Goal: Task Accomplishment & Management: Manage account settings

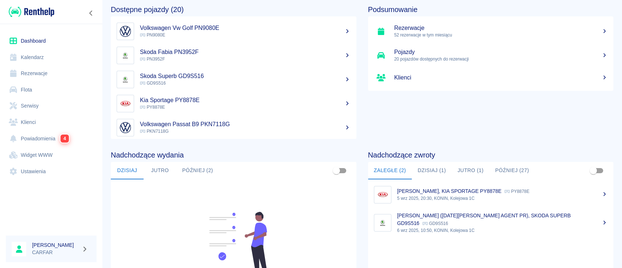
scroll to position [48, 0]
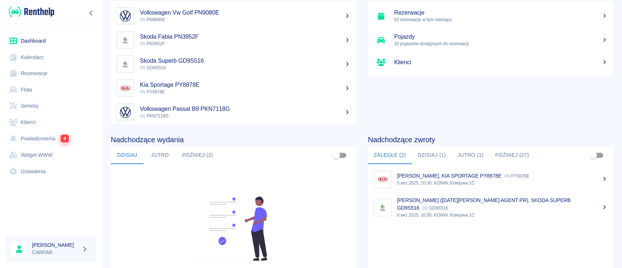
click at [30, 170] on link "Ustawienia" at bounding box center [51, 171] width 91 height 16
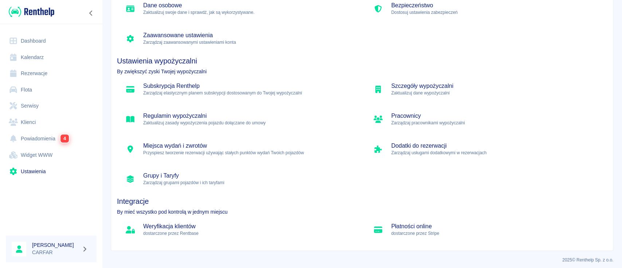
scroll to position [72, 0]
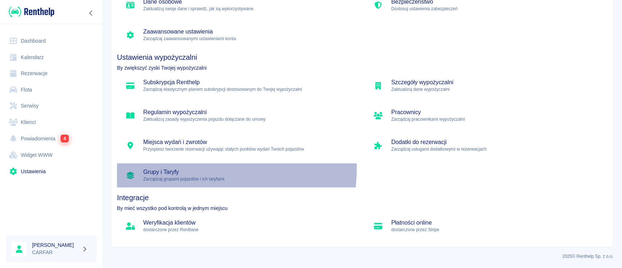
click at [184, 167] on div "Grupy i Taryfy Zarządzaj grupami pojazdów i ich taryfami" at bounding box center [238, 175] width 242 height 24
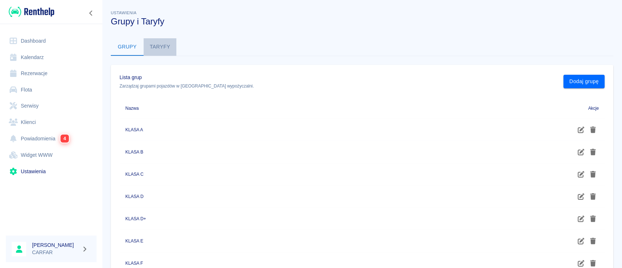
click at [166, 48] on button "Taryfy" at bounding box center [159, 46] width 33 height 17
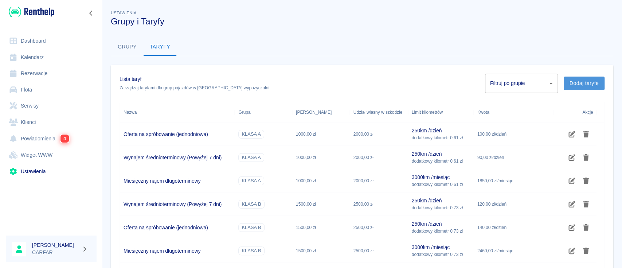
click at [580, 80] on button "Dodaj taryfę" at bounding box center [583, 82] width 41 height 13
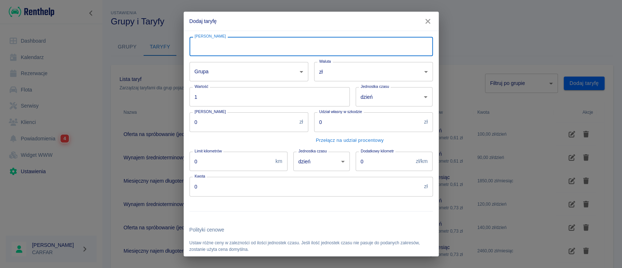
click at [355, 51] on input "[PERSON_NAME]" at bounding box center [310, 46] width 243 height 19
click at [194, 44] on input "Oferta na spróbowanie (jednodniowa)" at bounding box center [310, 46] width 243 height 19
click at [335, 49] on input "Wrześniowa oferta na spróbowanie (jednodniowa)" at bounding box center [310, 46] width 243 height 19
type input "Wrześniowa oferta na spróbowanie (jednodniowa)"
click at [266, 72] on body "Używamy plików Cookies, by zapewnić Ci najlepsze możliwe doświadczenie. Aby dow…" at bounding box center [311, 134] width 622 height 268
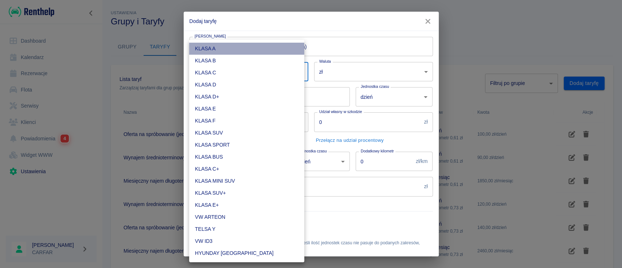
click at [261, 46] on li "KLASA A" at bounding box center [246, 49] width 115 height 12
type input "2b3e5569-6c9a-43b2-911a-953a8d27d90f"
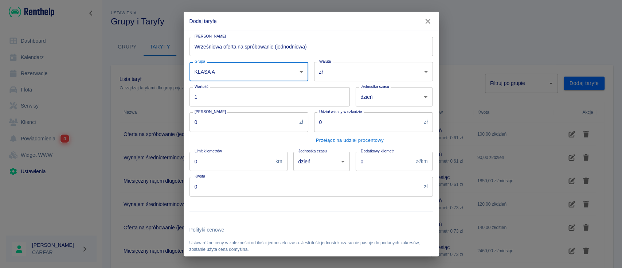
scroll to position [91, 0]
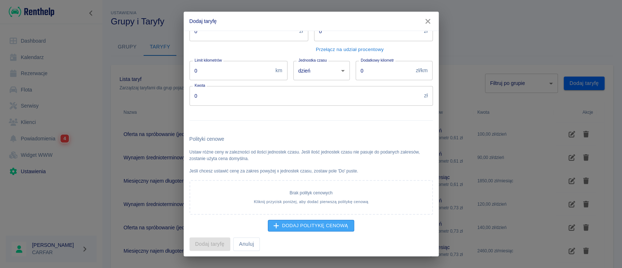
click at [300, 222] on button "Dodaj politykę cenową" at bounding box center [311, 226] width 86 height 12
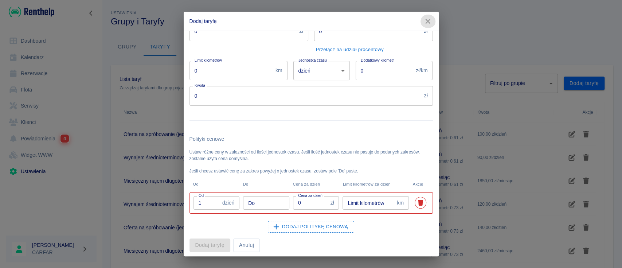
drag, startPoint x: 427, startPoint y: 22, endPoint x: 414, endPoint y: 22, distance: 12.4
click at [414, 22] on h2 "Dodaj taryfę" at bounding box center [311, 21] width 255 height 19
click at [266, 203] on input "Do" at bounding box center [266, 202] width 46 height 13
type input "29"
drag, startPoint x: 307, startPoint y: 200, endPoint x: 293, endPoint y: 201, distance: 14.6
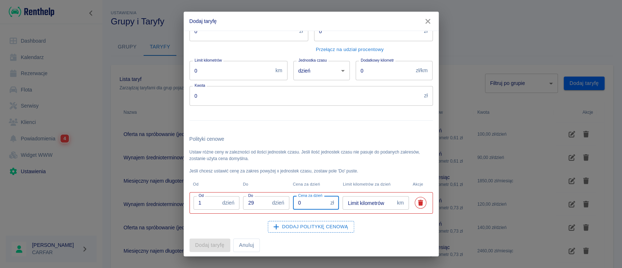
click at [293, 201] on input "0" at bounding box center [310, 202] width 35 height 13
type input "80"
click at [378, 202] on input "Limit kilometrów" at bounding box center [367, 202] width 51 height 13
type input "250"
click at [390, 123] on div at bounding box center [308, 118] width 249 height 24
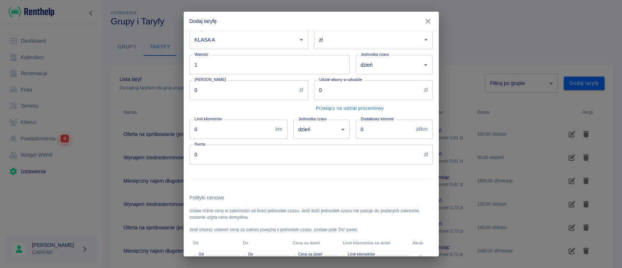
scroll to position [0, 0]
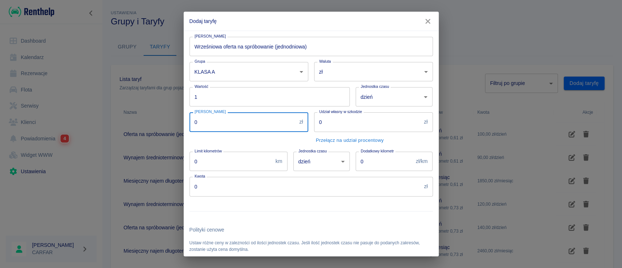
drag, startPoint x: 268, startPoint y: 119, endPoint x: 145, endPoint y: 114, distance: 122.9
click at [145, 114] on div "Dodaj taryfę Nazwa taryfy Wrześniowa oferta na spróbowanie (jednodniowa) Nazwa …" at bounding box center [311, 134] width 622 height 268
type input "1000"
drag, startPoint x: 357, startPoint y: 23, endPoint x: 333, endPoint y: 22, distance: 24.1
click at [333, 22] on h2 "Dodaj taryfę" at bounding box center [311, 21] width 255 height 19
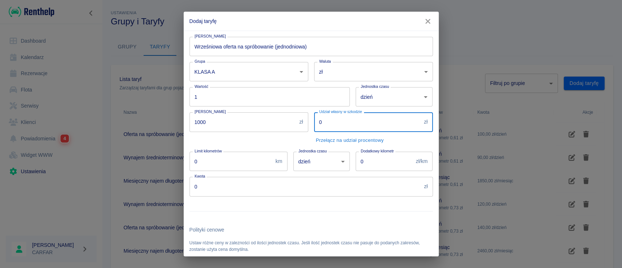
drag, startPoint x: 326, startPoint y: 122, endPoint x: 288, endPoint y: 121, distance: 37.9
click at [288, 121] on div "Nazwa taryfy Wrześniowa oferta na spróbowanie (jednodniowa) Nazwa taryfy Grupa …" at bounding box center [308, 186] width 249 height 311
type input "2000"
click at [244, 162] on input "0" at bounding box center [230, 161] width 83 height 19
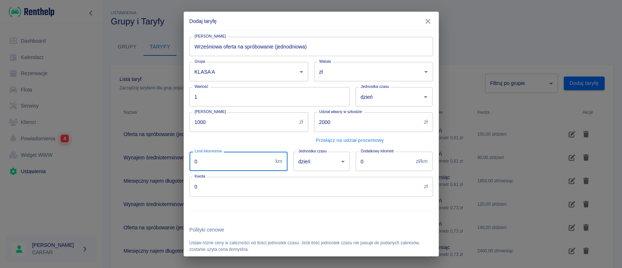
drag, startPoint x: 244, startPoint y: 162, endPoint x: 193, endPoint y: 158, distance: 51.5
click at [193, 158] on input "0" at bounding box center [230, 161] width 83 height 19
type input "250"
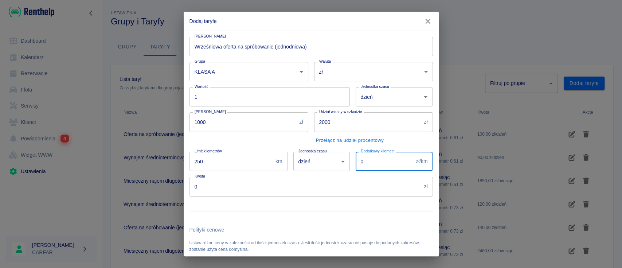
drag, startPoint x: 377, startPoint y: 159, endPoint x: 339, endPoint y: 159, distance: 37.9
click at [339, 159] on div "Nazwa taryfy Wrześniowa oferta na spróbowanie (jednodniowa) Nazwa taryfy Grupa …" at bounding box center [308, 186] width 249 height 311
type input "0.61"
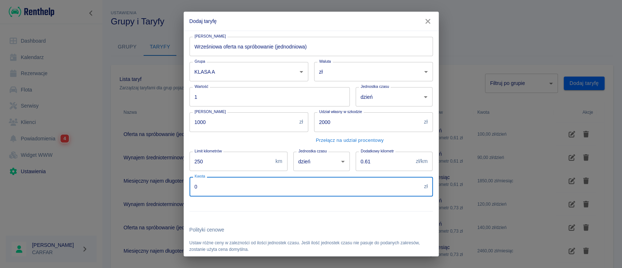
drag, startPoint x: 225, startPoint y: 182, endPoint x: 154, endPoint y: 179, distance: 71.5
click at [154, 179] on div "Dodaj taryfę Nazwa taryfy Wrześniowa oferta na spróbowanie (jednodniowa) Nazwa …" at bounding box center [311, 134] width 622 height 268
type input "80"
click at [249, 209] on div at bounding box center [308, 208] width 249 height 24
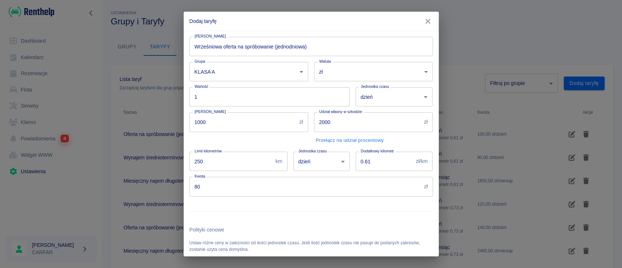
scroll to position [92, 0]
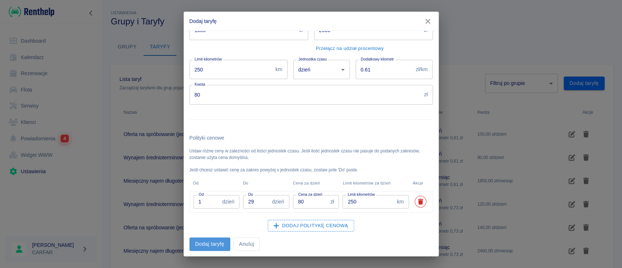
click at [211, 241] on button "Dodaj taryfę" at bounding box center [209, 243] width 41 height 13
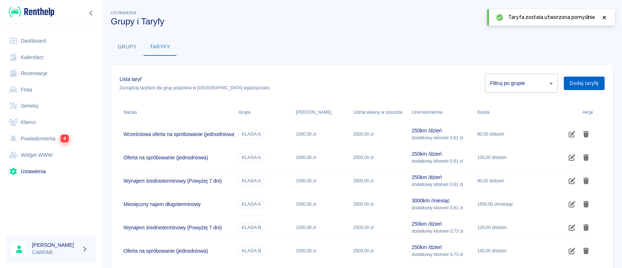
click at [586, 81] on button "Dodaj taryfę" at bounding box center [583, 82] width 41 height 13
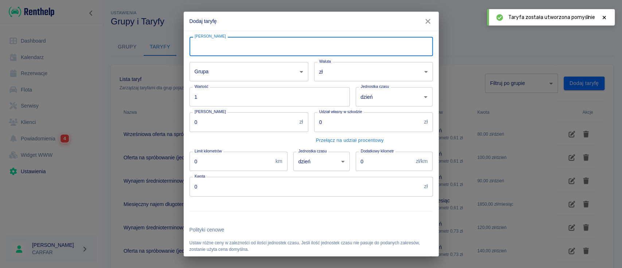
click at [331, 50] on input "[PERSON_NAME]" at bounding box center [310, 46] width 243 height 19
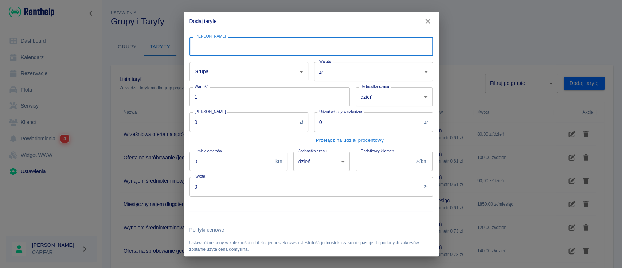
click at [429, 21] on icon "button" at bounding box center [427, 21] width 9 height 8
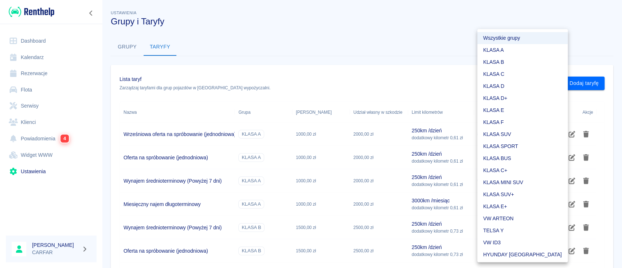
click at [511, 78] on body "Używamy plików Cookies, by zapewnić Ci najlepsze możliwe doświadczenie. Aby dow…" at bounding box center [311, 134] width 622 height 268
click at [503, 51] on li "KLASA A" at bounding box center [522, 50] width 90 height 12
type input "2b3e5569-6c9a-43b2-911a-953a8d27d90f"
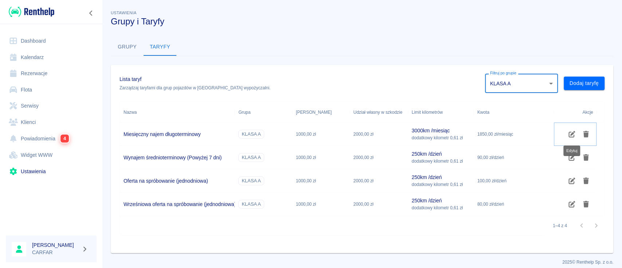
click at [569, 134] on icon "Edytuj" at bounding box center [572, 134] width 7 height 7
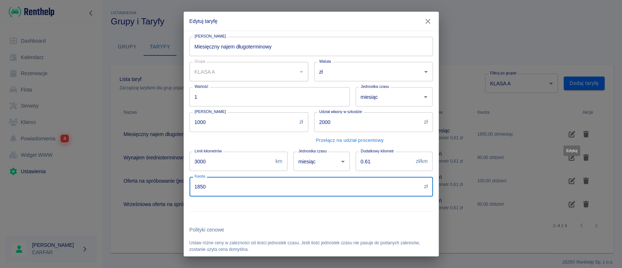
drag, startPoint x: 202, startPoint y: 187, endPoint x: 197, endPoint y: 187, distance: 5.1
click at [197, 187] on input "1850" at bounding box center [305, 186] width 232 height 19
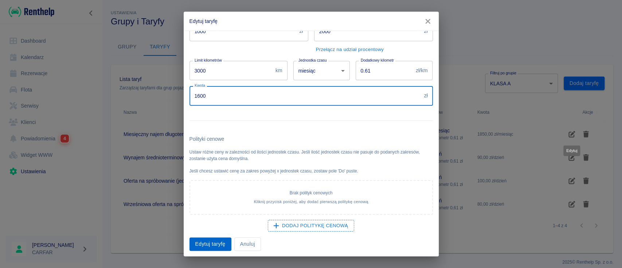
type input "1600"
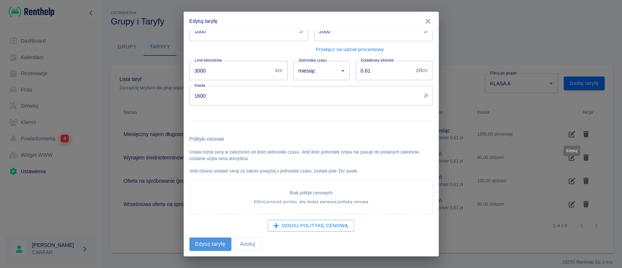
click at [207, 242] on button "Edytuj taryfę" at bounding box center [210, 243] width 42 height 13
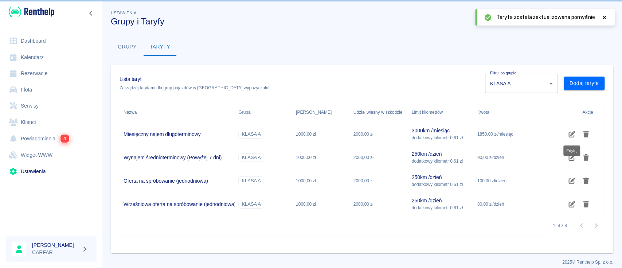
scroll to position [0, 0]
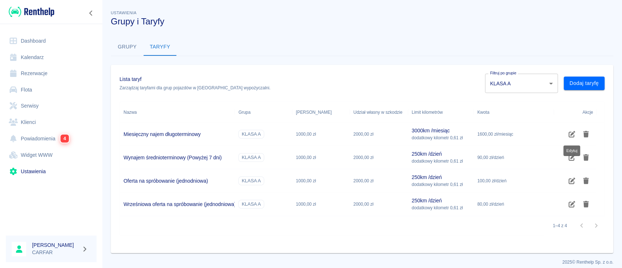
click at [541, 85] on body "Używamy plików Cookies, by zapewnić Ci najlepsze możliwe doświadczenie. Aby dow…" at bounding box center [311, 134] width 622 height 268
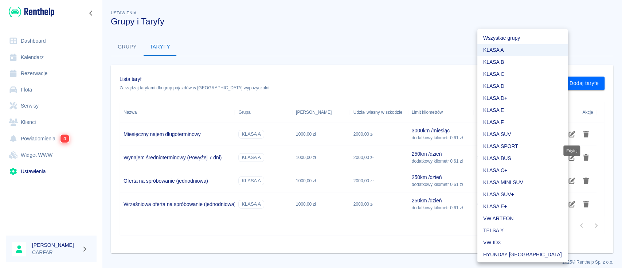
click at [515, 60] on li "KLASA B" at bounding box center [522, 62] width 90 height 12
type input "47fc2201-589e-4029-a96e-b8db88c95e64"
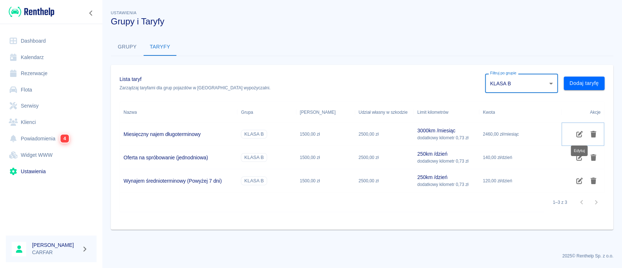
click at [580, 134] on icon "Edytuj" at bounding box center [579, 134] width 7 height 7
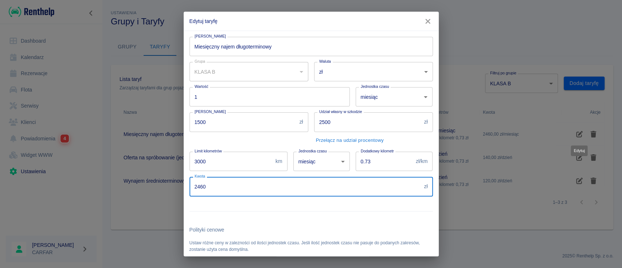
drag, startPoint x: 210, startPoint y: 187, endPoint x: 197, endPoint y: 188, distance: 12.8
click at [197, 188] on input "2460" at bounding box center [305, 186] width 232 height 19
type input "2200"
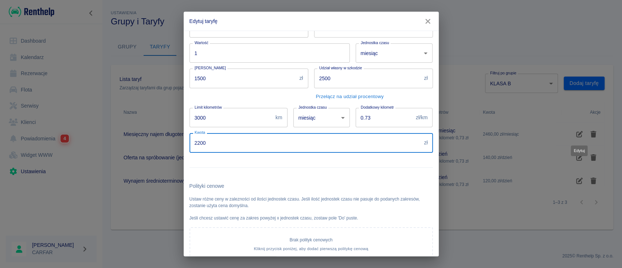
scroll to position [91, 0]
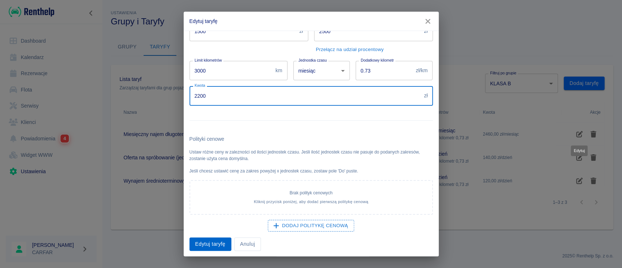
click at [214, 243] on button "Edytuj taryfę" at bounding box center [210, 243] width 42 height 13
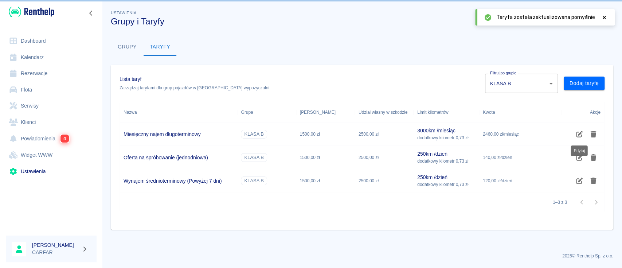
scroll to position [0, 0]
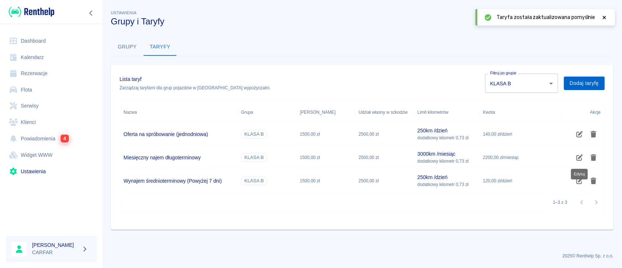
click at [585, 83] on button "Dodaj taryfę" at bounding box center [583, 82] width 41 height 13
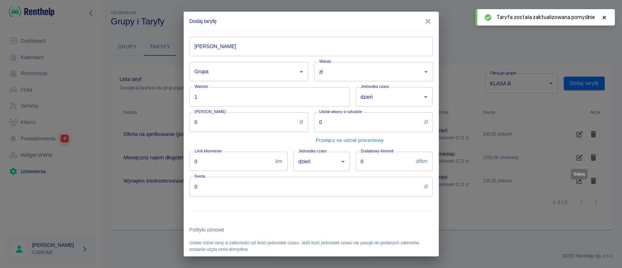
click at [243, 76] on body "Używamy plików Cookies, by zapewnić Ci najlepsze możliwe doświadczenie. Aby dow…" at bounding box center [311, 134] width 622 height 268
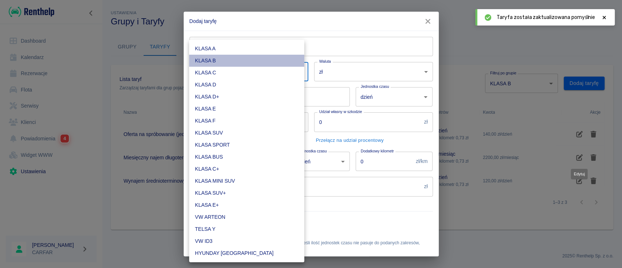
click at [244, 55] on li "KLASA B" at bounding box center [246, 61] width 115 height 12
type input "47fc2201-589e-4029-a96e-b8db88c95e64"
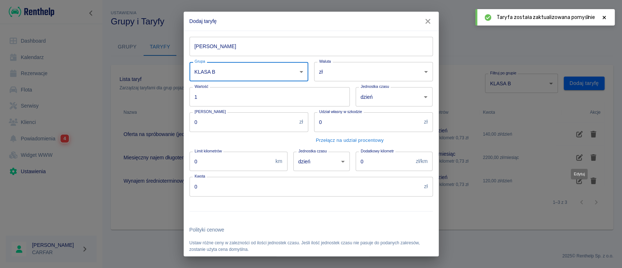
drag, startPoint x: 253, startPoint y: 127, endPoint x: 101, endPoint y: 117, distance: 153.0
click at [101, 117] on div "Dodaj taryfę Nazwa taryfy Nazwa taryfy Grupa KLASA B 47fc2201-589e-4029-a96e-b8…" at bounding box center [311, 134] width 622 height 268
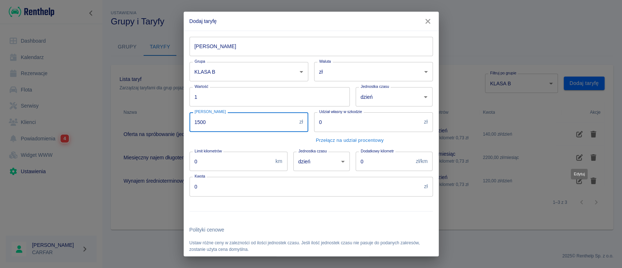
type input "1500"
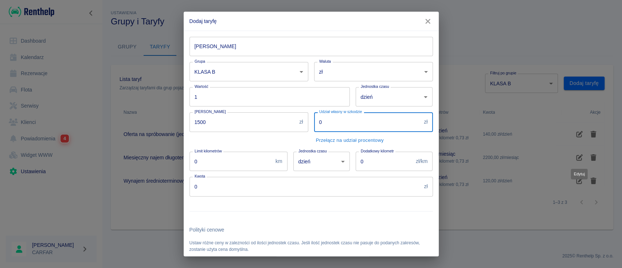
drag, startPoint x: 300, startPoint y: 119, endPoint x: 295, endPoint y: 119, distance: 5.1
click at [295, 119] on div "Nazwa taryfy Nazwa taryfy Grupa KLASA B 47fc2201-589e-4029-a96e-b8db88c95e64 Gr…" at bounding box center [308, 186] width 249 height 310
type input "2500"
drag, startPoint x: 236, startPoint y: 165, endPoint x: 89, endPoint y: 156, distance: 147.1
click at [89, 156] on div "Dodaj taryfę Nazwa taryfy Nazwa taryfy Grupa KLASA B 47fc2201-589e-4029-a96e-b8…" at bounding box center [311, 134] width 622 height 268
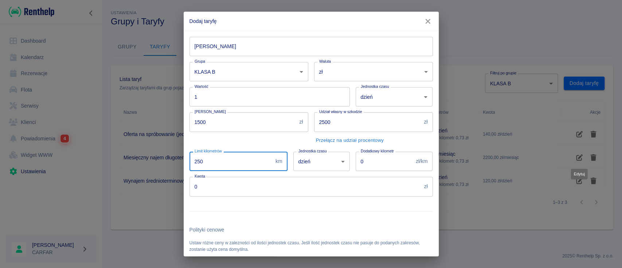
type input "250"
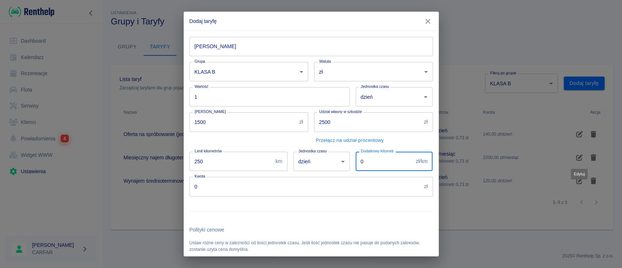
click at [380, 162] on input "0" at bounding box center [384, 161] width 58 height 19
type input "0.73"
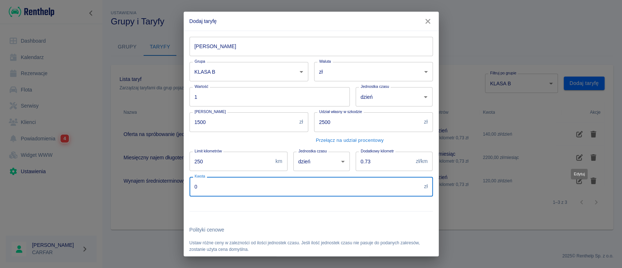
drag, startPoint x: 188, startPoint y: 182, endPoint x: 176, endPoint y: 181, distance: 11.7
click at [177, 181] on div "Dodaj taryfę Nazwa taryfy Nazwa taryfy Grupa KLASA B 47fc2201-589e-4029-a96e-b8…" at bounding box center [311, 134] width 622 height 268
type input "110"
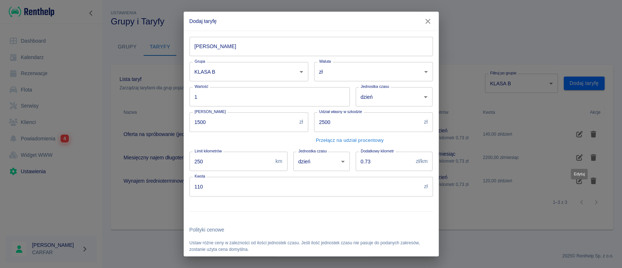
click at [239, 214] on div at bounding box center [308, 208] width 249 height 24
click at [272, 41] on input "[PERSON_NAME]" at bounding box center [310, 46] width 243 height 19
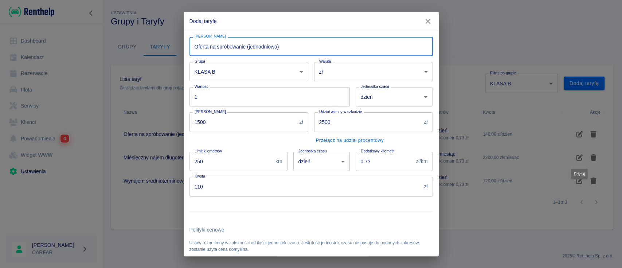
drag, startPoint x: 198, startPoint y: 46, endPoint x: 192, endPoint y: 46, distance: 5.8
click at [192, 46] on input "Oferta na spróbowanie (jednodniowa)" at bounding box center [310, 46] width 243 height 19
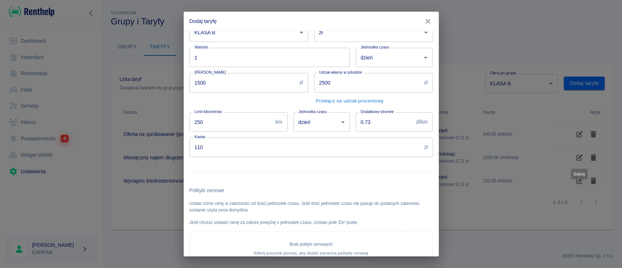
scroll to position [91, 0]
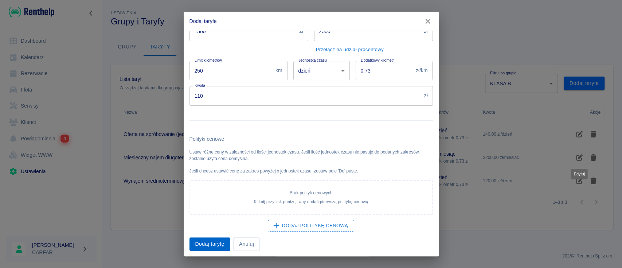
type input "Wrześniowa oferta na spróbowanie (jednodniowa)"
click at [211, 243] on button "Dodaj taryfę" at bounding box center [209, 243] width 41 height 13
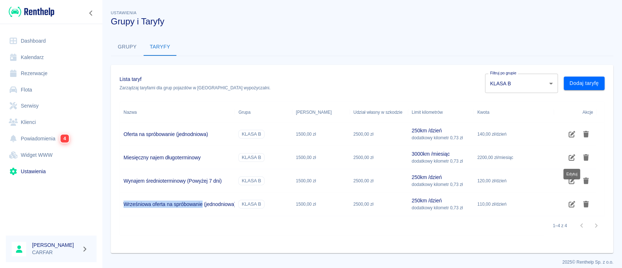
drag, startPoint x: 123, startPoint y: 202, endPoint x: 201, endPoint y: 205, distance: 78.0
click at [201, 205] on h6 "Wrześniowa oferta na spróbowanie (jednodniowa)" at bounding box center [179, 203] width 112 height 7
copy h6 "Wrześniowa oferta na spróbowanie"
click at [538, 74] on body "Używamy plików Cookies, by zapewnić Ci najlepsze możliwe doświadczenie. Aby dow…" at bounding box center [311, 134] width 622 height 268
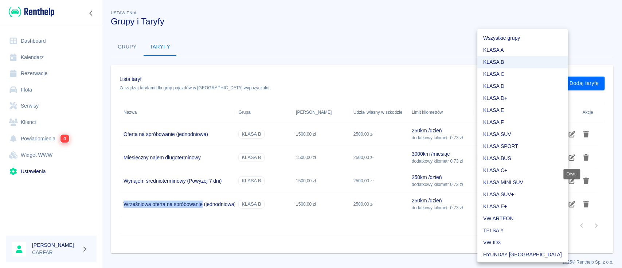
click at [520, 74] on li "KLASA C" at bounding box center [522, 74] width 90 height 12
type input "c83a32ab-cf69-4305-9cea-493cc6234084"
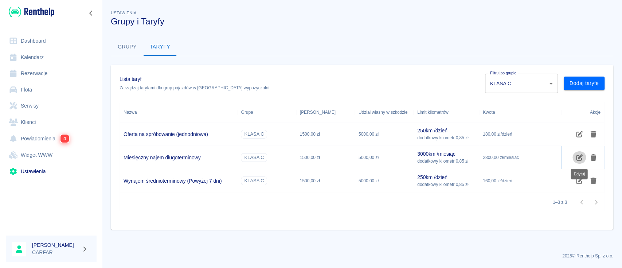
click at [578, 155] on icon "Edytuj" at bounding box center [579, 157] width 7 height 7
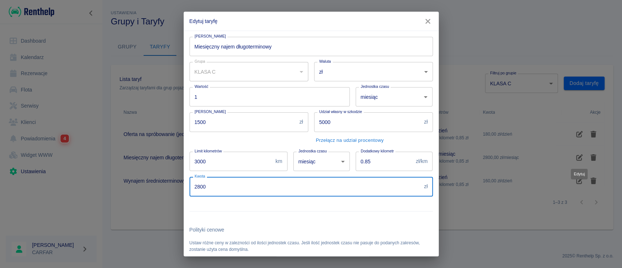
click at [200, 188] on input "2800" at bounding box center [305, 186] width 232 height 19
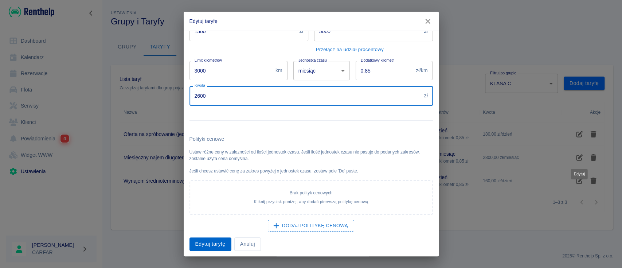
type input "2600"
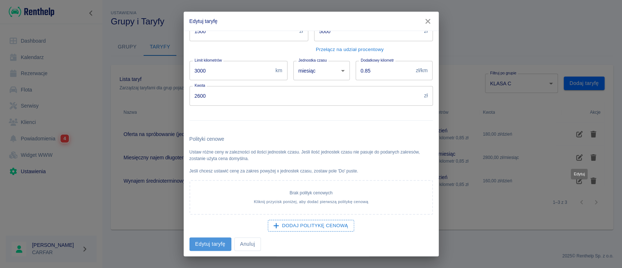
click at [216, 241] on button "Edytuj taryfę" at bounding box center [210, 243] width 42 height 13
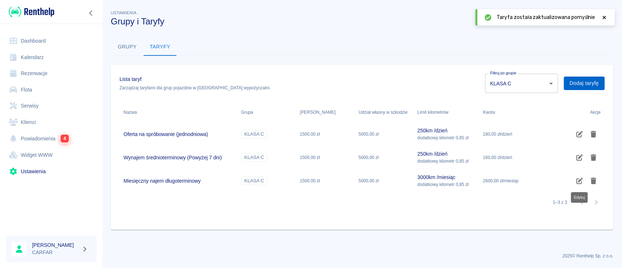
click at [597, 79] on button "Dodaj taryfę" at bounding box center [583, 82] width 41 height 13
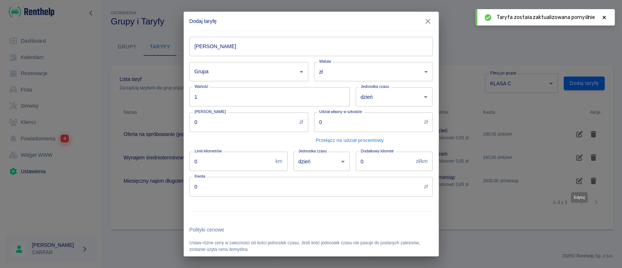
click at [280, 47] on input "[PERSON_NAME]" at bounding box center [310, 46] width 243 height 19
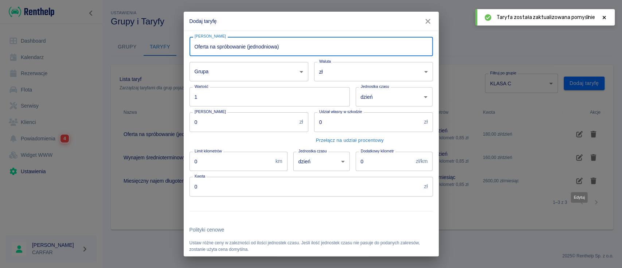
drag, startPoint x: 245, startPoint y: 48, endPoint x: 153, endPoint y: 35, distance: 92.7
click at [153, 35] on div "Dodaj taryfę Nazwa taryfy Oferta na spróbowanie (jednodniowa) Nazwa taryfy Grup…" at bounding box center [311, 134] width 622 height 268
paste input "Wrześniowa o"
type input "Wrześniowa oferta na spróbowanie (jednodniowa)"
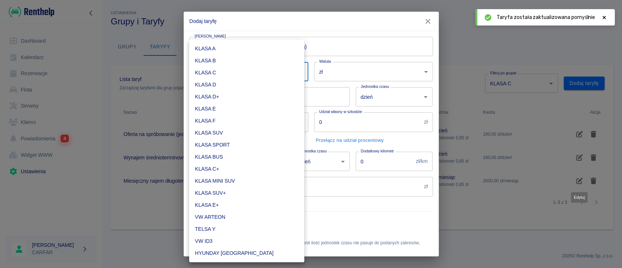
click at [245, 74] on body "Używamy plików Cookies, by zapewnić Ci najlepsze możliwe doświadczenie. Aby dow…" at bounding box center [311, 134] width 622 height 268
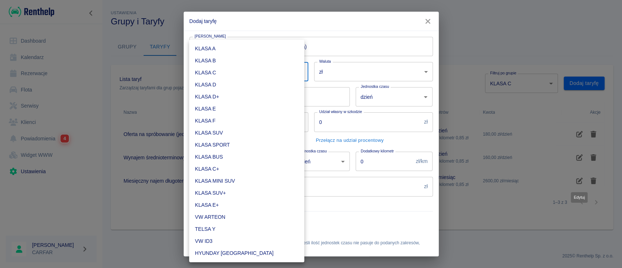
click at [217, 73] on li "KLASA C" at bounding box center [246, 73] width 115 height 12
type input "c83a32ab-cf69-4305-9cea-493cc6234084"
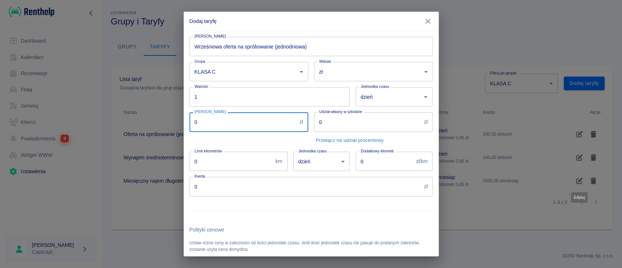
drag, startPoint x: 233, startPoint y: 124, endPoint x: 147, endPoint y: 117, distance: 86.2
click at [147, 117] on div "Dodaj taryfę Nazwa taryfy Wrześniowa oferta na spróbowanie (jednodniowa) Nazwa …" at bounding box center [311, 134] width 622 height 268
type input "1500"
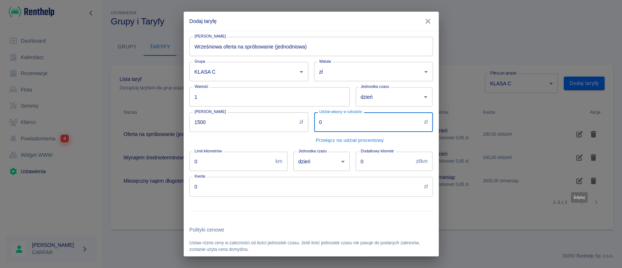
drag, startPoint x: 364, startPoint y: 120, endPoint x: 259, endPoint y: 119, distance: 105.6
click at [259, 119] on div "Nazwa taryfy Wrześniowa oferta na spróbowanie (jednodniowa) Nazwa taryfy Grupa …" at bounding box center [308, 186] width 249 height 310
type input "5000"
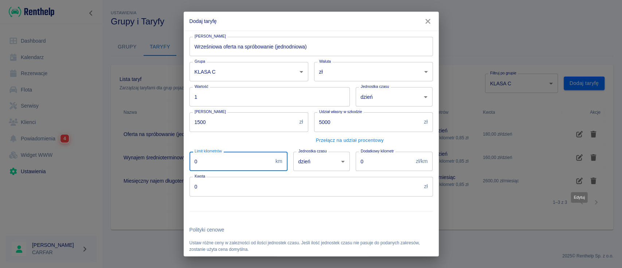
drag, startPoint x: 246, startPoint y: 163, endPoint x: 130, endPoint y: 155, distance: 116.1
click at [130, 155] on div "Dodaj taryfę Nazwa taryfy Wrześniowa oferta na spróbowanie (jednodniowa) Nazwa …" at bounding box center [311, 134] width 622 height 268
type input "250"
click at [376, 158] on input "0" at bounding box center [384, 161] width 58 height 19
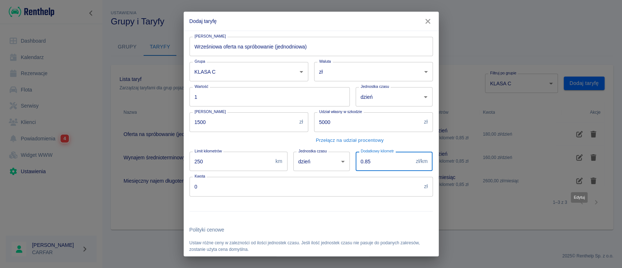
type input "0.85"
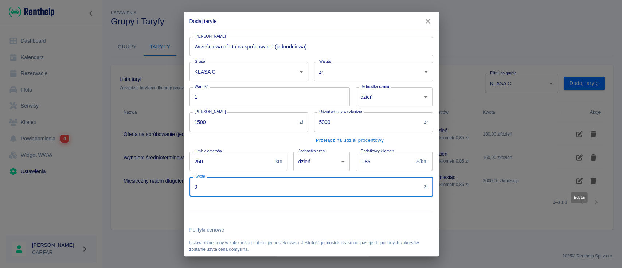
drag, startPoint x: 201, startPoint y: 191, endPoint x: 172, endPoint y: 190, distance: 29.2
click at [172, 190] on div "Dodaj taryfę Nazwa taryfy Wrześniowa oferta na spróbowanie (jednodniowa) Nazwa …" at bounding box center [311, 134] width 622 height 268
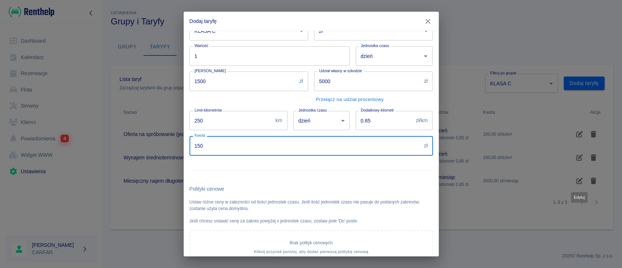
scroll to position [91, 0]
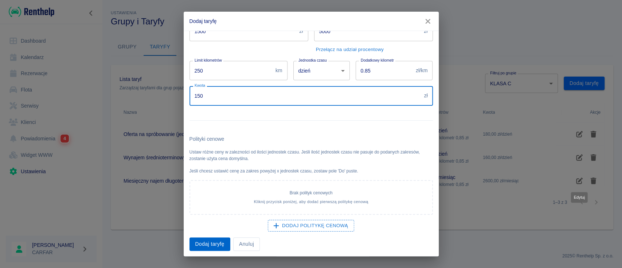
type input "150"
click at [199, 242] on button "Dodaj taryfę" at bounding box center [209, 243] width 41 height 13
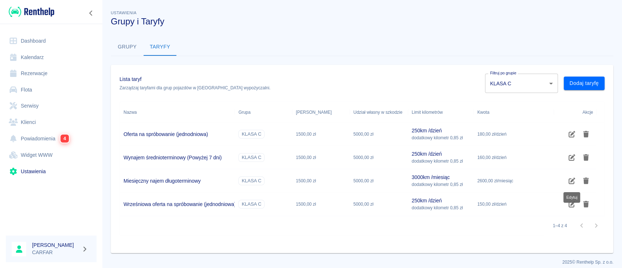
click at [529, 82] on body "Używamy plików Cookies, by zapewnić Ci najlepsze możliwe doświadczenie. Aby dow…" at bounding box center [311, 134] width 622 height 268
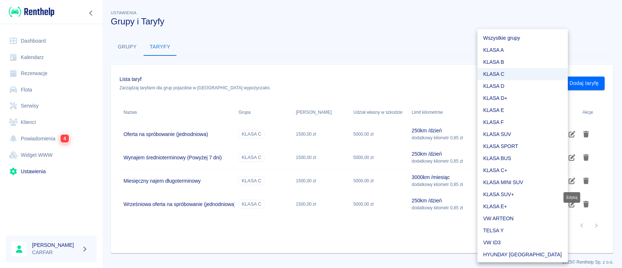
click at [527, 86] on li "KLASA D" at bounding box center [522, 86] width 90 height 12
type input "b68b1ee1-865d-4ba0-a6c4-a2bea9a02e8c"
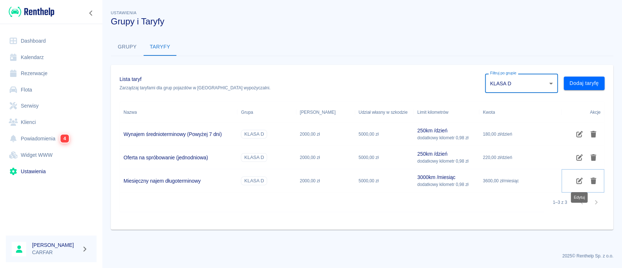
click at [579, 180] on icon "Edytuj" at bounding box center [579, 180] width 7 height 7
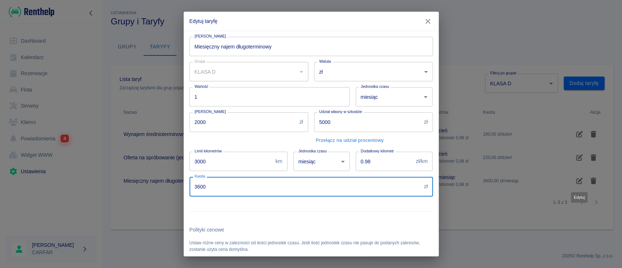
click at [197, 186] on input "3600" at bounding box center [305, 186] width 232 height 19
type input "3200"
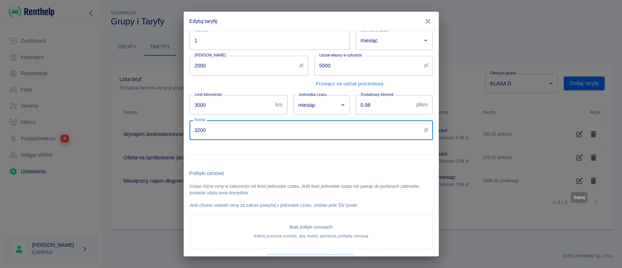
scroll to position [91, 0]
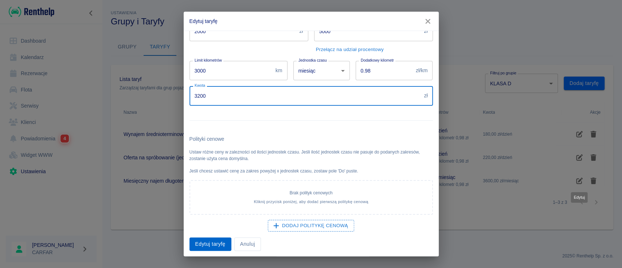
click at [204, 243] on button "Edytuj taryfę" at bounding box center [210, 243] width 42 height 13
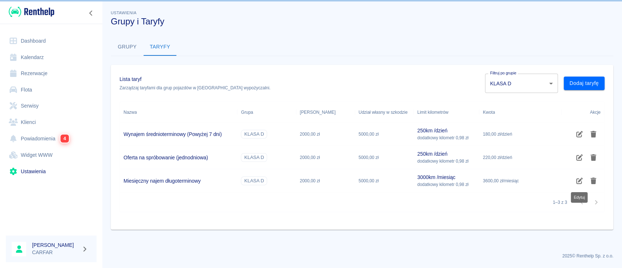
scroll to position [0, 0]
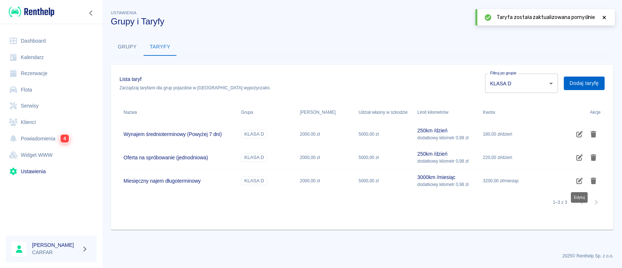
click at [593, 83] on button "Dodaj taryfę" at bounding box center [583, 82] width 41 height 13
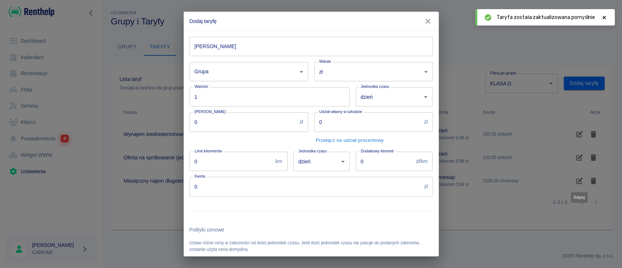
click at [300, 48] on input "[PERSON_NAME]" at bounding box center [310, 46] width 243 height 19
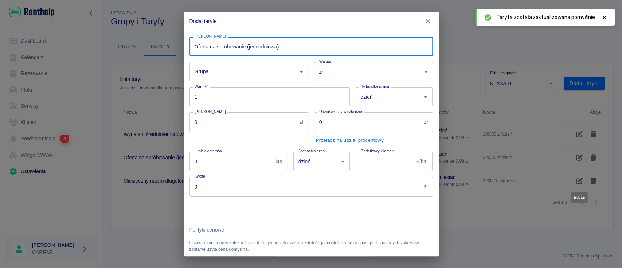
drag, startPoint x: 245, startPoint y: 48, endPoint x: 137, endPoint y: 35, distance: 109.0
click at [137, 35] on div "Dodaj taryfę Nazwa taryfy Oferta na spróbowanie (jednodniowa) Nazwa taryfy Grup…" at bounding box center [311, 134] width 622 height 268
paste input "Wrześniowa o"
type input "Wrześniowa oferta na spróbowanie (jednodniowa)"
click at [264, 69] on body "Używamy plików Cookies, by zapewnić Ci najlepsze możliwe doświadczenie. Aby dow…" at bounding box center [311, 134] width 622 height 268
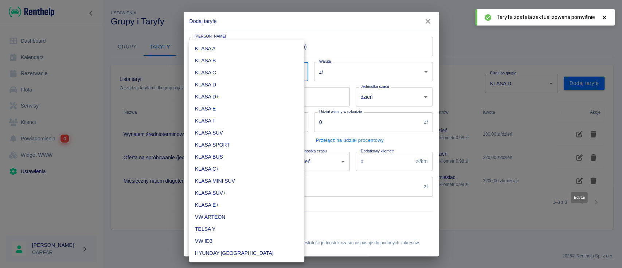
click at [248, 86] on li "KLASA D" at bounding box center [246, 85] width 115 height 12
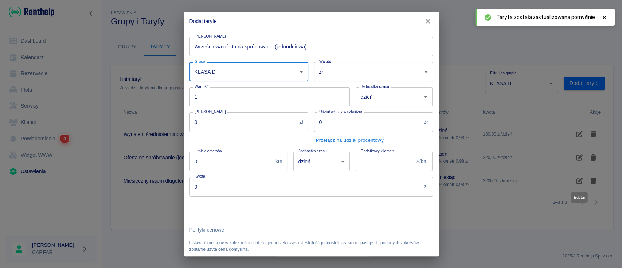
type input "b68b1ee1-865d-4ba0-a6c4-a2bea9a02e8c"
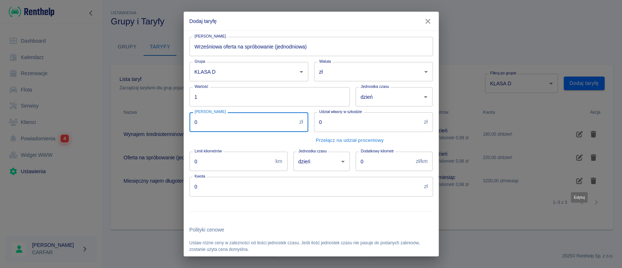
drag, startPoint x: 177, startPoint y: 121, endPoint x: 149, endPoint y: 121, distance: 28.0
click at [149, 121] on div "Dodaj taryfę Nazwa taryfy Wrześniowa oferta na spróbowanie (jednodniowa) Nazwa …" at bounding box center [311, 134] width 622 height 268
type input "2000"
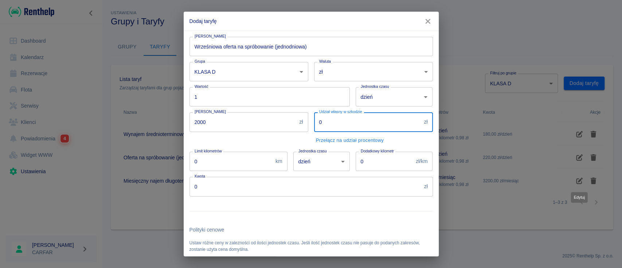
drag, startPoint x: 330, startPoint y: 125, endPoint x: 286, endPoint y: 121, distance: 44.3
click at [286, 121] on div "Nazwa taryfy Wrześniowa oferta na spróbowanie (jednodniowa) Nazwa taryfy Grupa …" at bounding box center [308, 186] width 249 height 310
type input "5000"
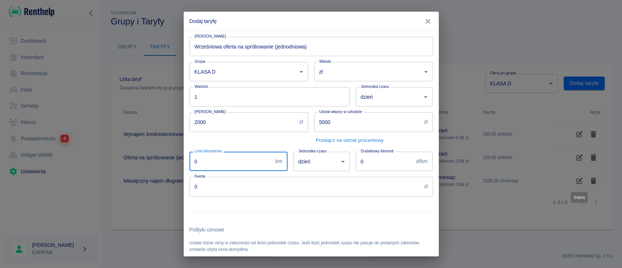
drag, startPoint x: 233, startPoint y: 158, endPoint x: 142, endPoint y: 158, distance: 91.4
click at [142, 158] on div "Dodaj taryfę Nazwa taryfy Wrześniowa oferta na spróbowanie (jednodniowa) Nazwa …" at bounding box center [311, 134] width 622 height 268
type input "250"
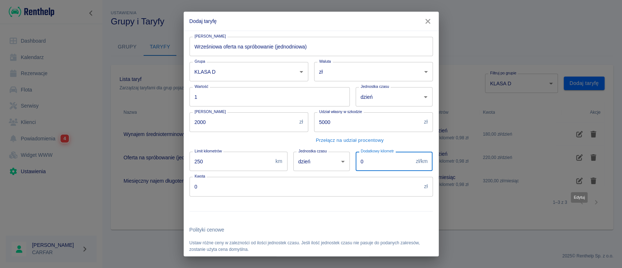
click at [371, 165] on input "0" at bounding box center [384, 161] width 58 height 19
type input "0.98"
click at [194, 188] on input "0" at bounding box center [305, 186] width 232 height 19
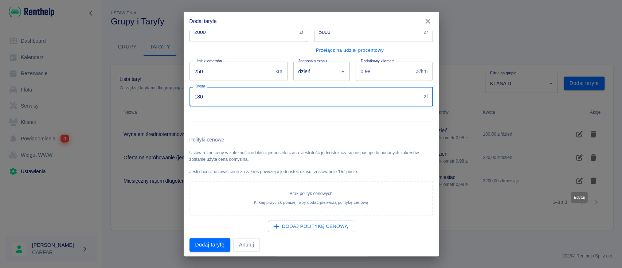
scroll to position [91, 0]
type input "180"
click at [201, 243] on button "Dodaj taryfę" at bounding box center [209, 243] width 41 height 13
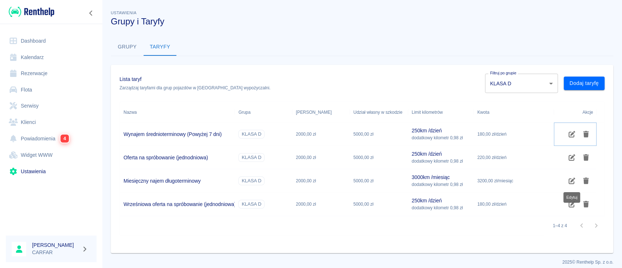
click at [572, 134] on icon "Edytuj" at bounding box center [572, 134] width 7 height 7
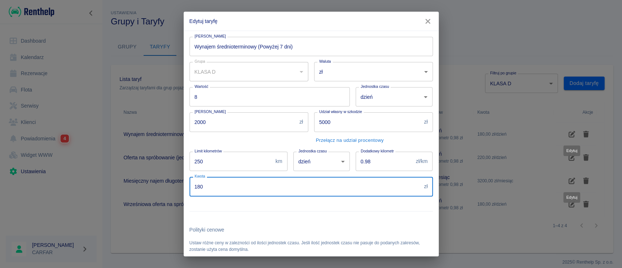
click at [200, 185] on input "180" at bounding box center [305, 186] width 232 height 19
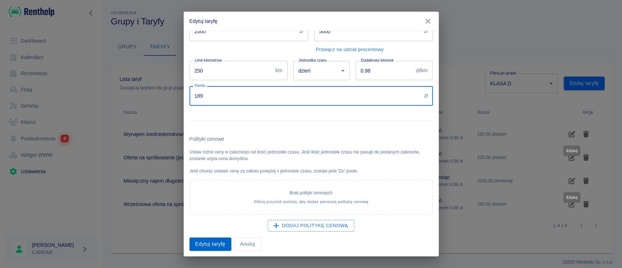
type input "189"
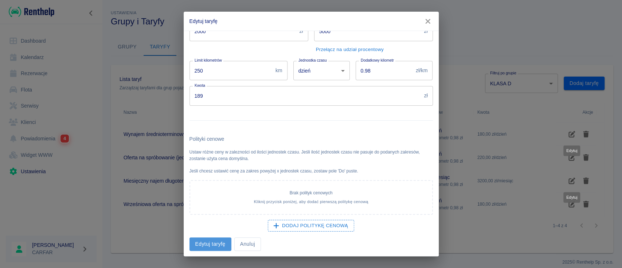
click at [210, 244] on button "Edytuj taryfę" at bounding box center [210, 243] width 42 height 13
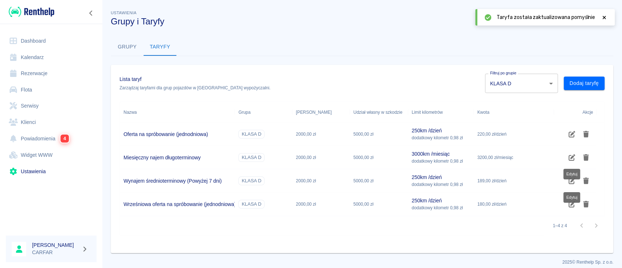
click at [541, 87] on body "Używamy plików Cookies, by zapewnić Ci najlepsze możliwe doświadczenie. Aby dow…" at bounding box center [311, 134] width 622 height 268
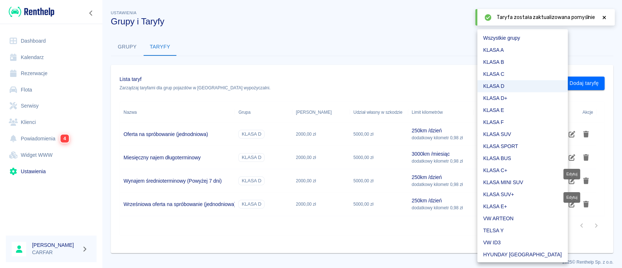
click at [528, 97] on li "KLASA D+" at bounding box center [522, 98] width 90 height 12
type input "a1b15338-e61c-48ee-b1cd-7ed2c078c648"
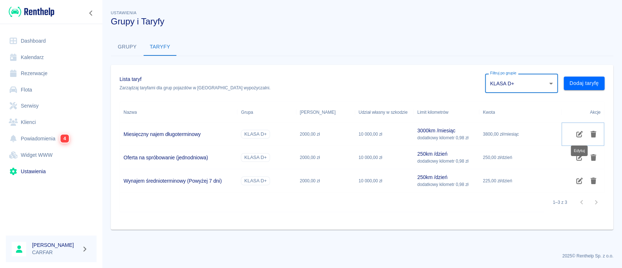
click at [579, 132] on icon "Edytuj" at bounding box center [579, 134] width 8 height 7
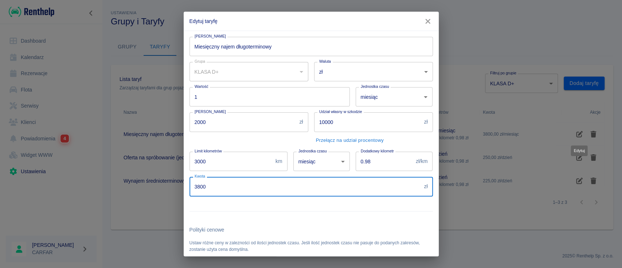
click at [197, 186] on input "3800" at bounding box center [305, 186] width 232 height 19
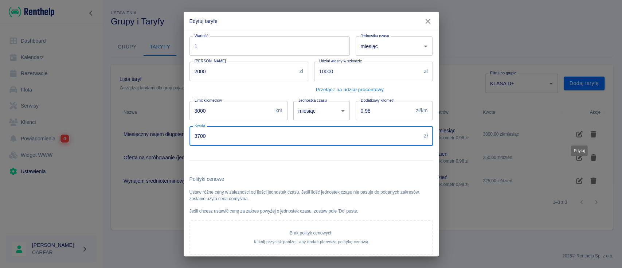
scroll to position [91, 0]
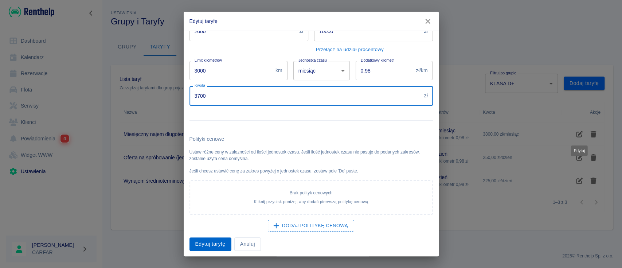
type input "3700"
click at [210, 238] on button "Edytuj taryfę" at bounding box center [210, 243] width 42 height 13
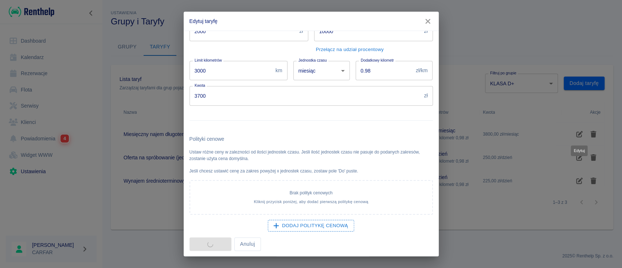
scroll to position [0, 0]
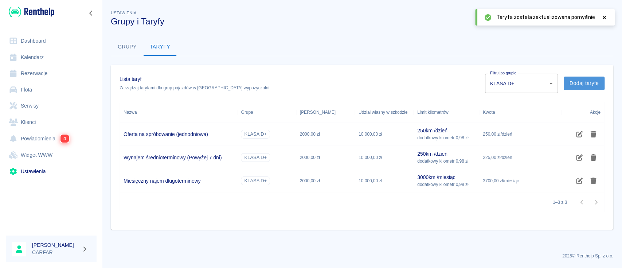
click at [594, 83] on button "Dodaj taryfę" at bounding box center [583, 82] width 41 height 13
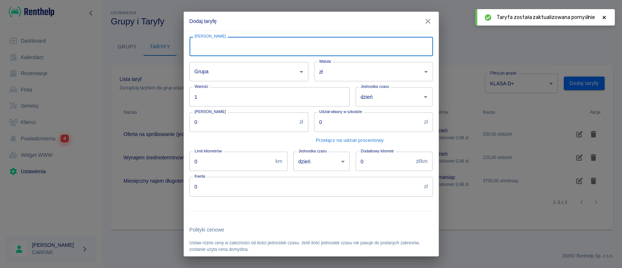
click at [270, 43] on input "[PERSON_NAME]" at bounding box center [310, 46] width 243 height 19
type input "Wrześniowa oferta na spróbowanie (jednodniowa)"
click at [263, 72] on body "Używamy plików Cookies, by zapewnić Ci najlepsze możliwe doświadczenie. Aby dow…" at bounding box center [311, 134] width 622 height 268
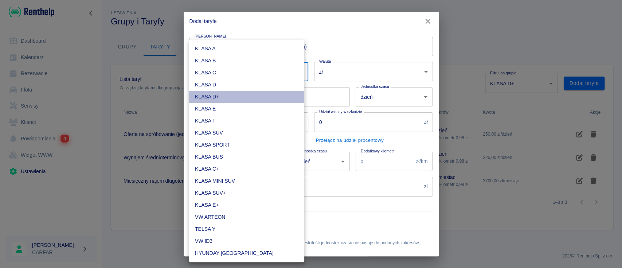
click at [241, 96] on li "KLASA D+" at bounding box center [246, 97] width 115 height 12
type input "a1b15338-e61c-48ee-b1cd-7ed2c078c648"
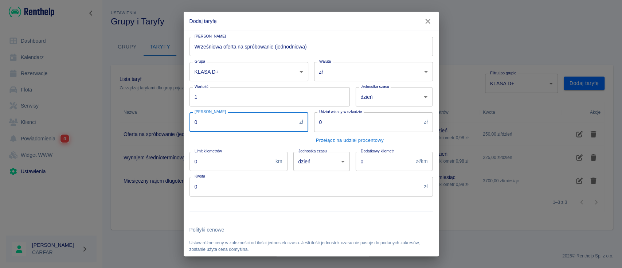
drag, startPoint x: 246, startPoint y: 126, endPoint x: 180, endPoint y: 121, distance: 66.1
click at [180, 121] on div "Dodaj taryfę Nazwa taryfy Wrześniowa oferta na spróbowanie (jednodniowa) Nazwa …" at bounding box center [311, 134] width 622 height 268
type input "2000"
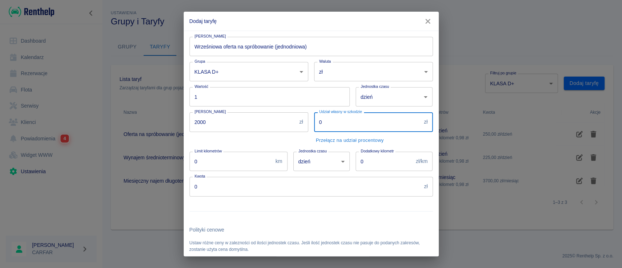
drag, startPoint x: 368, startPoint y: 121, endPoint x: 289, endPoint y: 119, distance: 79.4
click at [289, 119] on div "Nazwa taryfy Wrześniowa oferta na spróbowanie (jednodniowa) Nazwa taryfy Grupa …" at bounding box center [308, 186] width 249 height 310
type input "10000"
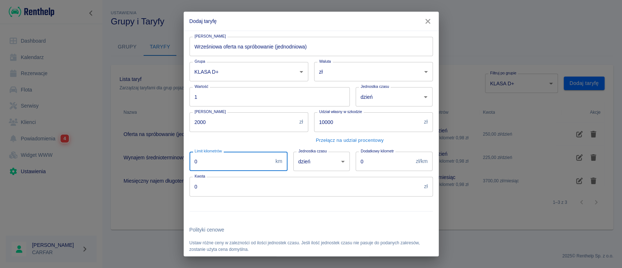
drag, startPoint x: 231, startPoint y: 170, endPoint x: 166, endPoint y: 165, distance: 64.7
click at [166, 165] on div "Dodaj taryfę Nazwa taryfy Wrześniowa oferta na spróbowanie (jednodniowa) Nazwa …" at bounding box center [311, 134] width 622 height 268
type input "250"
click at [383, 162] on input "0" at bounding box center [384, 161] width 58 height 19
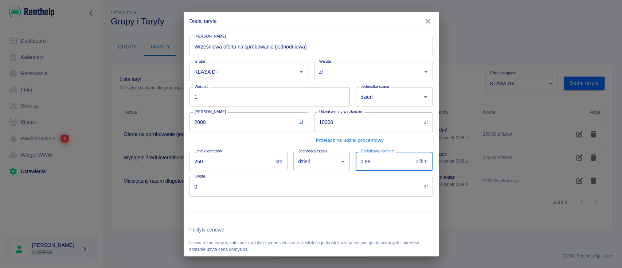
type input "0.98"
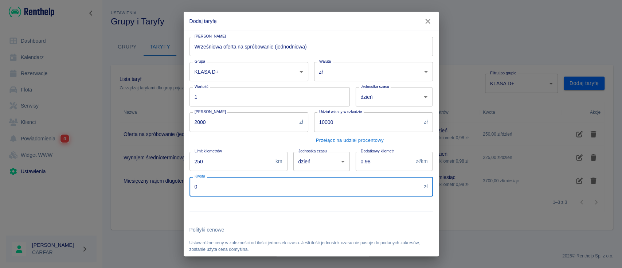
drag, startPoint x: 202, startPoint y: 190, endPoint x: 153, endPoint y: 184, distance: 50.0
click at [153, 184] on div "Dodaj taryfę Nazwa taryfy Wrześniowa oferta na spróbowanie (jednodniowa) Nazwa …" at bounding box center [311, 134] width 622 height 268
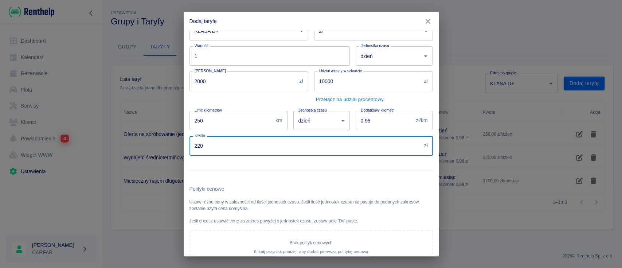
scroll to position [91, 0]
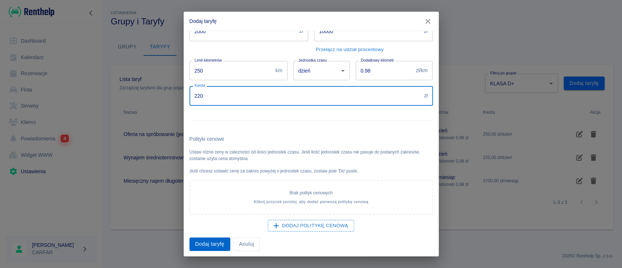
type input "220"
click at [209, 243] on button "Dodaj taryfę" at bounding box center [209, 243] width 41 height 13
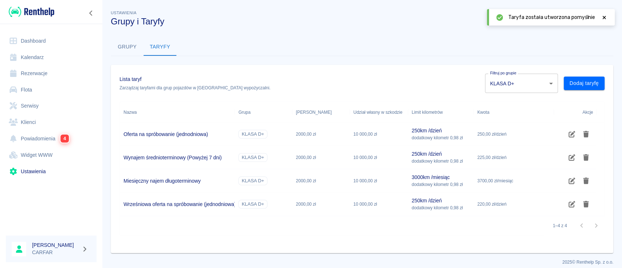
click at [547, 78] on body "Używamy plików Cookies, by zapewnić Ci najlepsze możliwe doświadczenie. Aby dow…" at bounding box center [311, 134] width 622 height 268
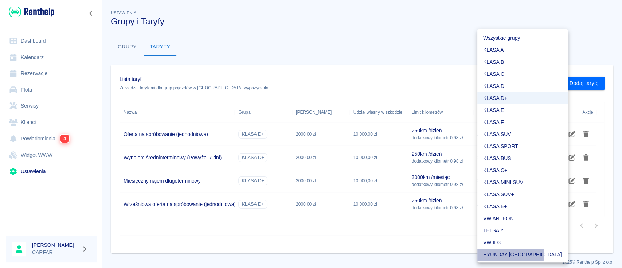
click at [502, 252] on li "HYUNDAY [GEOGRAPHIC_DATA]" at bounding box center [522, 254] width 90 height 12
type input "61256a02-5b48-42e6-ac52-986f95c04fd6"
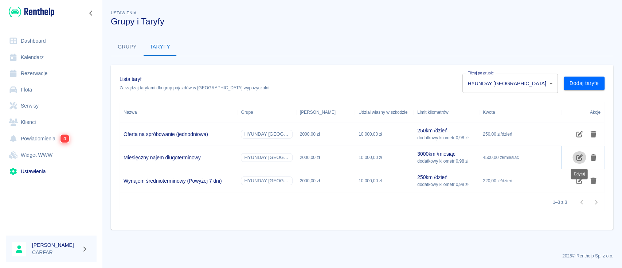
click at [580, 157] on icon "Edytuj" at bounding box center [579, 157] width 8 height 7
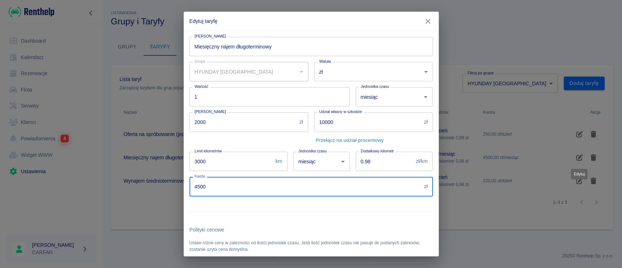
drag, startPoint x: 211, startPoint y: 192, endPoint x: 167, endPoint y: 192, distance: 44.4
click at [167, 192] on div "Edytuj taryfę Nazwa taryfy Miesięczny najem długoterminowy Nazwa taryfy Grupa H…" at bounding box center [311, 134] width 622 height 268
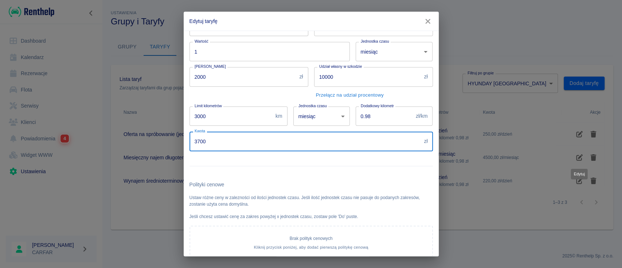
scroll to position [91, 0]
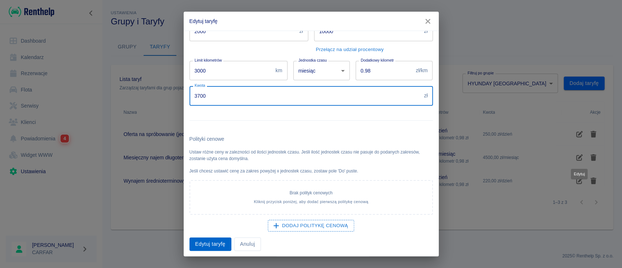
type input "3700"
click at [217, 243] on button "Edytuj taryfę" at bounding box center [210, 243] width 42 height 13
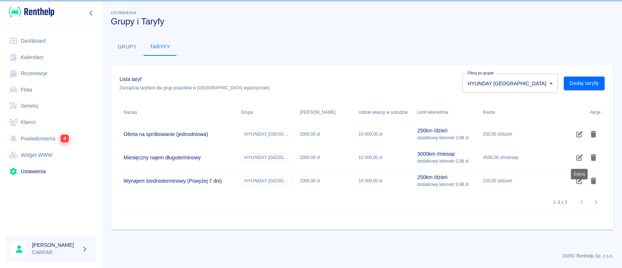
scroll to position [0, 0]
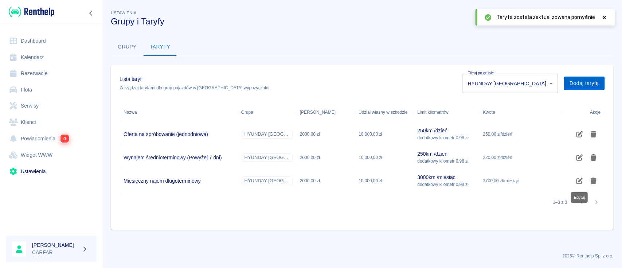
click at [577, 83] on button "Dodaj taryfę" at bounding box center [583, 82] width 41 height 13
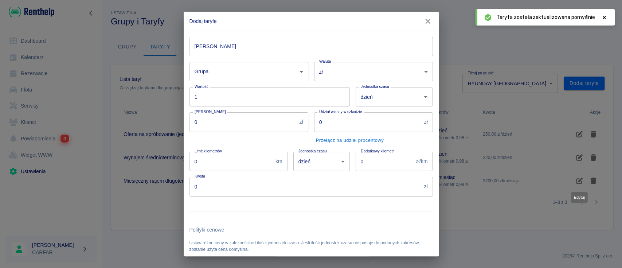
click at [314, 44] on input "[PERSON_NAME]" at bounding box center [310, 46] width 243 height 19
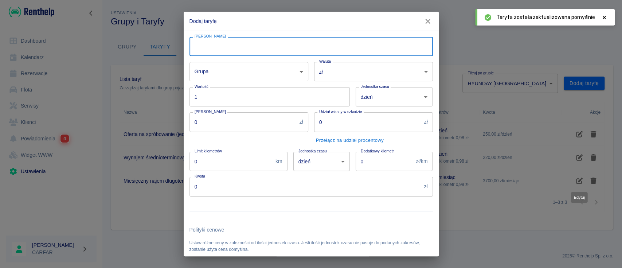
type input "Wrześniowa oferta na spróbowanie (jednodniowa)"
click at [230, 67] on body "Używamy plików Cookies, by zapewnić Ci najlepsze możliwe doświadczenie. Aby dow…" at bounding box center [311, 134] width 622 height 268
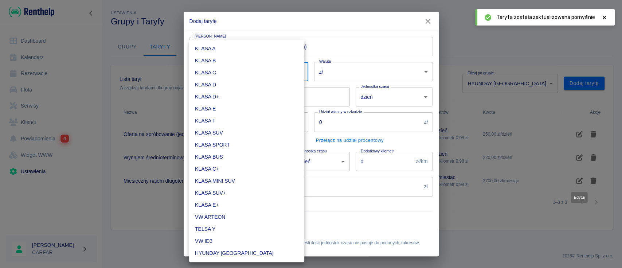
click at [225, 253] on li "HYUNDAY [GEOGRAPHIC_DATA]" at bounding box center [246, 253] width 115 height 12
type input "61256a02-5b48-42e6-ac52-986f95c04fd6"
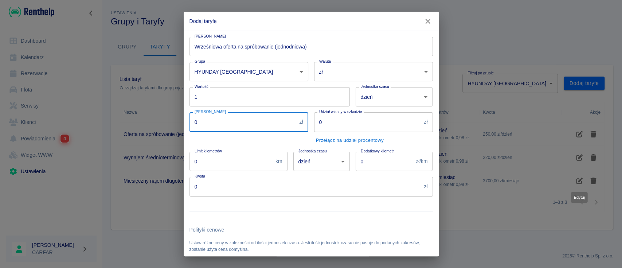
drag, startPoint x: 213, startPoint y: 124, endPoint x: 157, endPoint y: 120, distance: 55.8
click at [157, 120] on div "Dodaj taryfę Nazwa taryfy Wrześniowa oferta na spróbowanie (jednodniowa) Nazwa …" at bounding box center [311, 134] width 622 height 268
type input "2000"
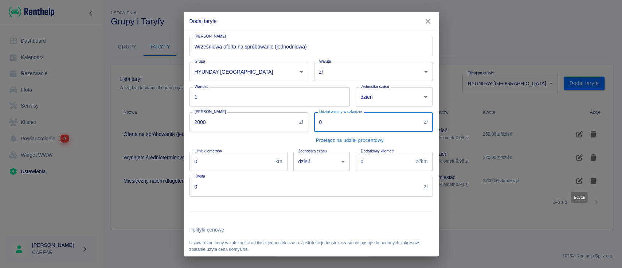
drag, startPoint x: 323, startPoint y: 122, endPoint x: 293, endPoint y: 123, distance: 30.6
click at [293, 123] on div "Nazwa taryfy Wrześniowa oferta na spróbowanie (jednodniowa) Nazwa taryfy Grupa …" at bounding box center [308, 186] width 249 height 310
type input "10000"
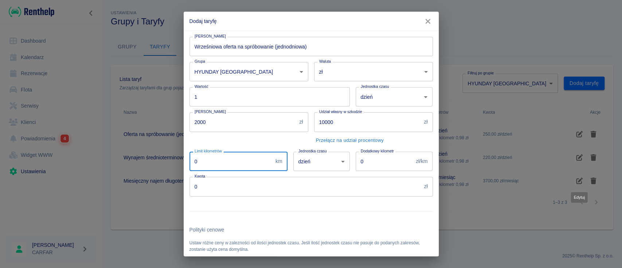
drag, startPoint x: 234, startPoint y: 162, endPoint x: 148, endPoint y: 164, distance: 86.0
click at [160, 165] on div "Dodaj taryfę Nazwa taryfy Wrześniowa oferta na spróbowanie (jednodniowa) Nazwa …" at bounding box center [311, 134] width 622 height 268
type input "250"
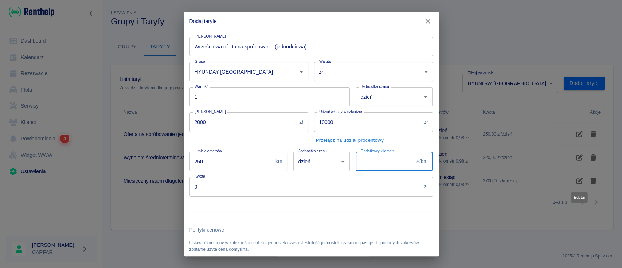
drag, startPoint x: 364, startPoint y: 163, endPoint x: 344, endPoint y: 155, distance: 21.4
click at [342, 161] on div "Nazwa taryfy Wrześniowa oferta na spróbowanie (jednodniowa) Nazwa taryfy Grupa …" at bounding box center [308, 186] width 249 height 310
click at [378, 154] on input "0" at bounding box center [384, 161] width 58 height 19
click at [375, 154] on input "0" at bounding box center [384, 161] width 58 height 19
type input "0.98"
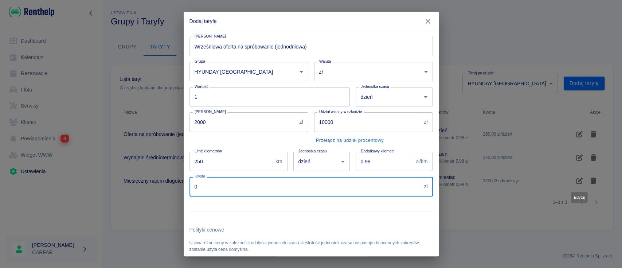
click at [195, 185] on input "0" at bounding box center [305, 186] width 232 height 19
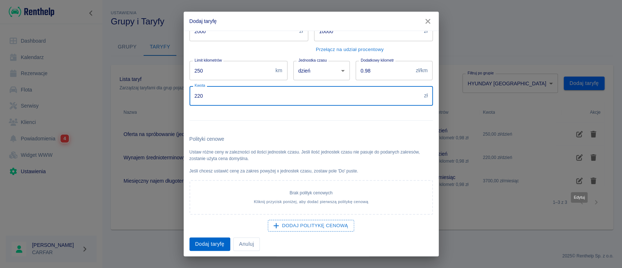
type input "220"
click at [218, 240] on button "Dodaj taryfę" at bounding box center [209, 243] width 41 height 13
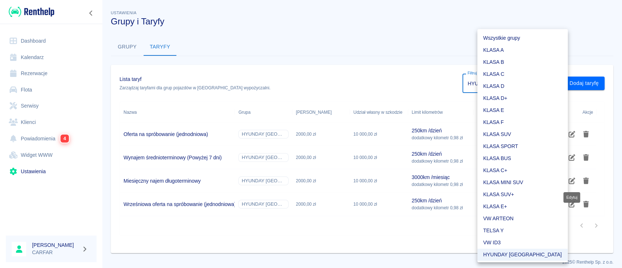
click at [526, 82] on body "Używamy plików Cookies, by zapewnić Ci najlepsze możliwe doświadczenie. Aby dow…" at bounding box center [311, 134] width 622 height 268
click at [519, 132] on li "KLASA SUV" at bounding box center [522, 133] width 90 height 12
type input "03f32e97-5081-4e6f-b2b6-43df084e01af"
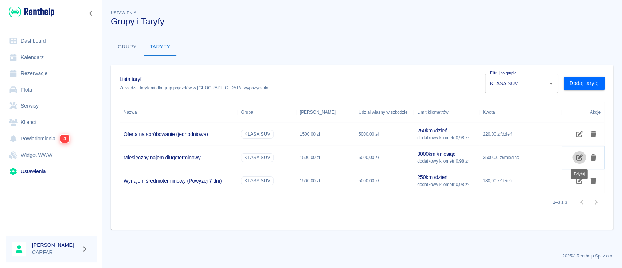
click at [577, 156] on icon "Edytuj" at bounding box center [579, 157] width 8 height 7
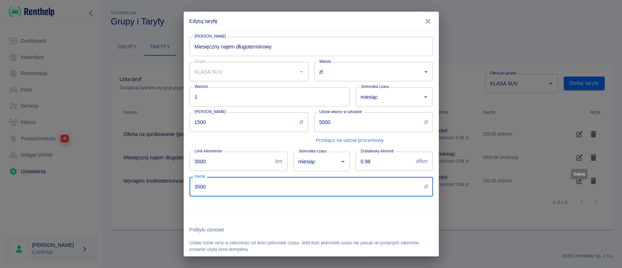
click at [197, 185] on input "3500" at bounding box center [305, 186] width 232 height 19
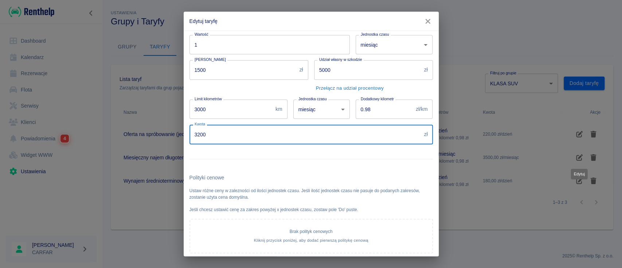
scroll to position [91, 0]
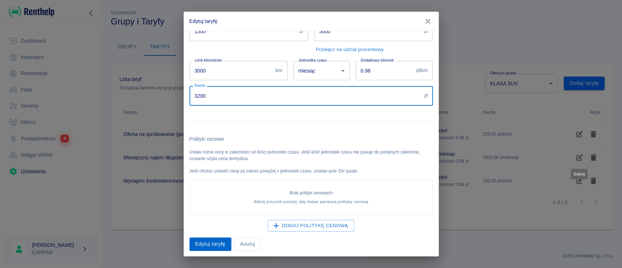
type input "3200"
click at [217, 242] on button "Edytuj taryfę" at bounding box center [210, 243] width 42 height 13
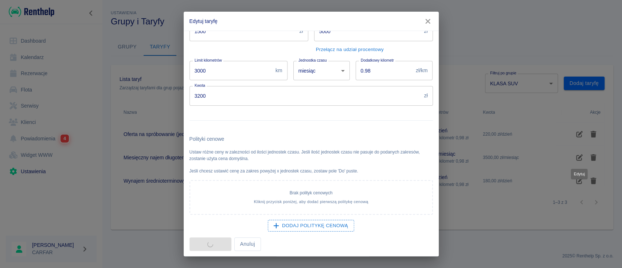
scroll to position [0, 0]
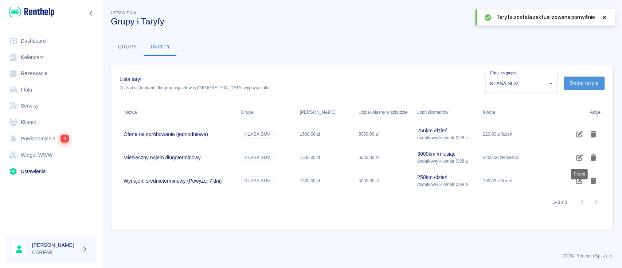
click at [592, 80] on button "Dodaj taryfę" at bounding box center [583, 82] width 41 height 13
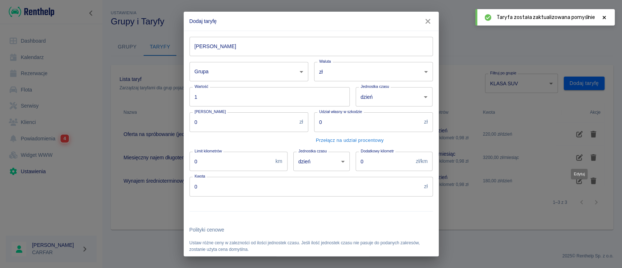
click at [287, 48] on input "[PERSON_NAME]" at bounding box center [310, 46] width 243 height 19
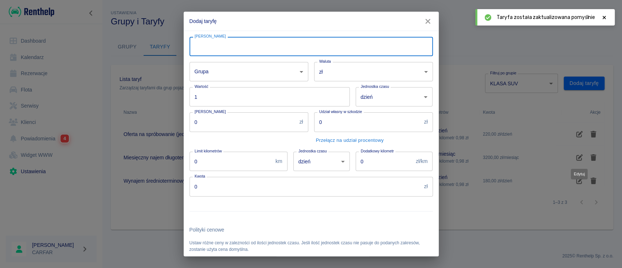
type input "Wrześniowa oferta na spróbowanie (jednodniowa)"
click at [241, 76] on body "Używamy plików Cookies, by zapewnić Ci najlepsze możliwe doświadczenie. Aby dow…" at bounding box center [311, 134] width 622 height 268
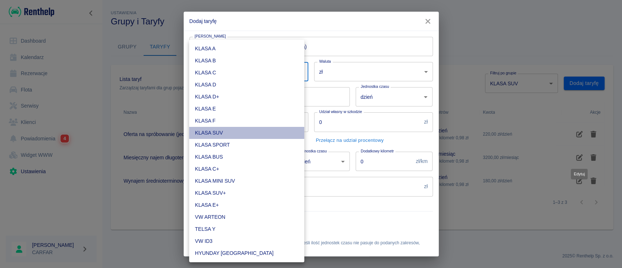
click at [240, 132] on li "KLASA SUV" at bounding box center [246, 133] width 115 height 12
type input "03f32e97-5081-4e6f-b2b6-43df084e01af"
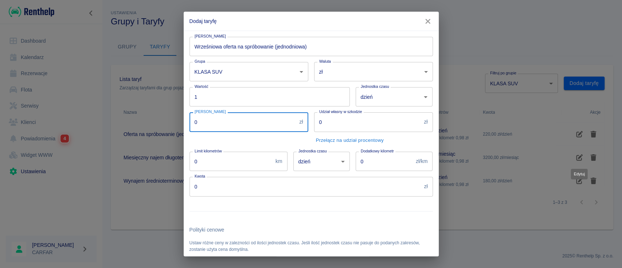
drag, startPoint x: 229, startPoint y: 129, endPoint x: 160, endPoint y: 123, distance: 69.5
click at [160, 123] on div "Dodaj taryfę Nazwa taryfy Wrześniowa oferta na spróbowanie (jednodniowa) Nazwa …" at bounding box center [311, 134] width 622 height 268
type input "1500"
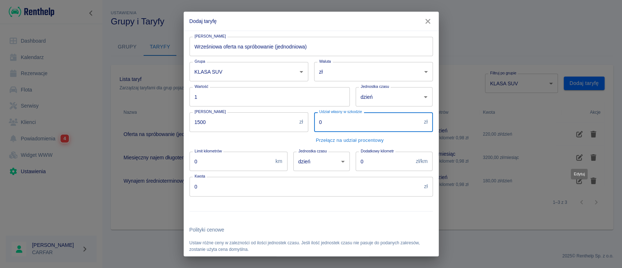
drag, startPoint x: 320, startPoint y: 119, endPoint x: 282, endPoint y: 121, distance: 37.9
click at [282, 121] on div "Nazwa taryfy Wrześniowa oferta na spróbowanie (jednodniowa) Nazwa taryfy Grupa …" at bounding box center [308, 186] width 249 height 310
type input "5000"
drag, startPoint x: 249, startPoint y: 162, endPoint x: 84, endPoint y: 161, distance: 165.0
click at [84, 161] on div "Dodaj taryfę Nazwa taryfy Wrześniowa oferta na spróbowanie (jednodniowa) Nazwa …" at bounding box center [311, 134] width 622 height 268
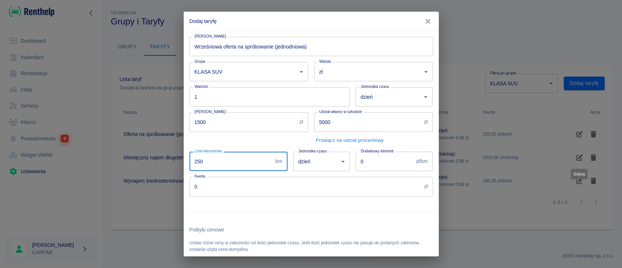
type input "250"
click at [388, 168] on input "0" at bounding box center [384, 161] width 58 height 19
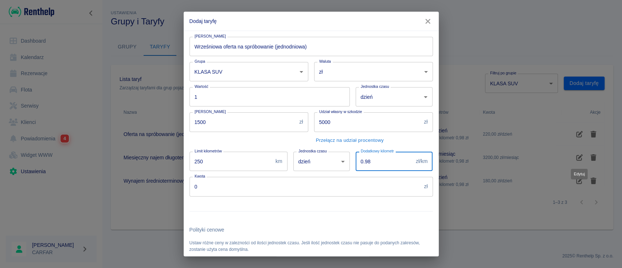
type input "0.98"
drag, startPoint x: 201, startPoint y: 184, endPoint x: 166, endPoint y: 182, distance: 35.4
click at [166, 182] on div "Dodaj taryfę Nazwa taryfy Wrześniowa oferta na spróbowanie (jednodniowa) Nazwa …" at bounding box center [311, 134] width 622 height 268
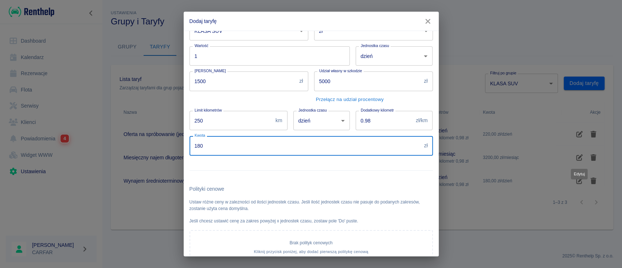
scroll to position [91, 0]
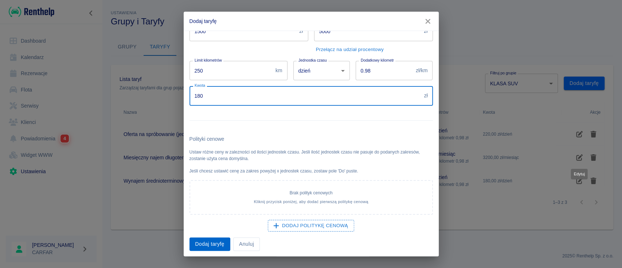
type input "180"
click at [211, 240] on button "Dodaj taryfę" at bounding box center [209, 243] width 41 height 13
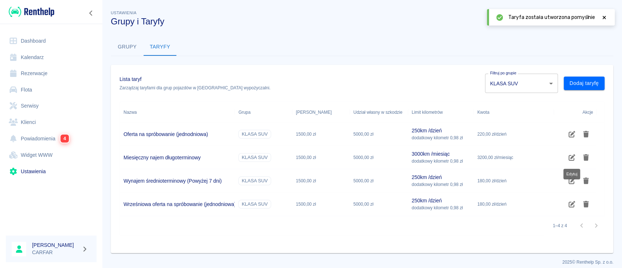
click at [537, 82] on body "Używamy plików Cookies, by zapewnić Ci najlepsze możliwe doświadczenie. Aby dow…" at bounding box center [311, 134] width 622 height 268
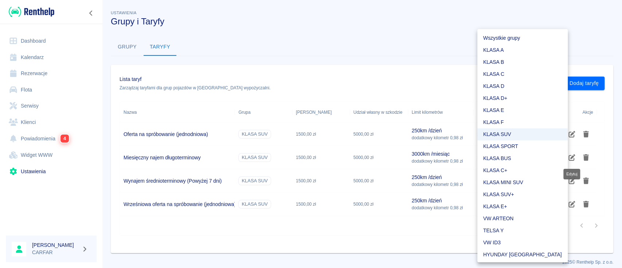
click at [517, 190] on li "KLASA SUV+" at bounding box center [522, 194] width 90 height 12
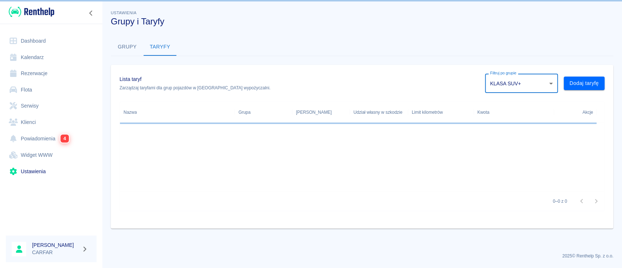
type input "cf5c86b9-d823-4b74-8c80-9fb1cb0b76d3"
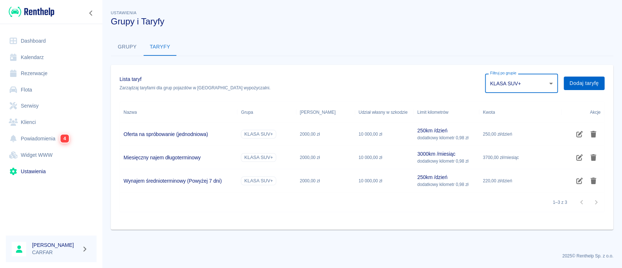
click at [588, 79] on button "Dodaj taryfę" at bounding box center [583, 82] width 41 height 13
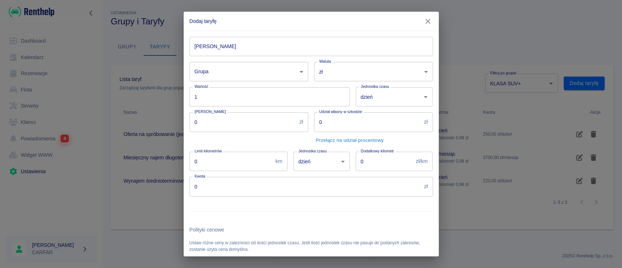
click at [333, 51] on input "[PERSON_NAME]" at bounding box center [310, 46] width 243 height 19
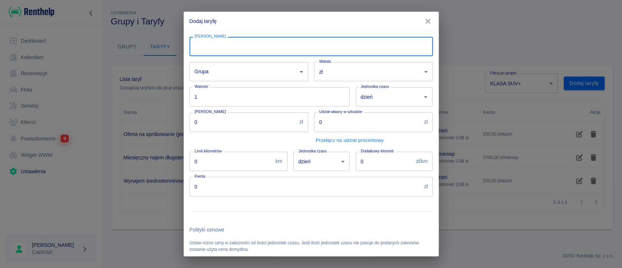
type input "Wrześniowa oferta na spróbowanie (jednodniowa)"
click at [251, 75] on body "Używamy plików Cookies, by zapewnić Ci najlepsze możliwe doświadczenie. Aby dow…" at bounding box center [311, 134] width 622 height 268
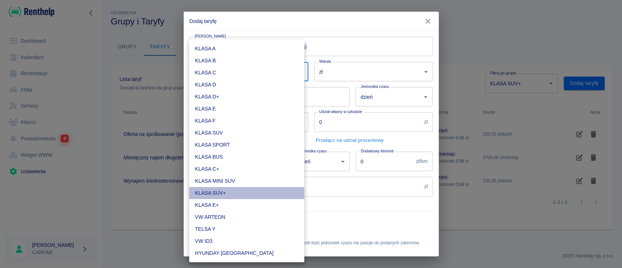
click at [239, 195] on li "KLASA SUV+" at bounding box center [246, 193] width 115 height 12
type input "cf5c86b9-d823-4b74-8c80-9fb1cb0b76d3"
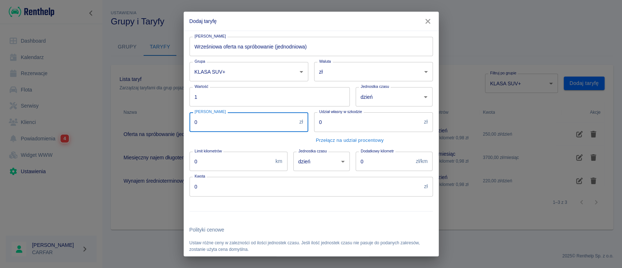
drag, startPoint x: 213, startPoint y: 123, endPoint x: 160, endPoint y: 119, distance: 53.3
click at [160, 119] on div "Dodaj taryfę Nazwa taryfy Wrześniowa oferta na spróbowanie (jednodniowa) Nazwa …" at bounding box center [311, 134] width 622 height 268
type input "2000"
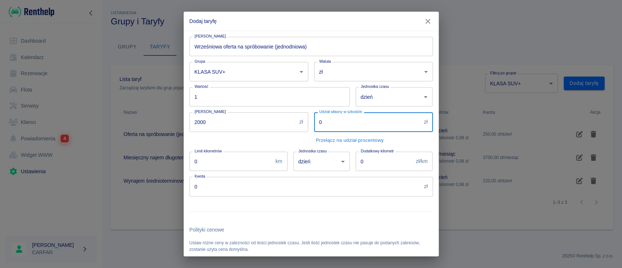
drag, startPoint x: 327, startPoint y: 119, endPoint x: 283, endPoint y: 122, distance: 44.9
click at [283, 122] on div "Nazwa taryfy Wrześniowa oferta na spróbowanie (jednodniowa) Nazwa taryfy Grupa …" at bounding box center [308, 186] width 249 height 310
type input "10000"
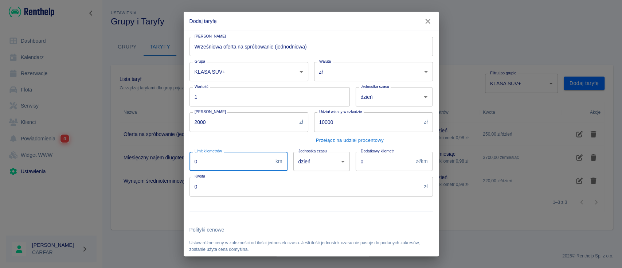
drag, startPoint x: 249, startPoint y: 165, endPoint x: 157, endPoint y: 160, distance: 92.3
click at [157, 160] on div "Dodaj taryfę Nazwa taryfy Wrześniowa oferta na spróbowanie (jednodniowa) Nazwa …" at bounding box center [311, 134] width 622 height 268
type input "250"
click at [390, 165] on input "0" at bounding box center [384, 161] width 58 height 19
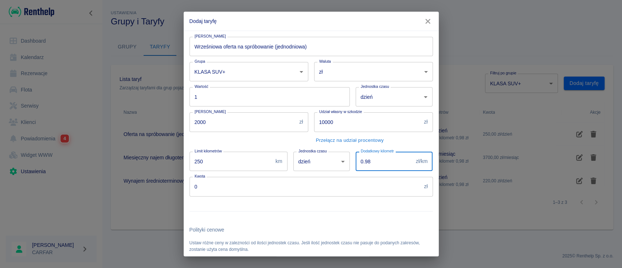
type input "0.98"
click at [194, 185] on input "0" at bounding box center [305, 186] width 232 height 19
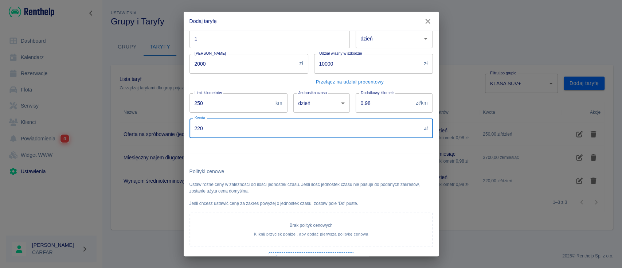
scroll to position [91, 0]
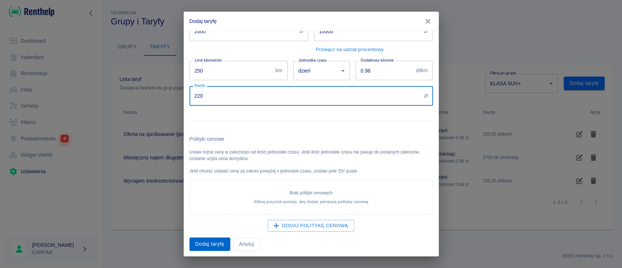
type input "220"
click at [215, 239] on button "Dodaj taryfę" at bounding box center [209, 243] width 41 height 13
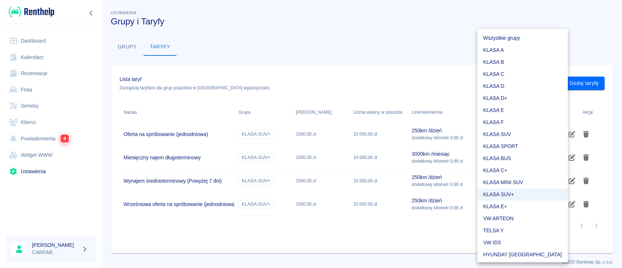
click at [540, 87] on body "Używamy plików Cookies, by zapewnić Ci najlepsze możliwe doświadczenie. Aby dow…" at bounding box center [311, 134] width 622 height 268
click at [500, 219] on li "VW ARTEON" at bounding box center [522, 218] width 90 height 12
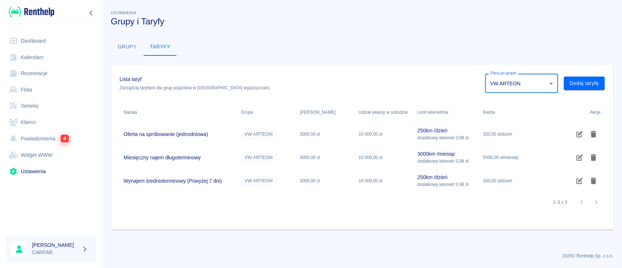
click at [553, 85] on body "Używamy plików Cookies, by zapewnić Ci najlepsze możliwe doświadczenie. Aby dow…" at bounding box center [311, 134] width 622 height 268
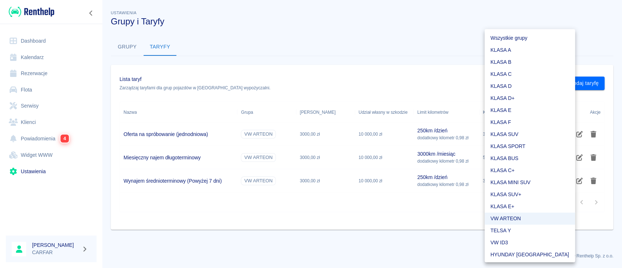
click at [507, 109] on li "KLASA E" at bounding box center [529, 110] width 90 height 12
type input "ceb3c19c-712d-432c-a5c9-68cdbece1807"
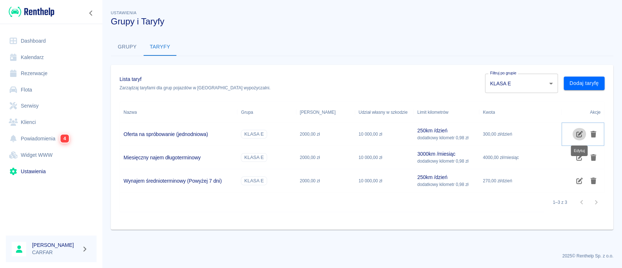
click at [576, 135] on icon "Edytuj" at bounding box center [579, 134] width 7 height 7
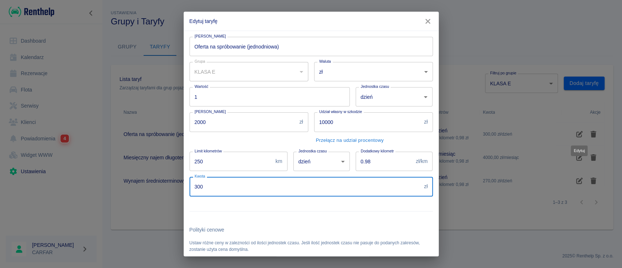
drag, startPoint x: 196, startPoint y: 185, endPoint x: 200, endPoint y: 185, distance: 3.7
click at [200, 185] on input "300" at bounding box center [305, 186] width 232 height 19
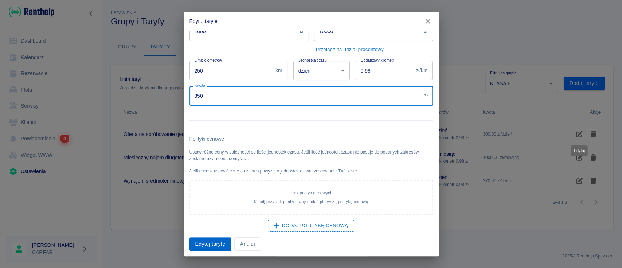
type input "350"
click at [207, 244] on button "Edytuj taryfę" at bounding box center [210, 243] width 42 height 13
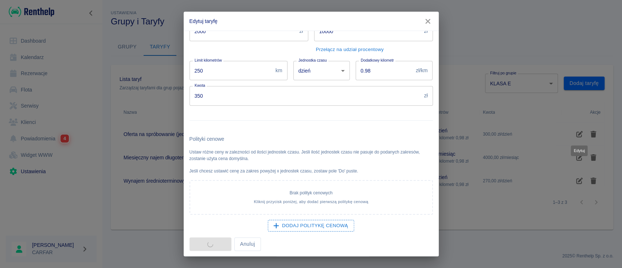
scroll to position [0, 0]
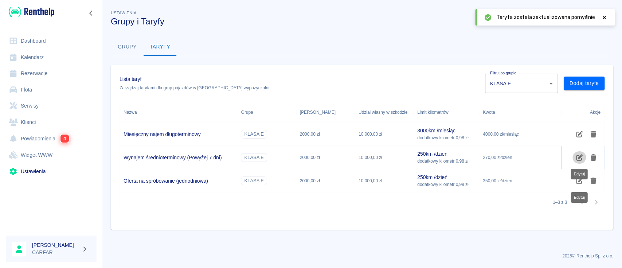
click at [579, 156] on icon "Edytuj" at bounding box center [579, 157] width 7 height 7
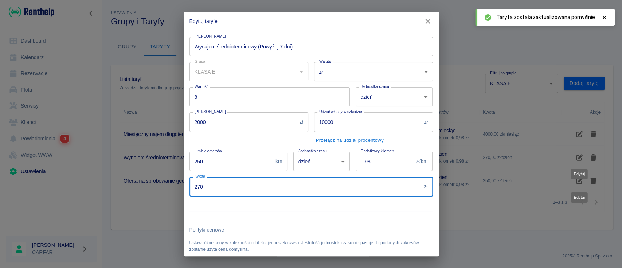
drag, startPoint x: 198, startPoint y: 187, endPoint x: 188, endPoint y: 186, distance: 10.2
click at [188, 186] on div "Kwota 270 zł Kwota" at bounding box center [308, 183] width 249 height 25
drag, startPoint x: 200, startPoint y: 186, endPoint x: 189, endPoint y: 187, distance: 10.6
click at [189, 187] on input "270" at bounding box center [305, 186] width 232 height 19
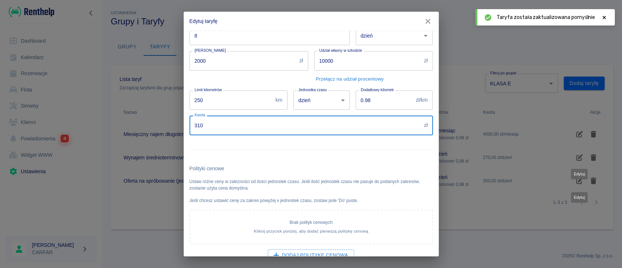
scroll to position [91, 0]
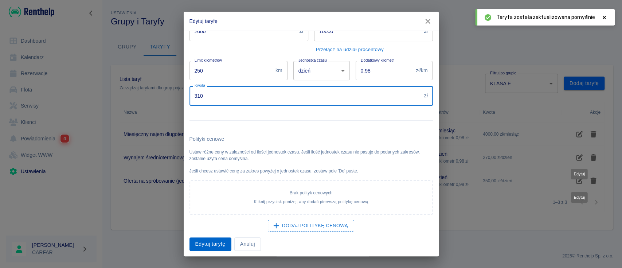
type input "310"
click at [207, 241] on button "Edytuj taryfę" at bounding box center [210, 243] width 42 height 13
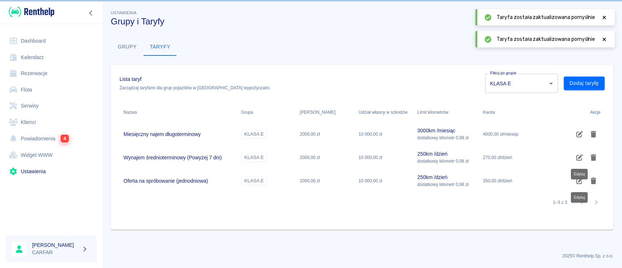
scroll to position [0, 0]
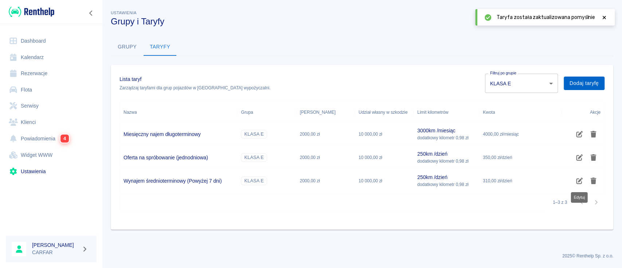
click at [586, 84] on button "Dodaj taryfę" at bounding box center [583, 82] width 41 height 13
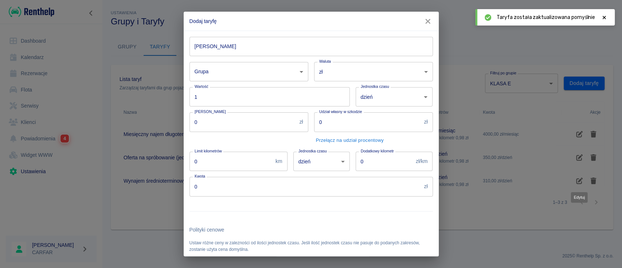
click at [262, 68] on body "Używamy plików Cookies, by zapewnić Ci najlepsze możliwe doświadczenie. Aby dow…" at bounding box center [311, 134] width 622 height 268
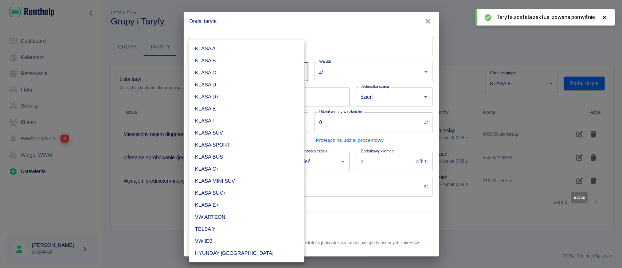
click at [242, 109] on li "KLASA E" at bounding box center [246, 109] width 115 height 12
type input "ceb3c19c-712d-432c-a5c9-68cdbece1807"
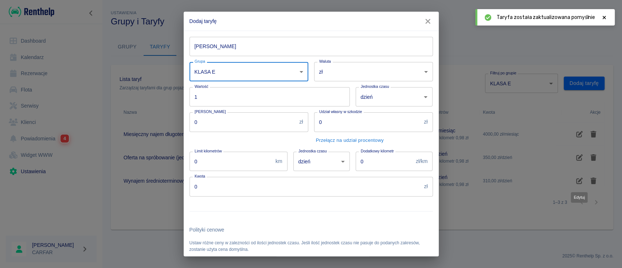
click at [246, 43] on input "[PERSON_NAME]" at bounding box center [310, 46] width 243 height 19
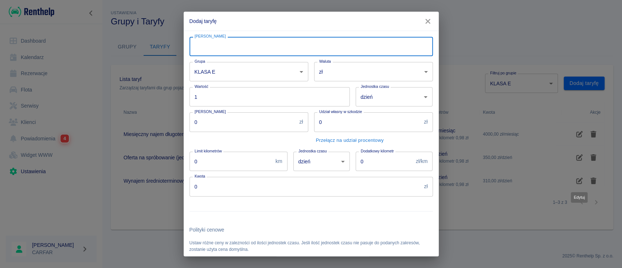
type input "Wrześniowa oferta na spróbowanie (jednodniowa)"
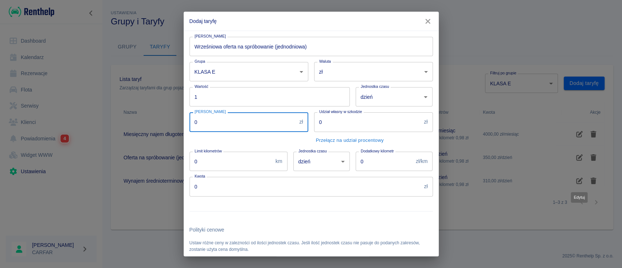
drag, startPoint x: 236, startPoint y: 122, endPoint x: 178, endPoint y: 119, distance: 57.2
click at [178, 119] on div "Dodaj taryfę Nazwa taryfy Wrześniowa oferta na spróbowanie (jednodniowa) Nazwa …" at bounding box center [311, 134] width 622 height 268
type input "2000"
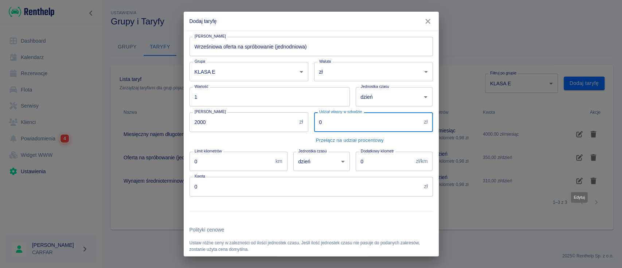
drag, startPoint x: 321, startPoint y: 115, endPoint x: 269, endPoint y: 116, distance: 51.7
click at [269, 116] on div "Nazwa taryfy Wrześniowa oferta na spróbowanie (jednodniowa) Nazwa taryfy Grupa …" at bounding box center [308, 186] width 249 height 310
type input "10000"
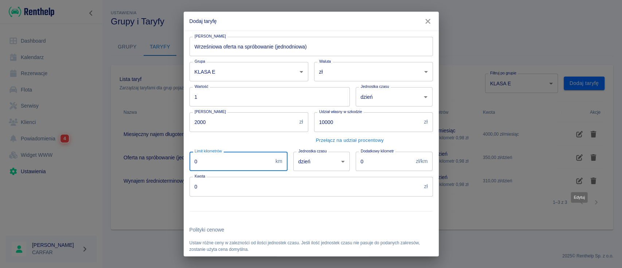
drag, startPoint x: 177, startPoint y: 160, endPoint x: 117, endPoint y: 160, distance: 60.1
click at [117, 160] on div "Dodaj taryfę Nazwa taryfy Wrześniowa oferta na spróbowanie (jednodniowa) Nazwa …" at bounding box center [311, 134] width 622 height 268
type input "250"
click at [381, 162] on input "0" at bounding box center [384, 161] width 58 height 19
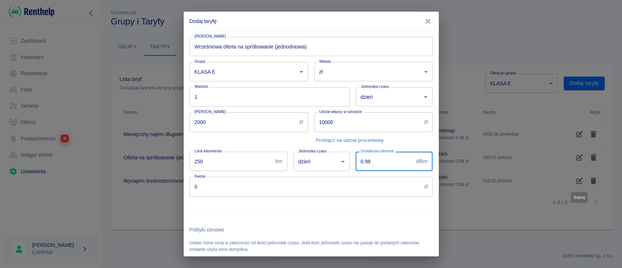
type input "0.98"
click at [192, 186] on input "0" at bounding box center [305, 186] width 232 height 19
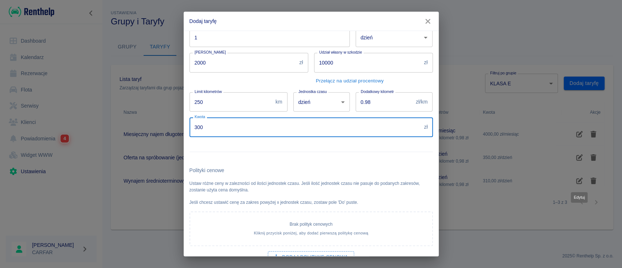
scroll to position [91, 0]
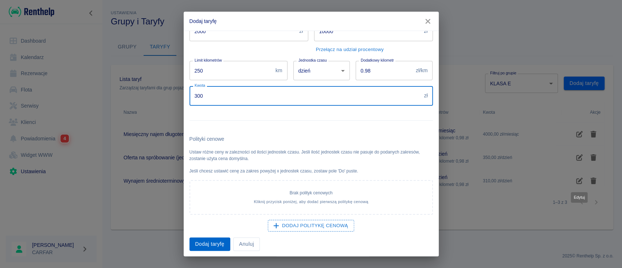
type input "300"
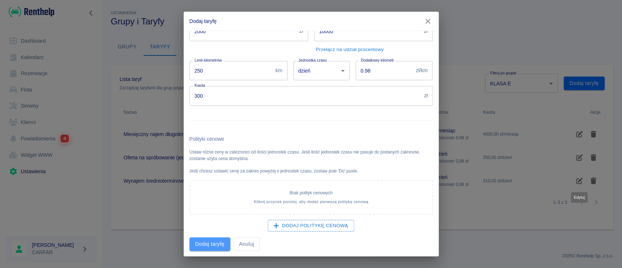
click at [216, 242] on button "Dodaj taryfę" at bounding box center [209, 243] width 41 height 13
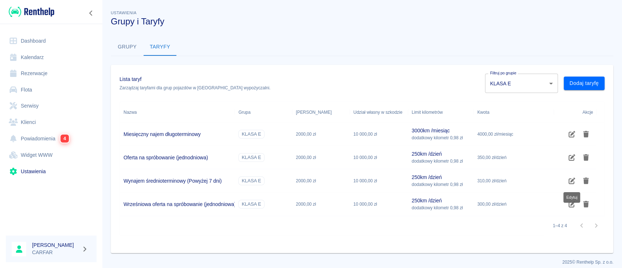
click at [542, 81] on body "Używamy plików Cookies, by zapewnić Ci najlepsze możliwe doświadczenie. Aby dow…" at bounding box center [311, 134] width 622 height 268
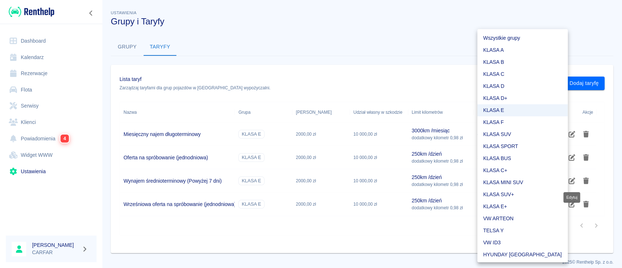
scroll to position [1, 0]
click at [501, 166] on li "KLASA C+" at bounding box center [522, 169] width 90 height 12
type input "30b2a457-b29a-404d-9878-ce2d1c6d9b1b"
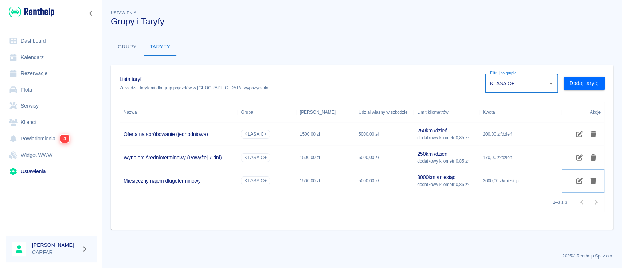
click at [577, 179] on icon "Edytuj" at bounding box center [579, 180] width 8 height 7
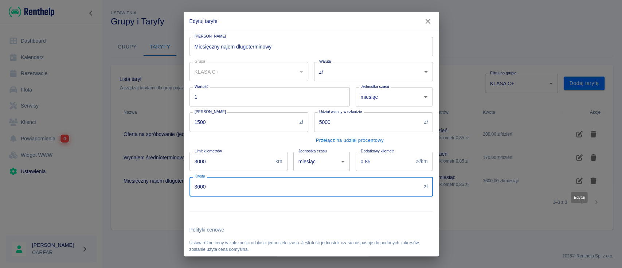
click at [196, 185] on input "3600" at bounding box center [305, 186] width 232 height 19
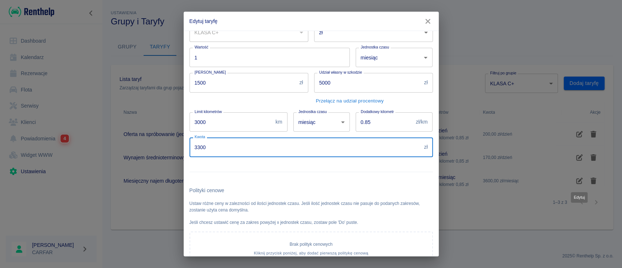
scroll to position [91, 0]
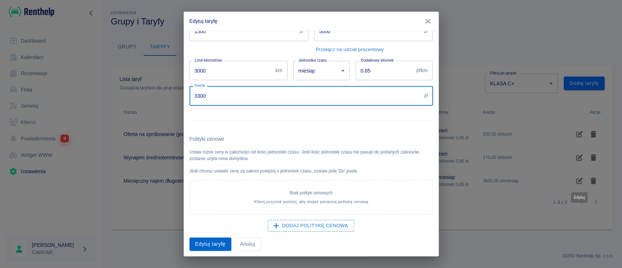
type input "3300"
click at [204, 244] on button "Edytuj taryfę" at bounding box center [210, 243] width 42 height 13
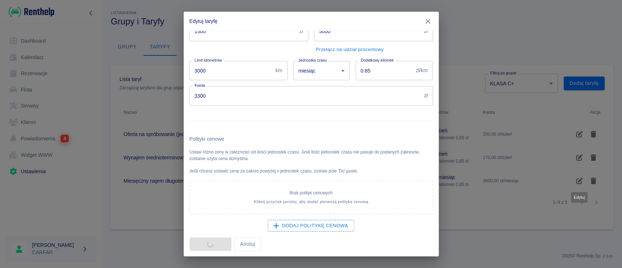
scroll to position [0, 0]
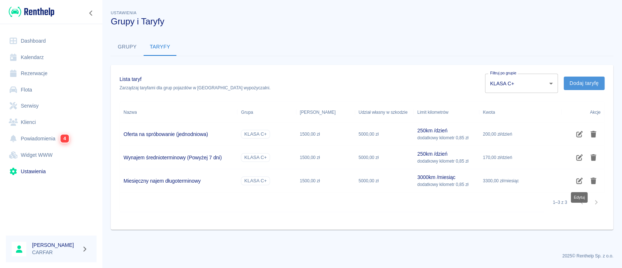
click at [589, 82] on button "Dodaj taryfę" at bounding box center [583, 82] width 41 height 13
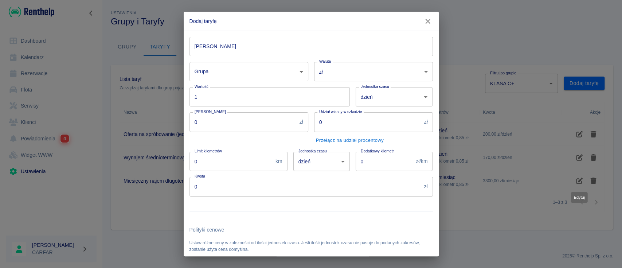
click at [279, 46] on input "[PERSON_NAME]" at bounding box center [310, 46] width 243 height 19
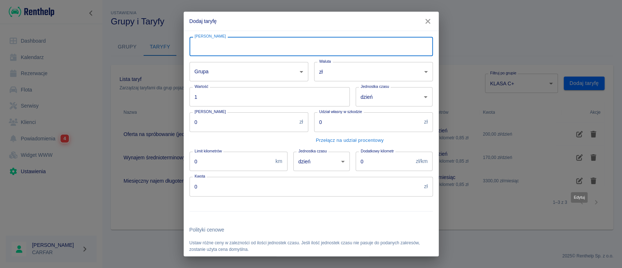
type input "Wrześniowa oferta na spróbowanie (jednodniowa)"
click at [253, 76] on body "Używamy plików Cookies, by zapewnić Ci najlepsze możliwe doświadczenie. Aby dow…" at bounding box center [311, 134] width 622 height 268
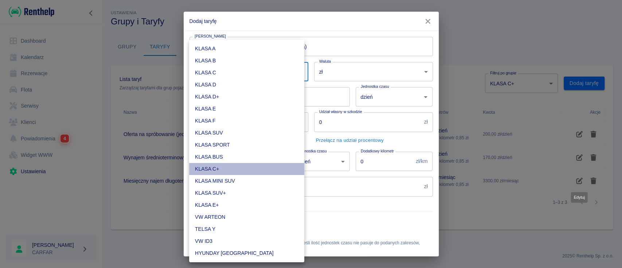
click at [236, 166] on li "KLASA C+" at bounding box center [246, 169] width 115 height 12
type input "30b2a457-b29a-404d-9878-ce2d1c6d9b1b"
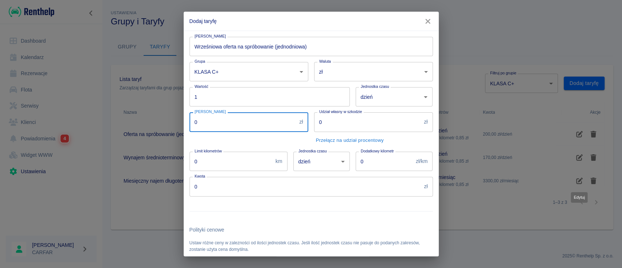
drag, startPoint x: 248, startPoint y: 126, endPoint x: 185, endPoint y: 122, distance: 63.5
click at [185, 122] on div "Kaucja 0 zł [PERSON_NAME]" at bounding box center [246, 125] width 125 height 39
type input "1500"
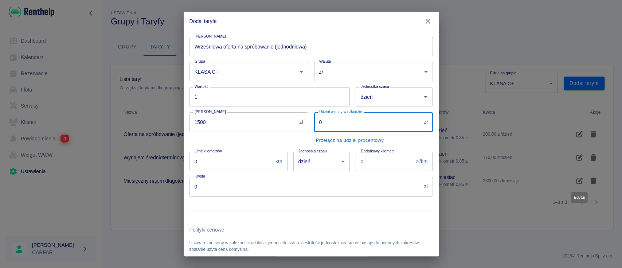
drag, startPoint x: 366, startPoint y: 123, endPoint x: 288, endPoint y: 122, distance: 77.9
click at [290, 122] on div "Nazwa taryfy Wrześniowa oferta na spróbowanie (jednodniowa) Nazwa taryfy Grupa …" at bounding box center [308, 186] width 249 height 310
type input "5000"
drag, startPoint x: 213, startPoint y: 164, endPoint x: 154, endPoint y: 164, distance: 59.0
click at [154, 164] on div "Dodaj taryfę Nazwa taryfy Wrześniowa oferta na spróbowanie (jednodniowa) Nazwa …" at bounding box center [311, 134] width 622 height 268
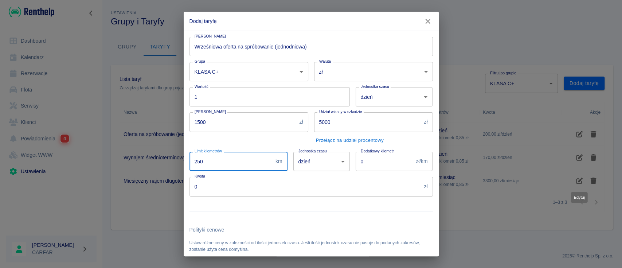
type input "250"
click at [372, 164] on input "0" at bounding box center [384, 161] width 58 height 19
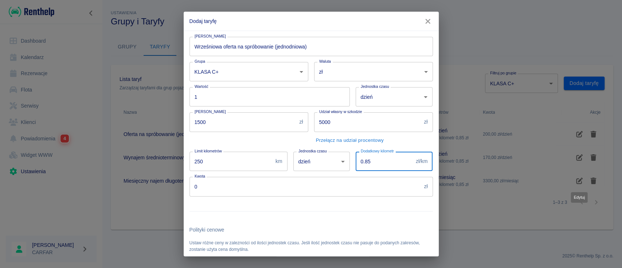
type input "0.85"
click at [194, 188] on input "0" at bounding box center [305, 186] width 232 height 19
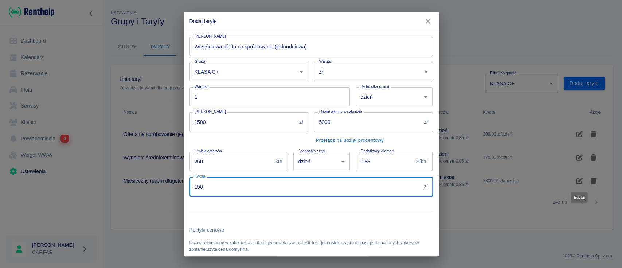
scroll to position [91, 0]
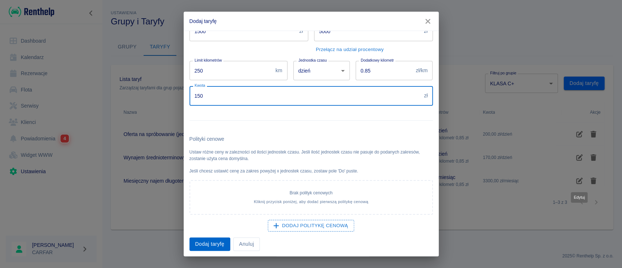
type input "150"
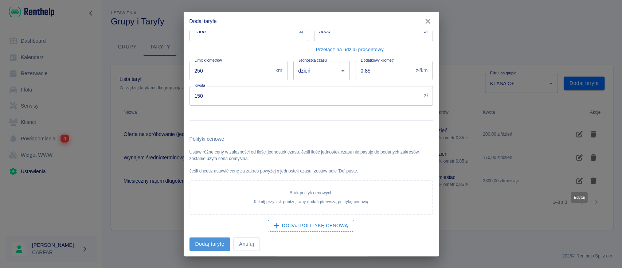
click at [216, 243] on button "Dodaj taryfę" at bounding box center [209, 243] width 41 height 13
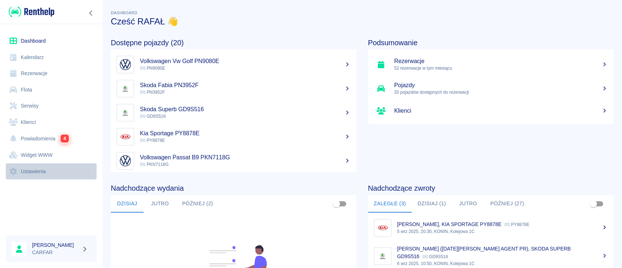
click at [38, 174] on link "Ustawienia" at bounding box center [51, 171] width 91 height 16
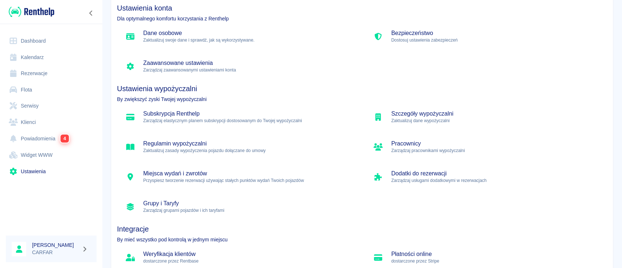
scroll to position [72, 0]
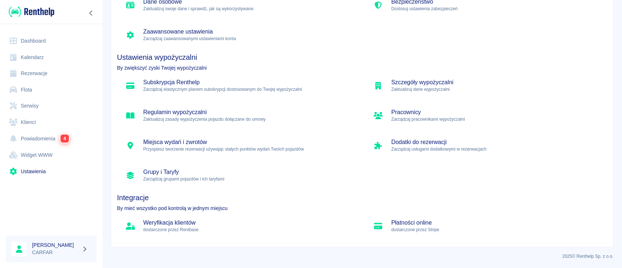
click at [170, 166] on div "Grupy i Taryfy Zarządzaj grupami pojazdów i ich taryfami" at bounding box center [238, 175] width 242 height 24
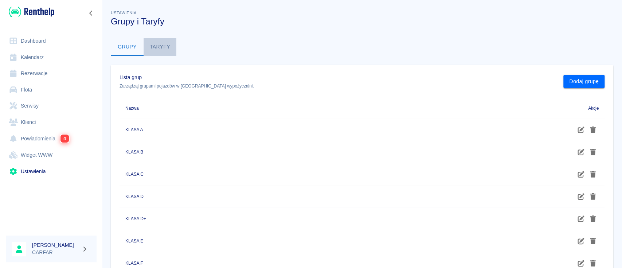
click at [160, 42] on button "Taryfy" at bounding box center [159, 46] width 33 height 17
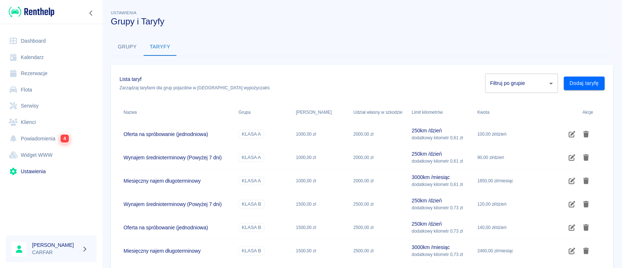
click at [534, 85] on body "Używamy plików Cookies, by zapewnić Ci najlepsze możliwe doświadczenie. Aby dow…" at bounding box center [311, 134] width 622 height 268
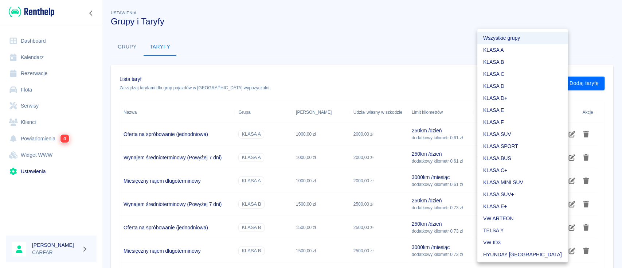
click at [514, 63] on li "KLASA B" at bounding box center [522, 62] width 90 height 12
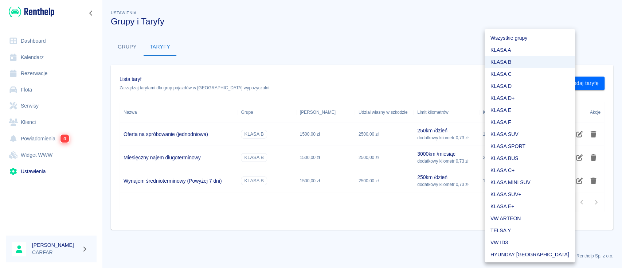
click at [550, 80] on body "Używamy plików Cookies, by zapewnić Ci najlepsze możliwe doświadczenie. Aby dow…" at bounding box center [311, 134] width 622 height 268
click at [533, 61] on li "KLASA B" at bounding box center [529, 62] width 90 height 12
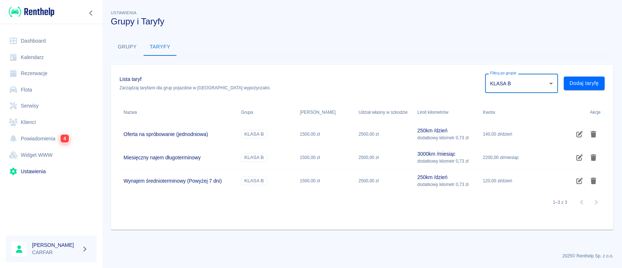
click at [541, 81] on body "Używamy plików Cookies, by zapewnić Ci najlepsze możliwe doświadczenie. Aby dow…" at bounding box center [311, 134] width 622 height 268
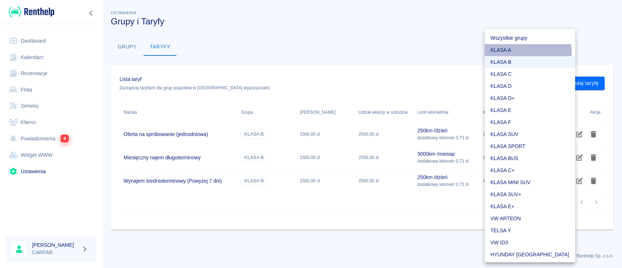
click at [527, 52] on li "KLASA A" at bounding box center [529, 50] width 90 height 12
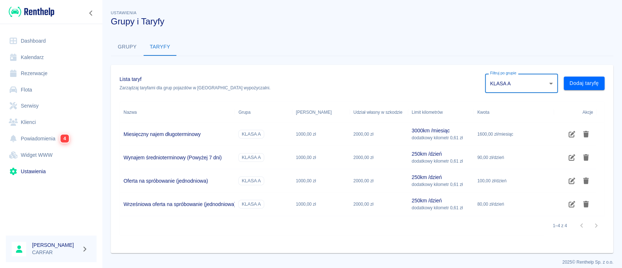
click at [532, 80] on body "Używamy plików Cookies, by zapewnić Ci najlepsze możliwe doświadczenie. Aby dow…" at bounding box center [311, 134] width 622 height 268
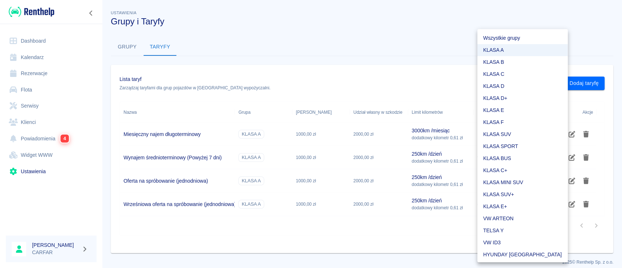
click at [516, 65] on li "KLASA B" at bounding box center [522, 62] width 90 height 12
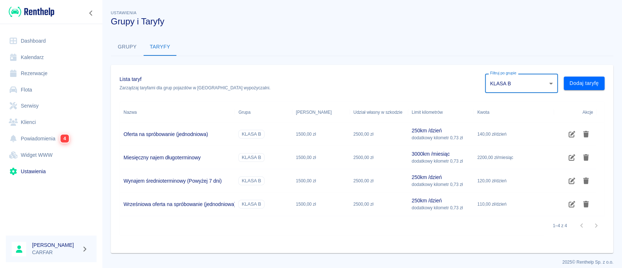
click at [523, 86] on body "Używamy plików Cookies, by zapewnić Ci najlepsze możliwe doświadczenie. Aby dow…" at bounding box center [311, 134] width 622 height 268
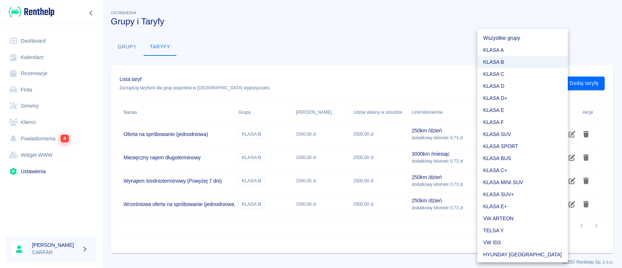
click at [519, 74] on li "KLASA C" at bounding box center [522, 74] width 90 height 12
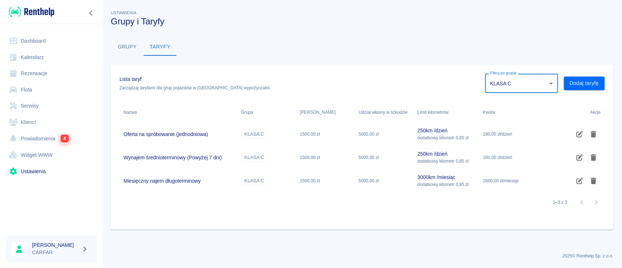
click at [546, 81] on body "Używamy plików Cookies, by zapewnić Ci najlepsze możliwe doświadczenie. Aby dow…" at bounding box center [311, 134] width 622 height 268
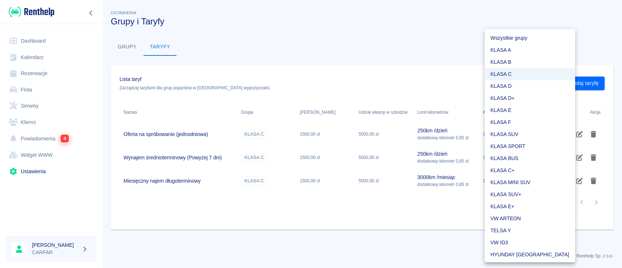
click at [535, 86] on li "KLASA D" at bounding box center [529, 86] width 90 height 12
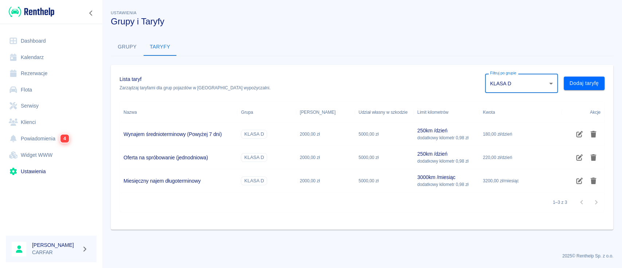
click at [558, 84] on div "Filtruj po grupie KLASA D b68b1ee1-865d-4ba0-a6c4-a2bea9a02e8c Filtruj po grupi…" at bounding box center [544, 83] width 119 height 19
click at [554, 85] on body "Używamy plików Cookies, by zapewnić Ci najlepsze możliwe doświadczenie. Aby dow…" at bounding box center [311, 134] width 622 height 268
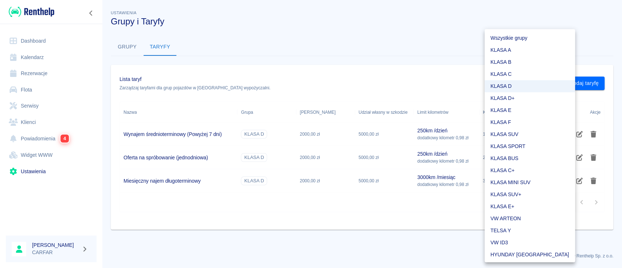
click at [543, 99] on li "KLASA D+" at bounding box center [529, 98] width 90 height 12
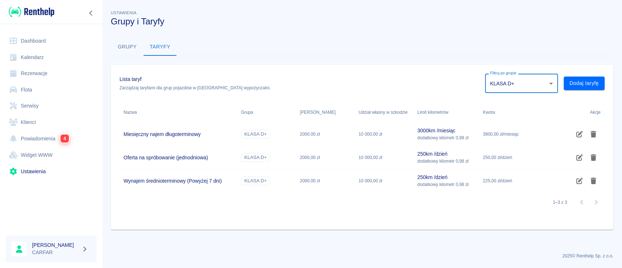
click at [542, 86] on body "Używamy plików Cookies, by zapewnić Ci najlepsze możliwe doświadczenie. Aby dow…" at bounding box center [311, 134] width 622 height 268
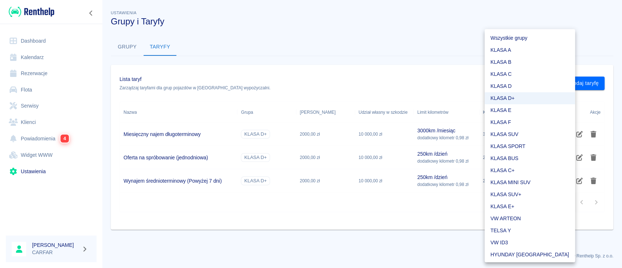
click at [524, 252] on li "HYUNDAY [GEOGRAPHIC_DATA]" at bounding box center [529, 254] width 90 height 12
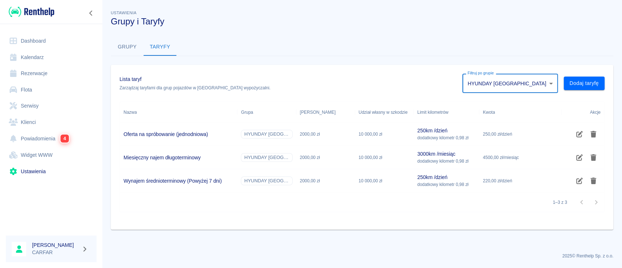
click at [540, 80] on body "Używamy plików Cookies, by zapewnić Ci najlepsze możliwe doświadczenie. Aby dow…" at bounding box center [311, 134] width 622 height 268
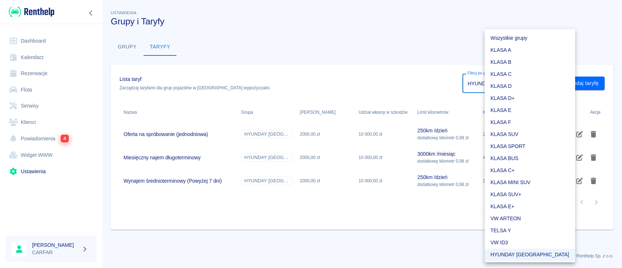
click at [519, 137] on li "KLASA SUV" at bounding box center [529, 134] width 90 height 12
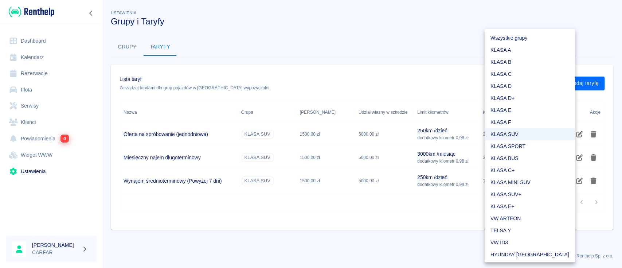
click at [523, 76] on body "Używamy plików Cookies, by zapewnić Ci najlepsze możliwe doświadczenie. Aby dow…" at bounding box center [311, 134] width 622 height 268
click at [517, 191] on li "KLASA SUV+" at bounding box center [529, 194] width 90 height 12
type input "cf5c86b9-d823-4b74-8c80-9fb1cb0b76d3"
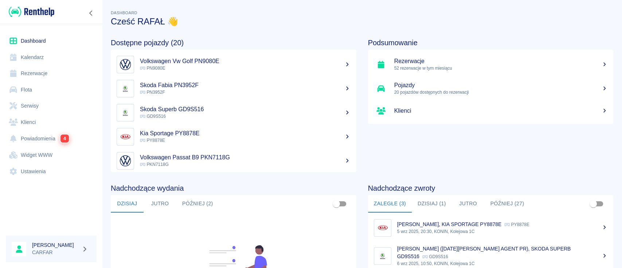
click at [164, 137] on p "PY8878E" at bounding box center [245, 140] width 211 height 7
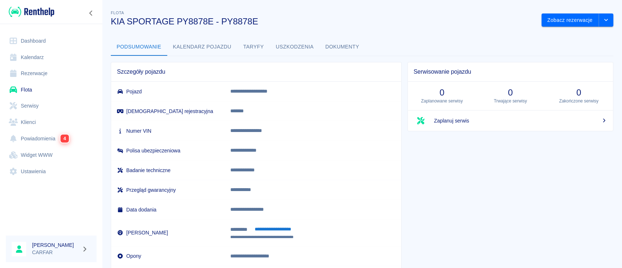
click at [252, 45] on button "Taryfy" at bounding box center [253, 46] width 33 height 17
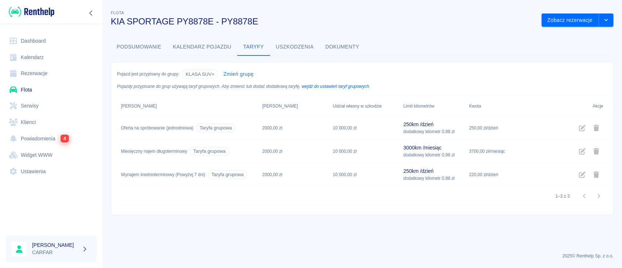
click at [39, 15] on img at bounding box center [32, 12] width 46 height 12
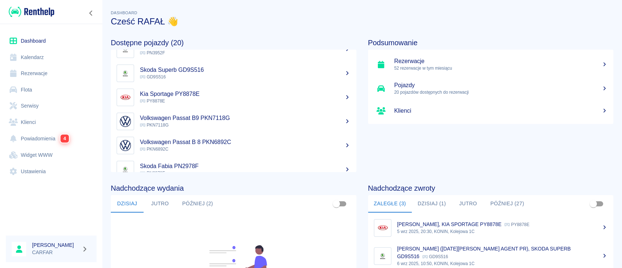
scroll to position [24, 0]
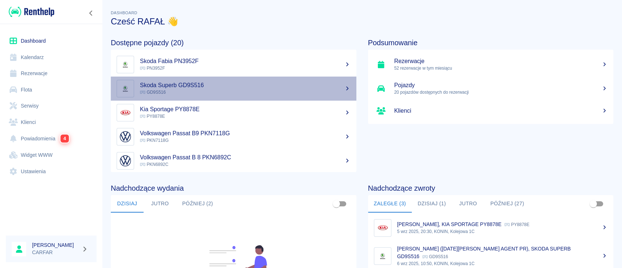
click at [240, 94] on p "GD9S516" at bounding box center [245, 92] width 211 height 7
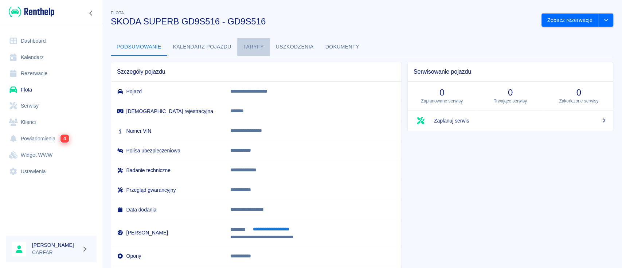
click at [258, 47] on button "Taryfy" at bounding box center [253, 46] width 33 height 17
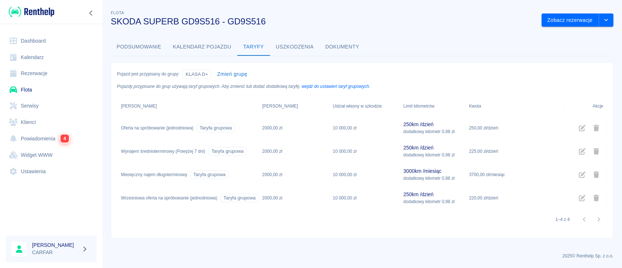
click at [24, 88] on link "Flota" at bounding box center [51, 90] width 91 height 16
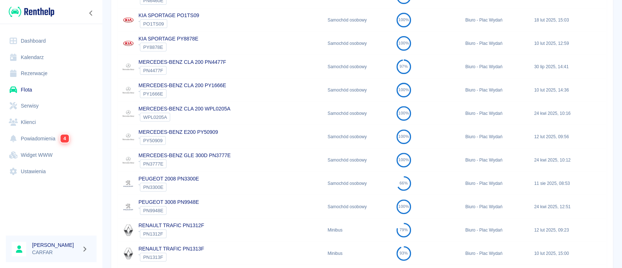
scroll to position [146, 0]
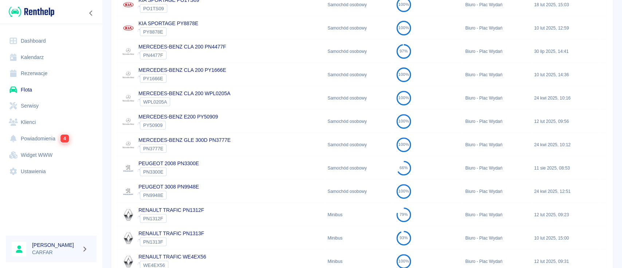
click at [236, 91] on div "MERCEDES-BENZ CLA 200 WPL0205A ` WPL0205A" at bounding box center [220, 97] width 207 height 23
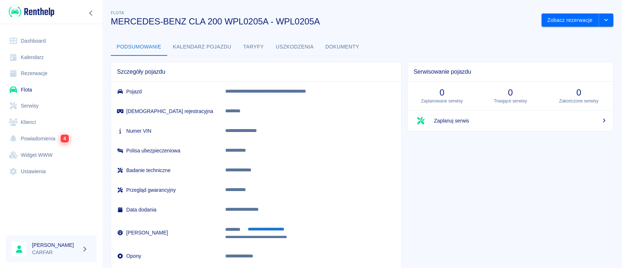
click at [254, 47] on button "Taryfy" at bounding box center [253, 46] width 33 height 17
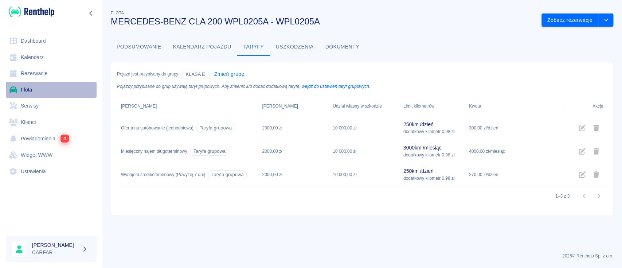
click at [21, 88] on link "Flota" at bounding box center [51, 90] width 91 height 16
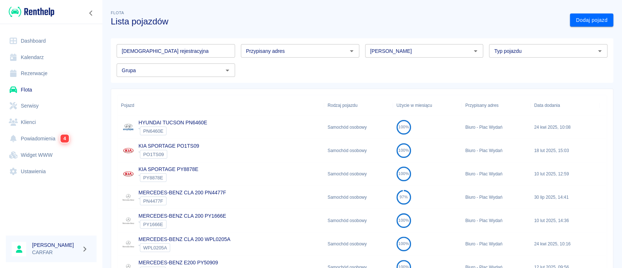
click at [422, 55] on div "Marka" at bounding box center [424, 50] width 118 height 13
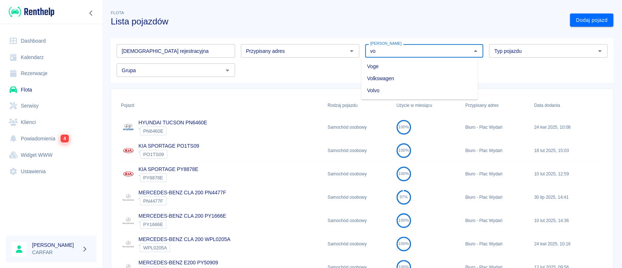
click at [420, 74] on li "Volkswagen" at bounding box center [419, 78] width 117 height 12
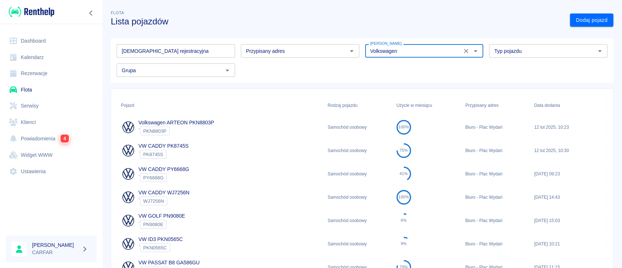
type input "Volkswagen"
click at [232, 123] on div "Volkswagen ARTEON PKN8803P ` PKN8803P" at bounding box center [220, 126] width 207 height 23
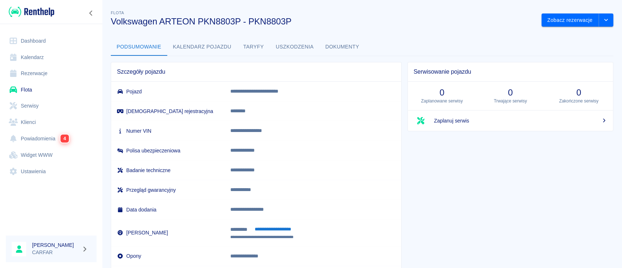
click at [254, 45] on button "Taryfy" at bounding box center [253, 46] width 33 height 17
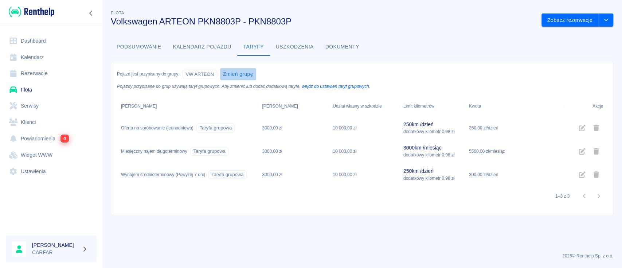
click at [248, 74] on button "Zmień grupę" at bounding box center [238, 74] width 36 height 12
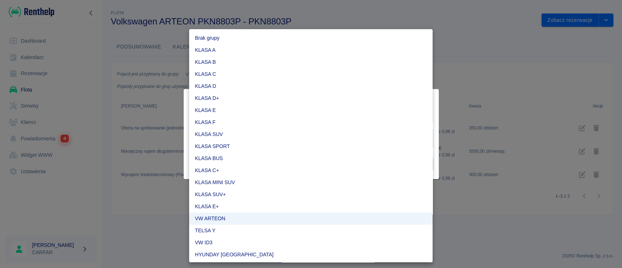
click at [282, 136] on body "Używamy plików Cookies, by zapewnić Ci najlepsze możliwe doświadczenie. Aby dow…" at bounding box center [311, 134] width 622 height 268
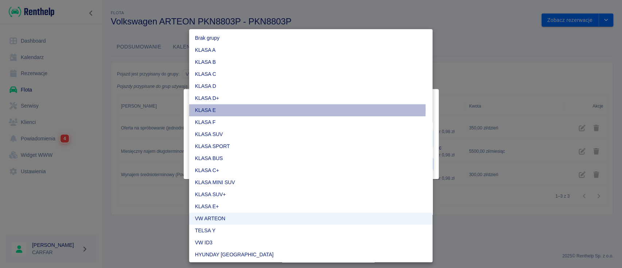
click at [227, 109] on li "KLASA E" at bounding box center [310, 110] width 243 height 12
type input "ceb3c19c-712d-432c-a5c9-68cdbece1807"
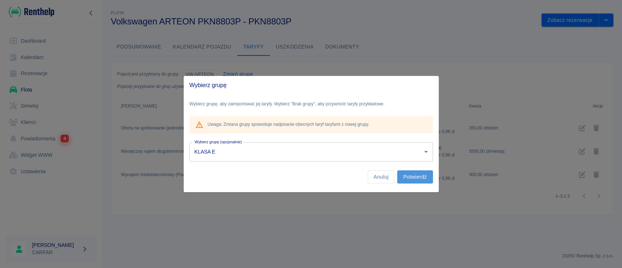
click at [415, 177] on button "Potwierdź" at bounding box center [414, 176] width 35 height 13
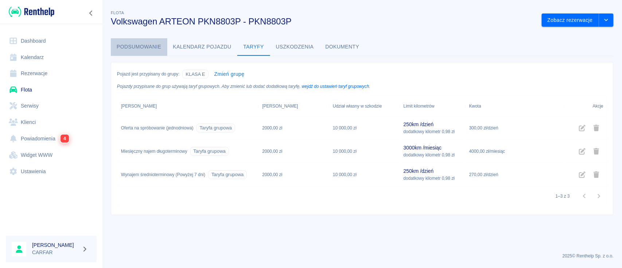
click at [141, 47] on button "Podsumowanie" at bounding box center [139, 46] width 56 height 17
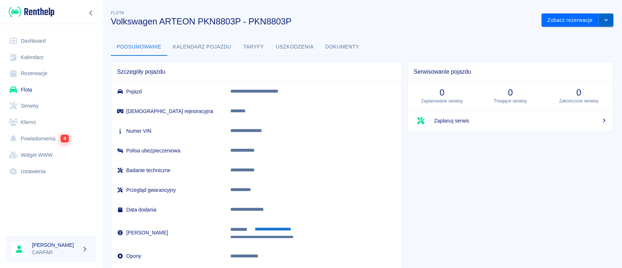
click at [602, 24] on button "drop-down" at bounding box center [605, 19] width 15 height 13
click at [594, 32] on li "Zaktualizuj dane pojazdu" at bounding box center [570, 36] width 68 height 12
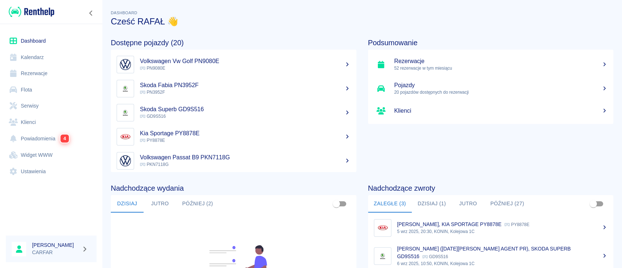
click at [38, 91] on link "Flota" at bounding box center [51, 90] width 91 height 16
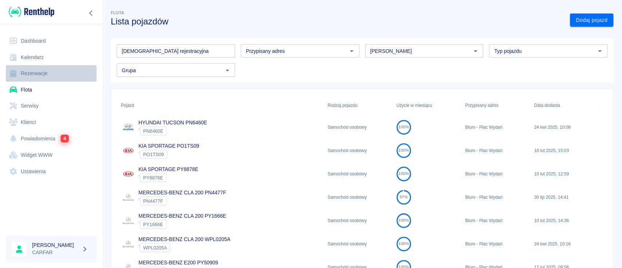
click at [31, 71] on link "Rezerwacje" at bounding box center [51, 73] width 91 height 16
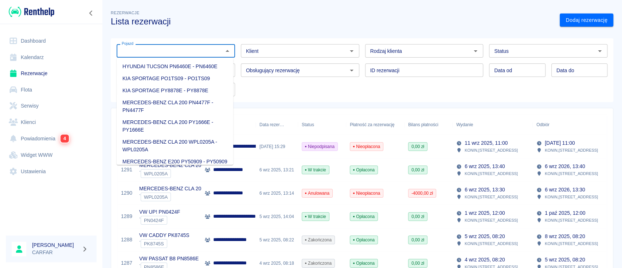
click at [168, 52] on input "Pojazd" at bounding box center [170, 50] width 102 height 9
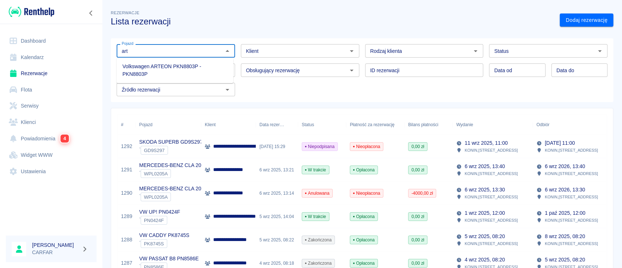
click at [177, 67] on li "Volkswagen ARTEON PKN8803P - PKN8803P" at bounding box center [175, 70] width 117 height 20
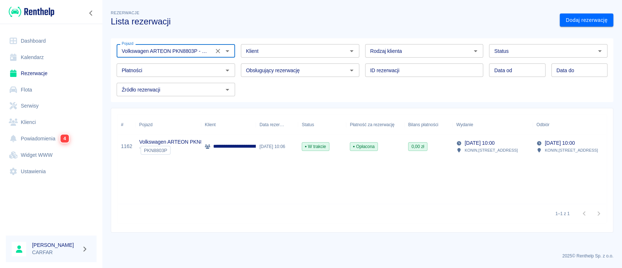
type input "Volkswagen ARTEON PKN8803P - PKN8803P"
click at [238, 151] on div "**********" at bounding box center [228, 146] width 55 height 23
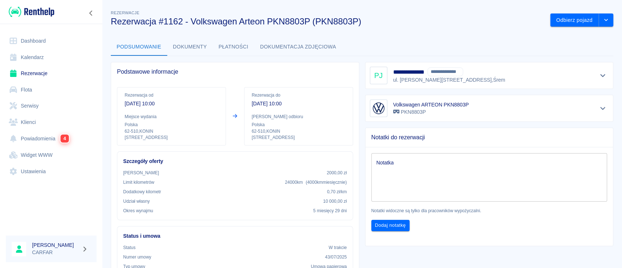
scroll to position [48, 0]
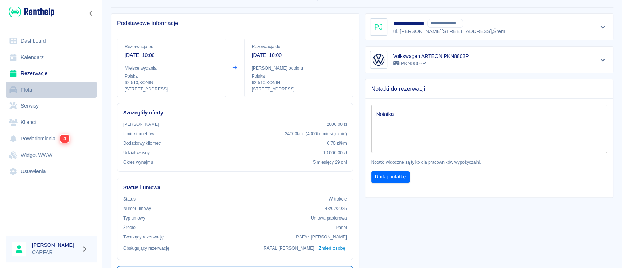
click at [30, 91] on link "Flota" at bounding box center [51, 90] width 91 height 16
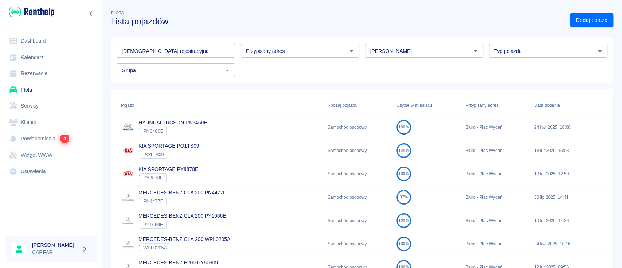
click at [211, 48] on input "Tablica rejestracyjna" at bounding box center [176, 50] width 118 height 13
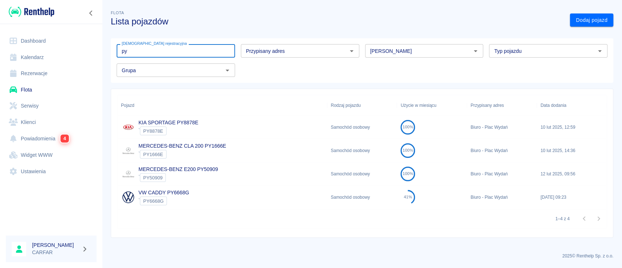
type input "py"
click at [198, 201] on div "VW CADDY PY6668G ` PY6668G" at bounding box center [222, 196] width 210 height 23
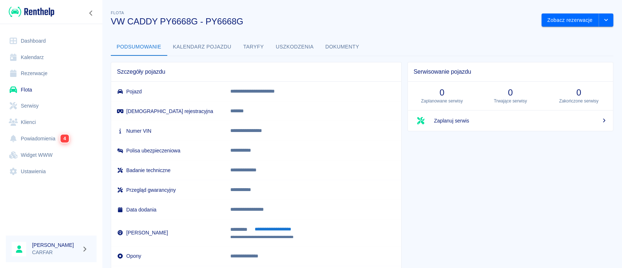
click at [254, 50] on button "Taryfy" at bounding box center [253, 46] width 33 height 17
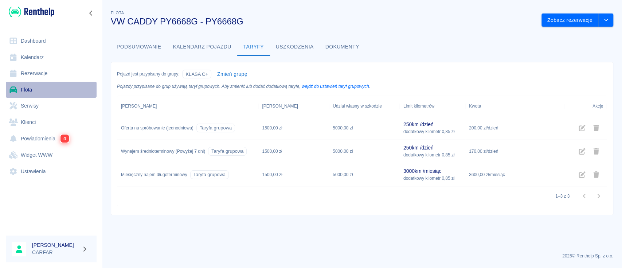
click at [44, 92] on link "Flota" at bounding box center [51, 90] width 91 height 16
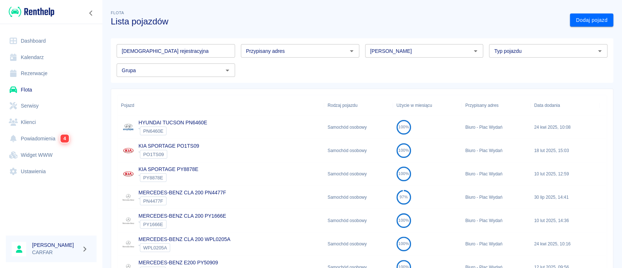
click at [456, 46] on input "Marka" at bounding box center [418, 50] width 102 height 9
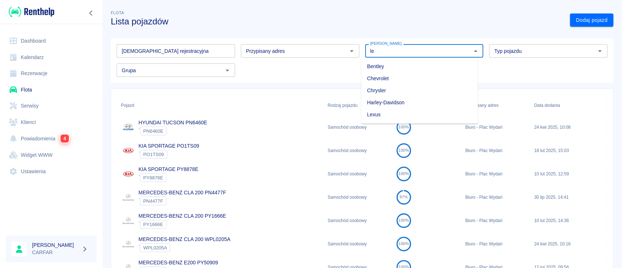
click at [417, 113] on li "Lexus" at bounding box center [419, 115] width 117 height 12
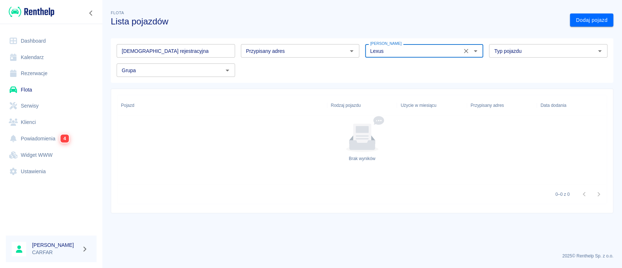
type input "Lexus"
click at [24, 90] on link "Flota" at bounding box center [51, 90] width 91 height 16
click at [476, 52] on icon "Otwórz" at bounding box center [475, 51] width 9 height 9
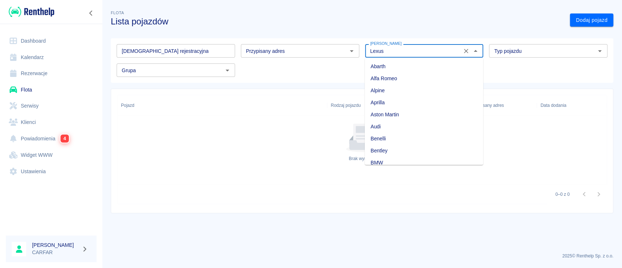
scroll to position [376, 0]
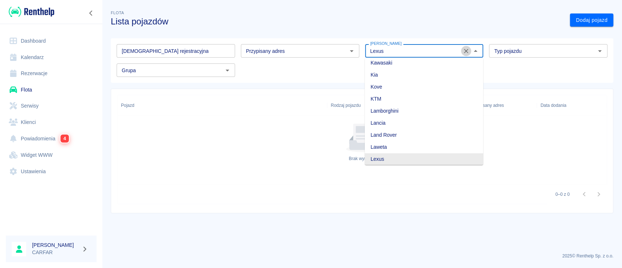
click at [463, 49] on icon "Wyczyść" at bounding box center [465, 50] width 7 height 7
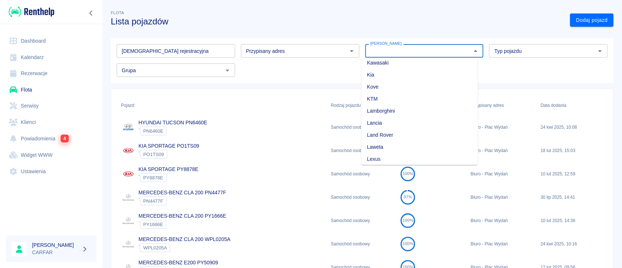
scroll to position [0, 0]
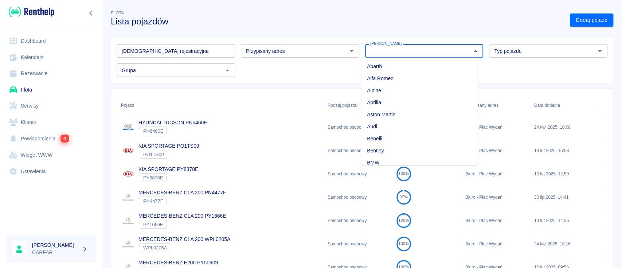
click at [464, 19] on h3 "Lista pojazdów" at bounding box center [337, 21] width 453 height 10
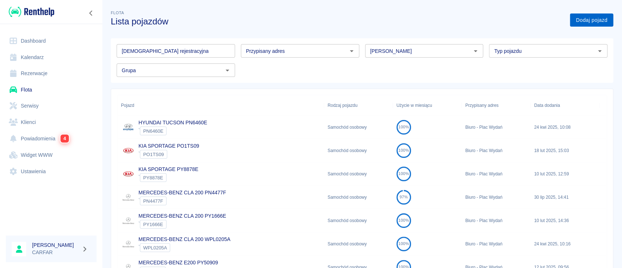
click at [577, 23] on link "Dodaj pojazd" at bounding box center [591, 19] width 43 height 13
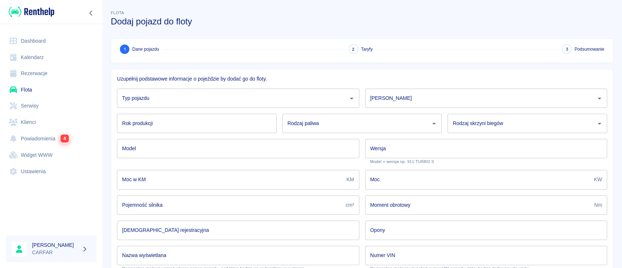
click at [34, 7] on img at bounding box center [32, 12] width 46 height 12
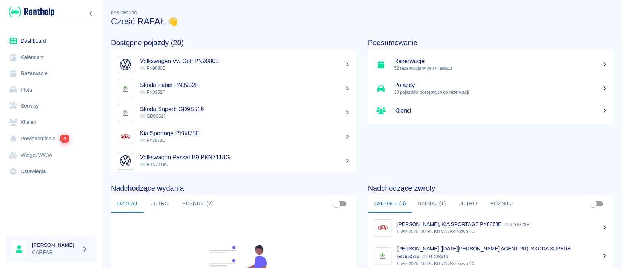
click at [29, 86] on link "Flota" at bounding box center [51, 90] width 91 height 16
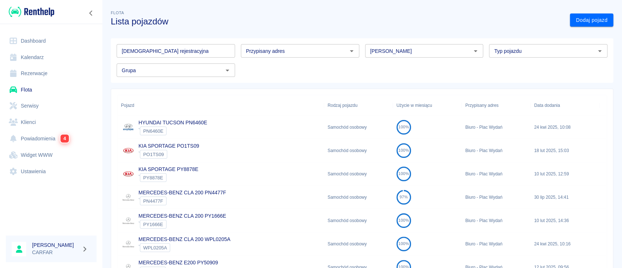
click at [405, 46] on div "Marka" at bounding box center [424, 50] width 118 height 13
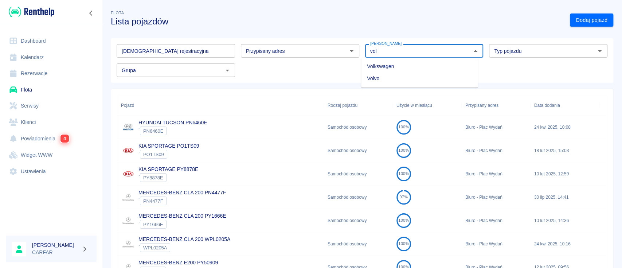
click at [410, 61] on li "Volkswagen" at bounding box center [419, 66] width 117 height 12
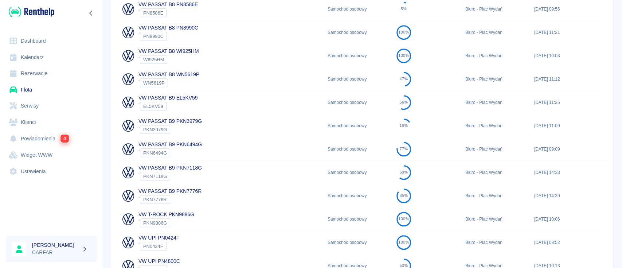
scroll to position [290, 0]
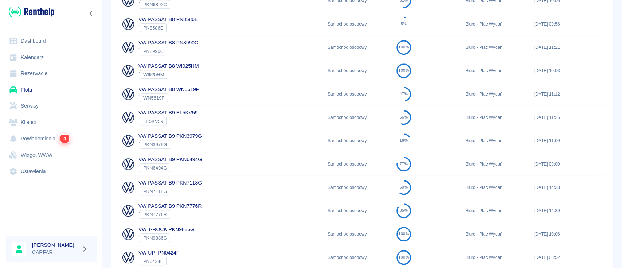
type input "Volkswagen"
click at [210, 71] on div "VW PASSAT B8 WI925HM ` WI925HM" at bounding box center [220, 70] width 207 height 23
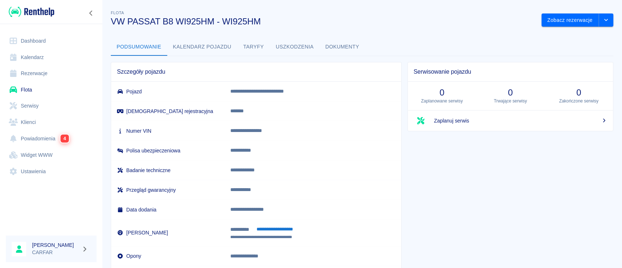
click at [303, 44] on button "Uszkodzenia" at bounding box center [295, 46] width 50 height 17
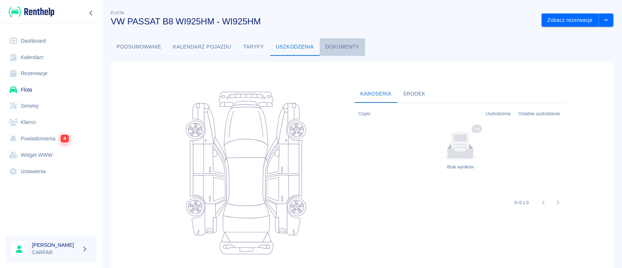
click at [331, 43] on button "Dokumenty" at bounding box center [342, 46] width 46 height 17
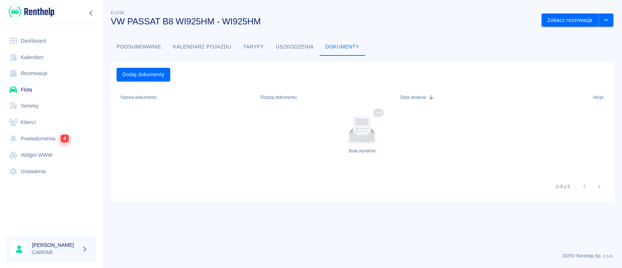
click at [256, 51] on button "Taryfy" at bounding box center [253, 46] width 33 height 17
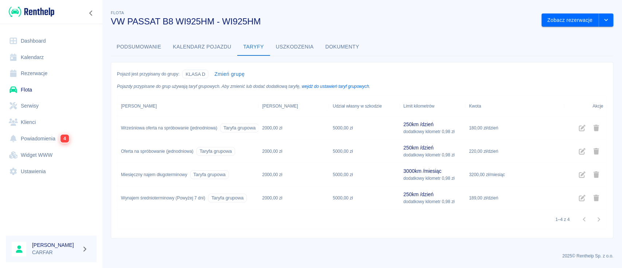
click at [212, 50] on button "Kalendarz pojazdu" at bounding box center [202, 46] width 70 height 17
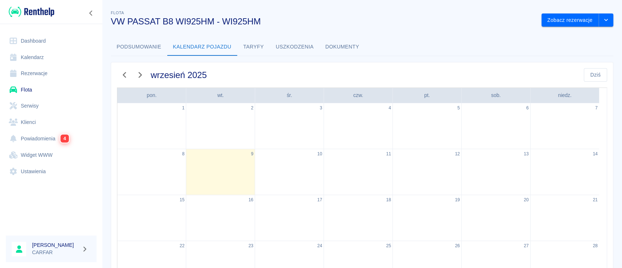
click at [262, 43] on button "Taryfy" at bounding box center [253, 46] width 33 height 17
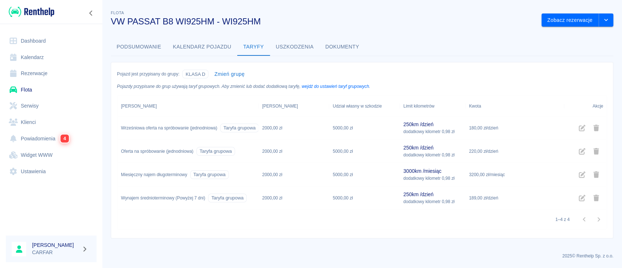
click at [301, 46] on button "Uszkodzenia" at bounding box center [295, 46] width 50 height 17
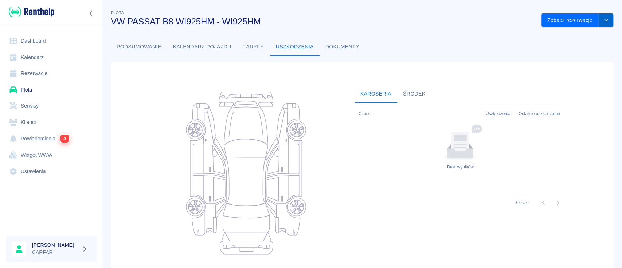
click at [603, 22] on icon "drop-down" at bounding box center [606, 19] width 6 height 5
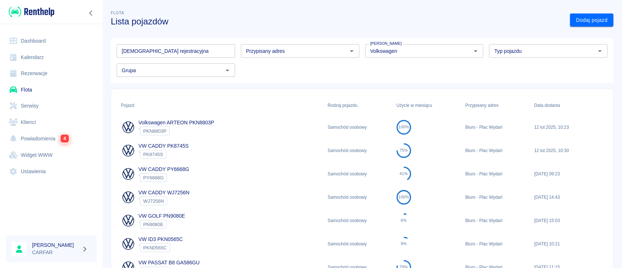
click at [189, 48] on input "Tablica rejestracyjna" at bounding box center [176, 50] width 118 height 13
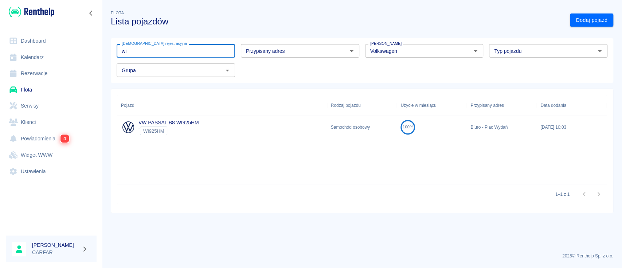
type input "wi"
click at [237, 125] on div "VW PASSAT B8 WI925HM ` WI925HM" at bounding box center [222, 126] width 210 height 23
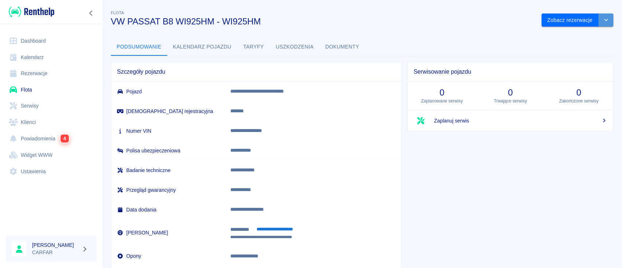
click at [600, 16] on button "drop-down" at bounding box center [605, 19] width 15 height 13
click at [584, 45] on li "Usuń pojazd" at bounding box center [570, 48] width 68 height 12
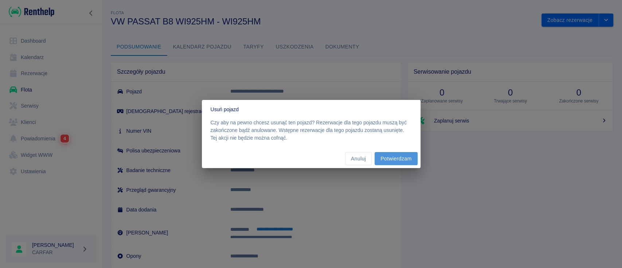
click at [400, 156] on button "Potwierdzam" at bounding box center [395, 158] width 43 height 13
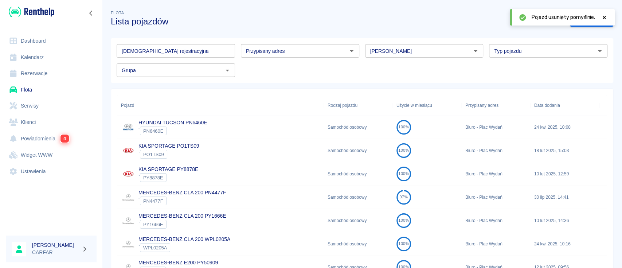
click at [388, 15] on div "Flota Lista pojazdów" at bounding box center [334, 15] width 459 height 24
click at [603, 14] on div at bounding box center [604, 17] width 7 height 8
click at [585, 23] on link "Dodaj pojazd" at bounding box center [591, 19] width 43 height 13
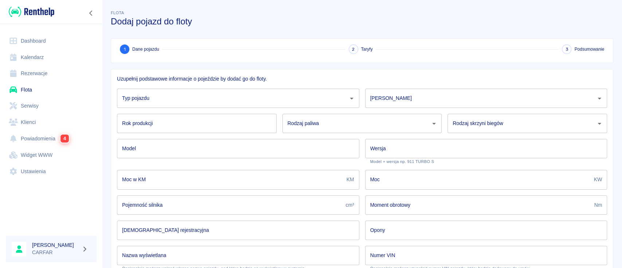
click at [193, 99] on input "Typ pojazdu" at bounding box center [232, 98] width 225 height 13
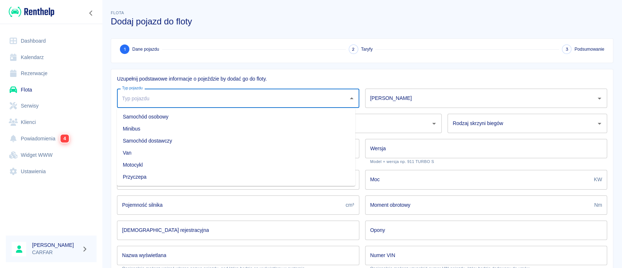
click at [179, 115] on li "Samochód osobowy" at bounding box center [236, 117] width 238 height 12
type input "Samochód osobowy"
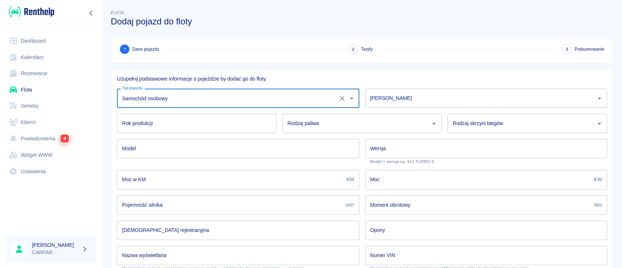
click at [406, 95] on input "Marka" at bounding box center [480, 98] width 225 height 13
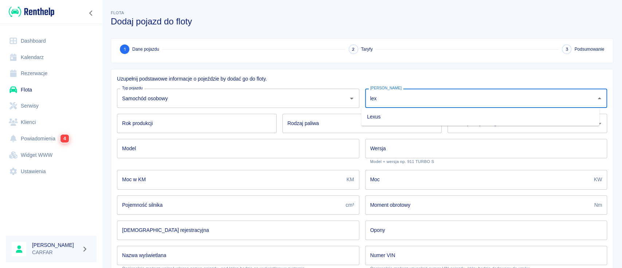
click at [405, 120] on li "Lexus" at bounding box center [480, 117] width 238 height 12
type input "Lexus"
click at [197, 124] on input "Rok produkcji" at bounding box center [197, 123] width 160 height 19
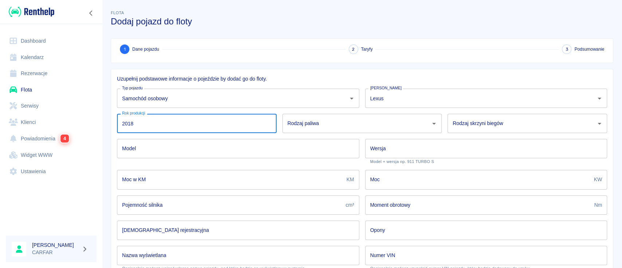
type input "2018"
click at [321, 125] on input "Rodzaj paliwa" at bounding box center [357, 123] width 142 height 13
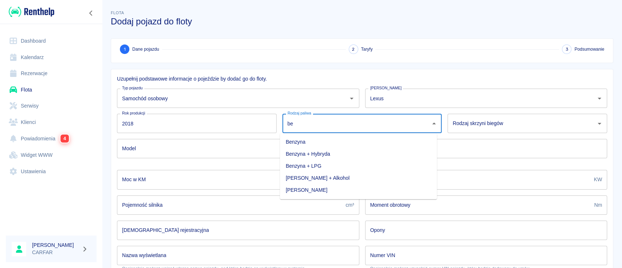
click at [332, 154] on li "Benzyna + Hybryda" at bounding box center [358, 154] width 157 height 12
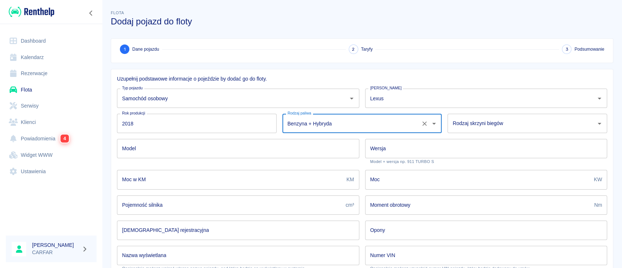
type input "Benzyna + Hybryda"
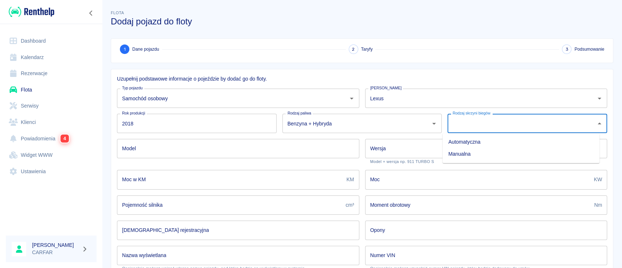
click at [504, 118] on input "Rodzaj skrzyni biegów" at bounding box center [522, 123] width 142 height 13
click at [494, 140] on li "Automatyczna" at bounding box center [520, 142] width 157 height 12
type input "Automatyczna"
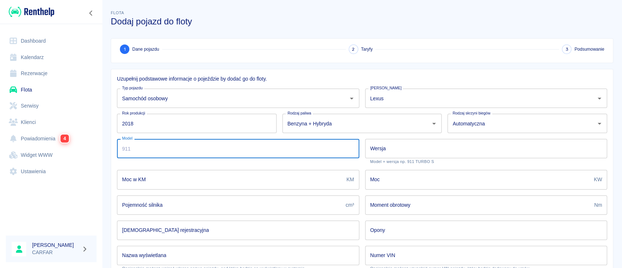
click at [296, 150] on input "Model" at bounding box center [238, 148] width 242 height 19
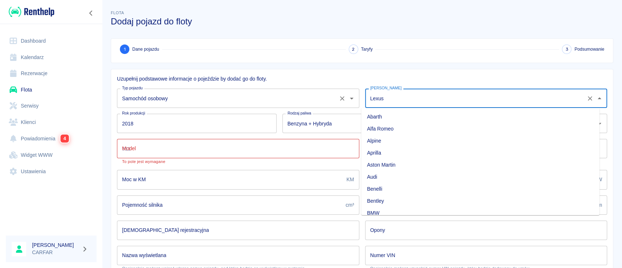
scroll to position [376, 0]
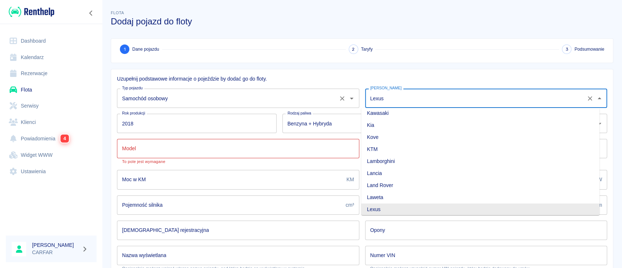
drag, startPoint x: 358, startPoint y: 98, endPoint x: 340, endPoint y: 98, distance: 18.6
click at [340, 98] on div "Uzupełnij podstawowe informacje o pojeździe by dodać go do floty. Typ pojazdu S…" at bounding box center [359, 195] width 496 height 252
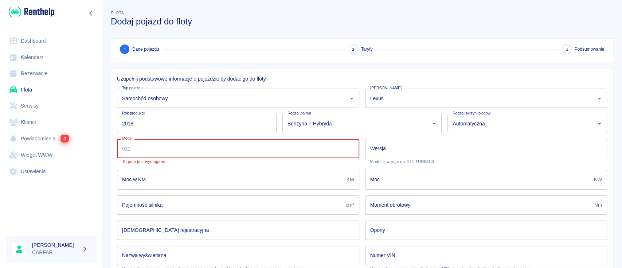
click at [197, 153] on input "Model" at bounding box center [238, 148] width 242 height 19
paste input "Lexus"
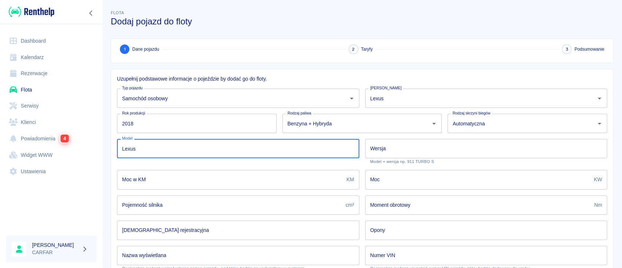
paste input "NX300"
type input "Lexus NX300"
drag, startPoint x: 135, startPoint y: 150, endPoint x: 116, endPoint y: 150, distance: 19.3
click at [116, 150] on div "Model Lexus NX300 Model" at bounding box center [235, 148] width 248 height 31
click at [402, 146] on input "Wersja" at bounding box center [486, 148] width 242 height 19
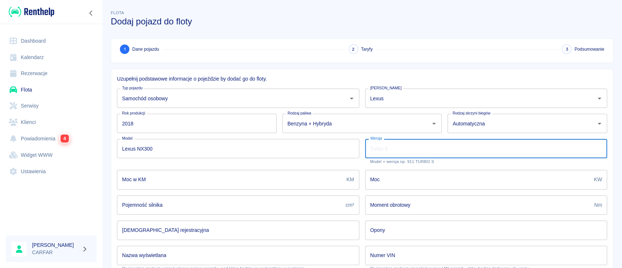
paste input "Lexus"
paste input "PN4327F"
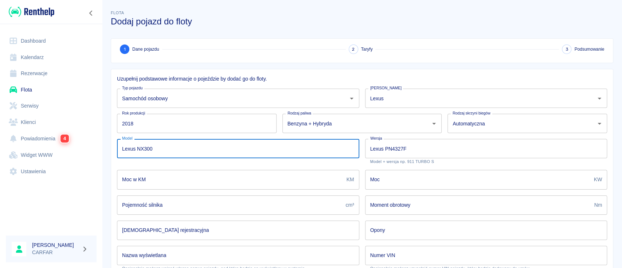
drag, startPoint x: 161, startPoint y: 149, endPoint x: 138, endPoint y: 149, distance: 23.7
click at [138, 149] on input "Lexus NX300" at bounding box center [238, 148] width 242 height 19
click at [379, 150] on input "Lexus PN4327F" at bounding box center [486, 148] width 242 height 19
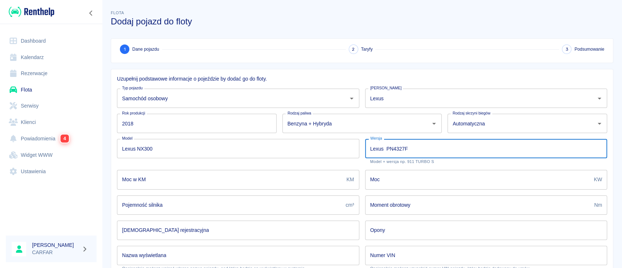
paste input "NX300"
type input "Lexus NX300 PN4327F"
click at [180, 175] on input "Moc w KM" at bounding box center [230, 179] width 227 height 19
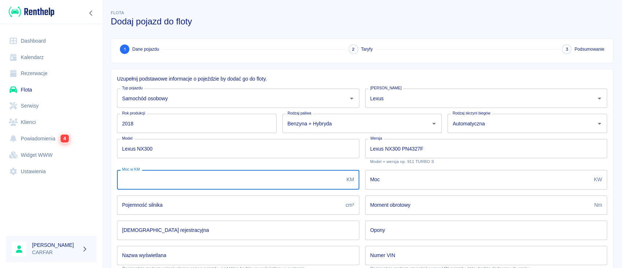
paste input "238"
type input "238"
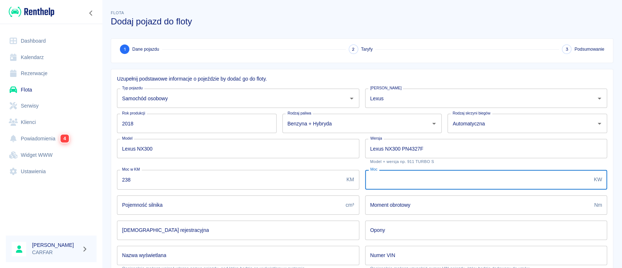
click at [410, 181] on input "Moc" at bounding box center [478, 179] width 226 height 19
paste input "175"
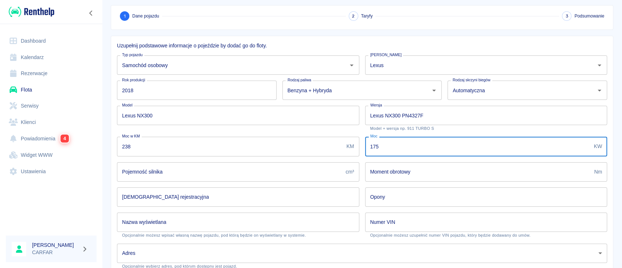
scroll to position [48, 0]
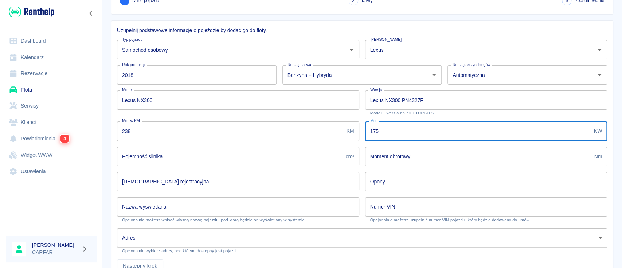
type input "175"
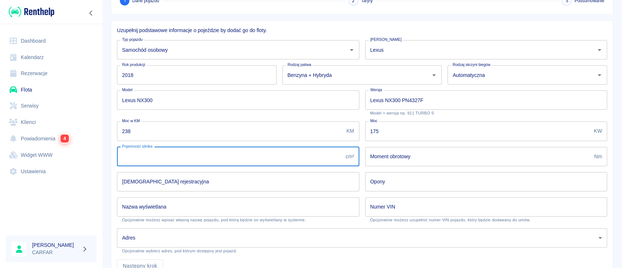
click at [202, 157] on input "Pojemność silnika" at bounding box center [229, 156] width 225 height 19
paste input "1998"
type input "1998"
click at [213, 180] on input "Tablica rejestracyjna" at bounding box center [238, 181] width 242 height 19
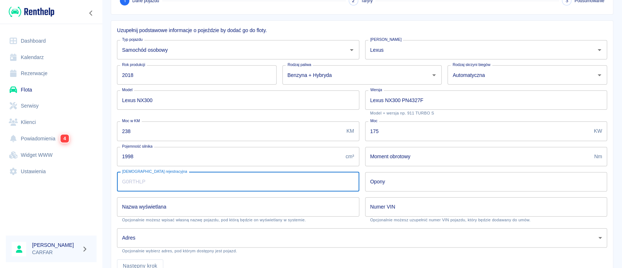
paste input "PN4327F"
type input "PN4327F"
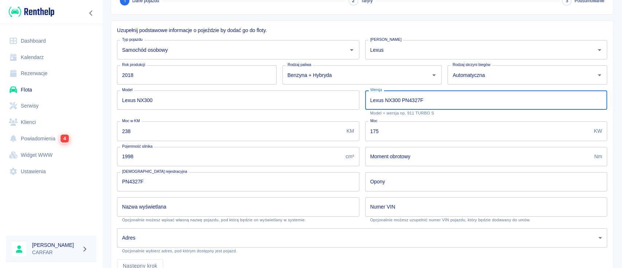
drag, startPoint x: 425, startPoint y: 99, endPoint x: 338, endPoint y: 94, distance: 86.4
click at [338, 94] on div "Uzupełnij podstawowe informacje o pojeździe by dodać go do floty. Typ pojazdu S…" at bounding box center [359, 147] width 496 height 252
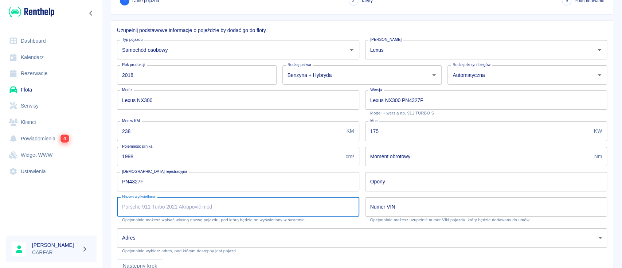
click at [163, 205] on input "Nazwa wyświetlana" at bounding box center [238, 206] width 242 height 19
paste input "Lexus NX300 PN4327F"
type input "Lexus NX300 PN4327F"
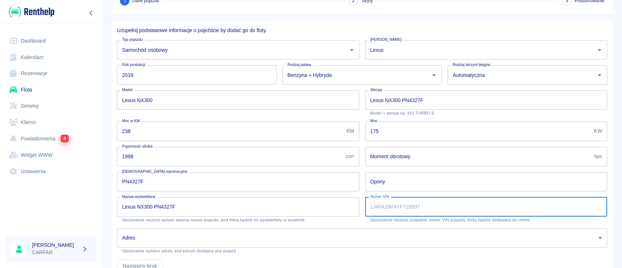
click at [397, 207] on input "Numer VIN" at bounding box center [486, 206] width 242 height 19
paste input "JTJBJRBZ002096851"
type input "JTJBJRBZ002096851"
click at [299, 235] on body "Używamy plików Cookies, by zapewnić Ci najlepsze możliwe doświadczenie. Aby dow…" at bounding box center [311, 134] width 622 height 268
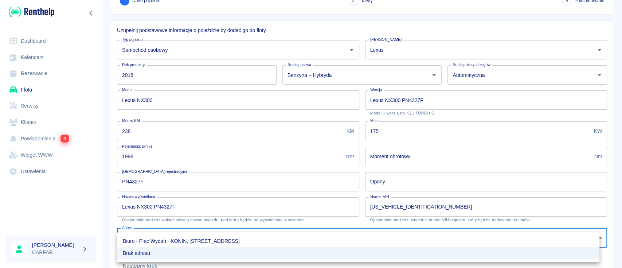
click at [262, 241] on li "Biuro - Plac Wydań - KONIN, Kolejowa 1C" at bounding box center [358, 241] width 482 height 12
type input "4da8187f-ea22-480b-9d61-5a4c2726c5ee"
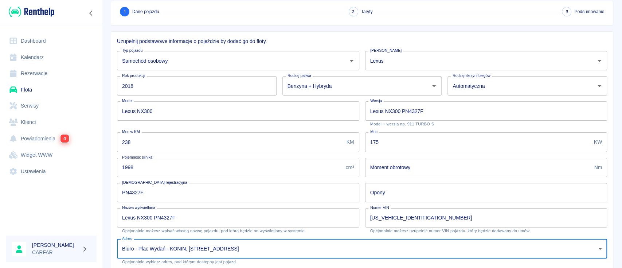
scroll to position [83, 0]
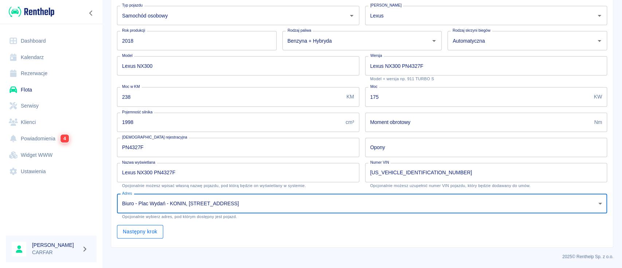
click at [149, 231] on button "Następny krok" at bounding box center [140, 231] width 46 height 13
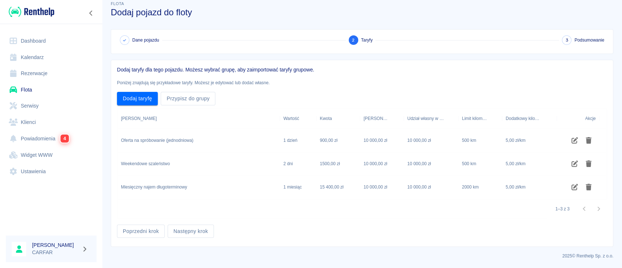
scroll to position [9, 0]
click at [176, 99] on button "Przypisz do grupy" at bounding box center [188, 98] width 55 height 13
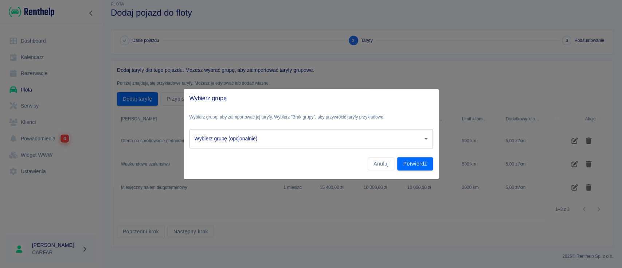
click at [237, 137] on body "Używamy plików Cookies, by zapewnić Ci najlepsze możliwe doświadczenie. Aby dow…" at bounding box center [311, 134] width 622 height 268
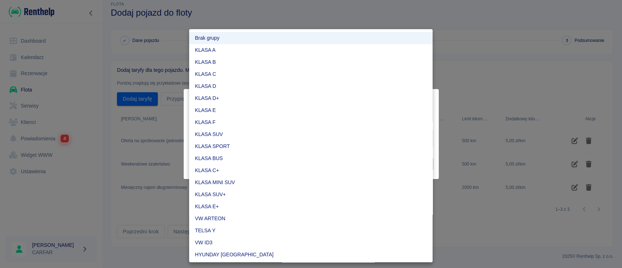
click at [231, 108] on li "KLASA E" at bounding box center [310, 110] width 243 height 12
type input "ceb3c19c-712d-432c-a5c9-68cdbece1807"
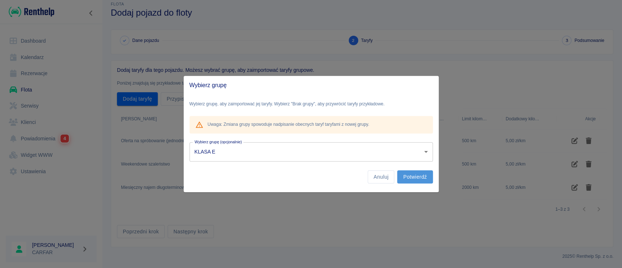
click at [417, 178] on button "Potwierdź" at bounding box center [414, 176] width 35 height 13
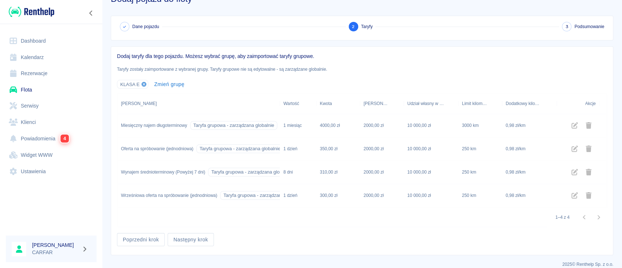
scroll to position [30, 0]
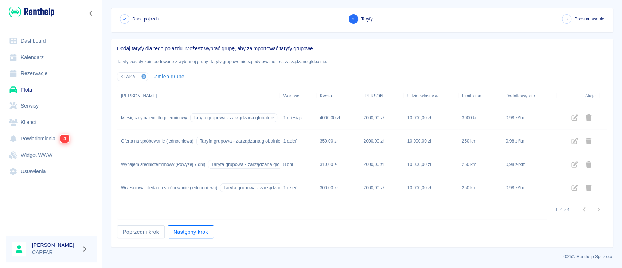
click at [203, 229] on button "Następny krok" at bounding box center [191, 231] width 46 height 13
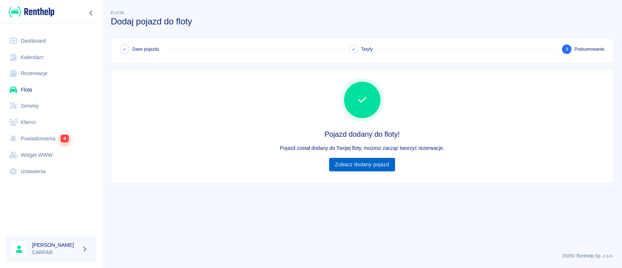
click at [372, 161] on link "Zobacz dodany pojazd" at bounding box center [362, 164] width 66 height 13
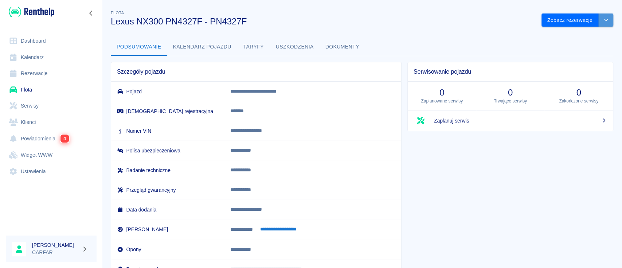
click at [600, 24] on button "drop-down" at bounding box center [605, 19] width 15 height 13
click at [573, 34] on li "Zaktualizuj dane pojazdu" at bounding box center [570, 36] width 68 height 12
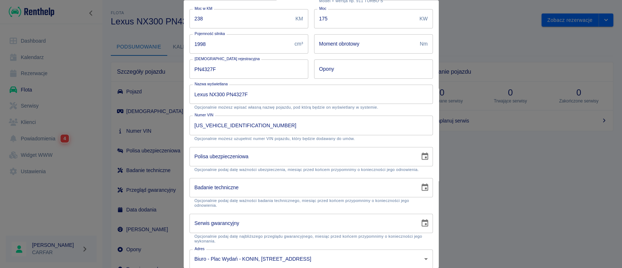
scroll to position [131, 0]
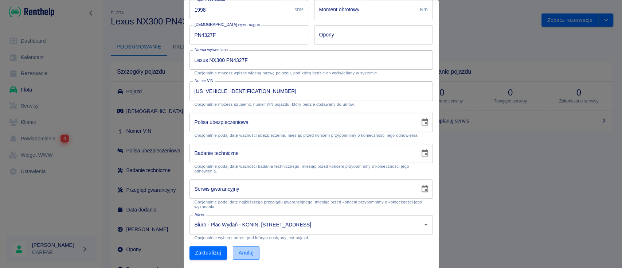
click at [259, 252] on button "Anuluj" at bounding box center [246, 252] width 27 height 13
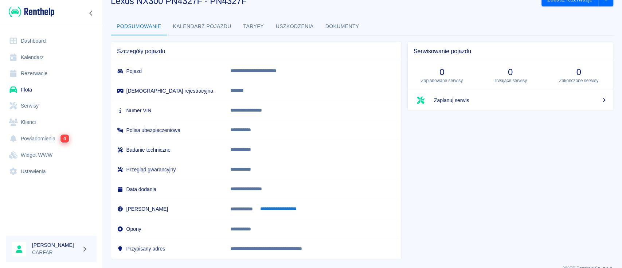
scroll to position [32, 0]
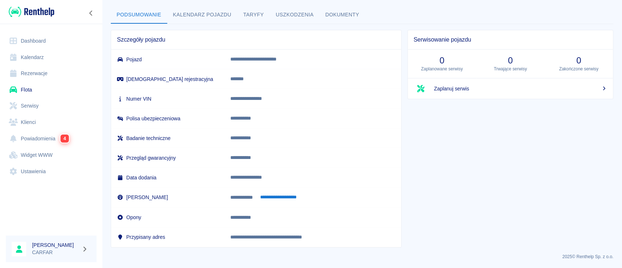
click at [45, 7] on img at bounding box center [32, 12] width 46 height 12
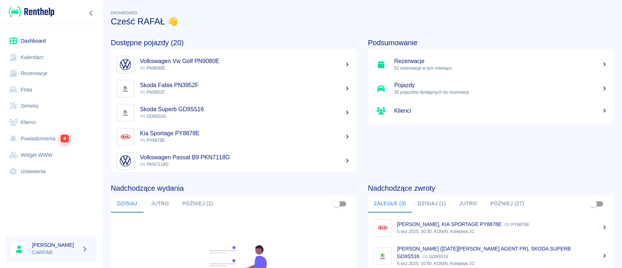
scroll to position [97, 0]
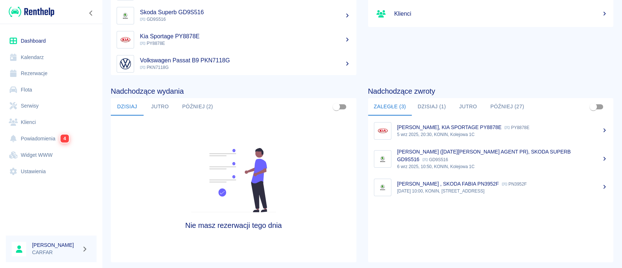
click at [434, 105] on button "Dzisiaj (1)" at bounding box center [432, 106] width 40 height 17
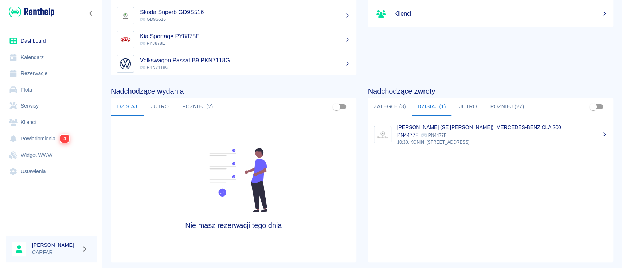
click at [463, 107] on button "Jutro" at bounding box center [467, 106] width 33 height 17
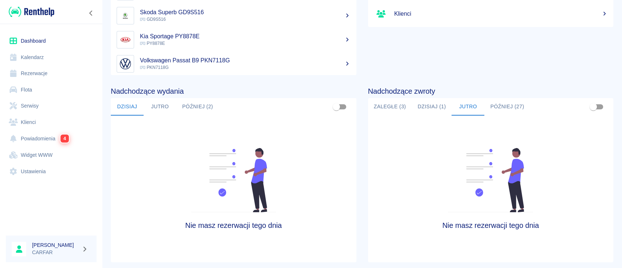
click at [492, 107] on button "Później (27)" at bounding box center [507, 106] width 46 height 17
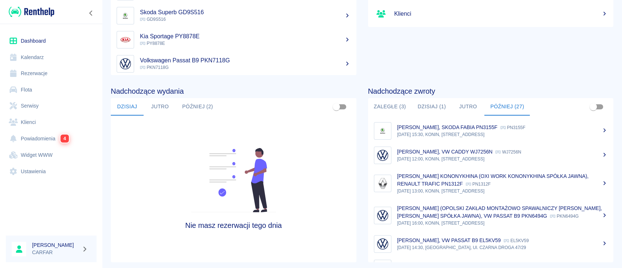
click at [390, 109] on button "Zaległe (3)" at bounding box center [390, 106] width 44 height 17
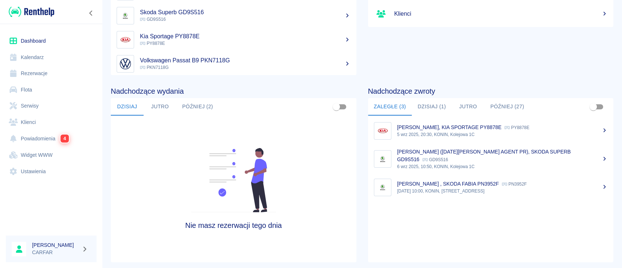
scroll to position [48, 0]
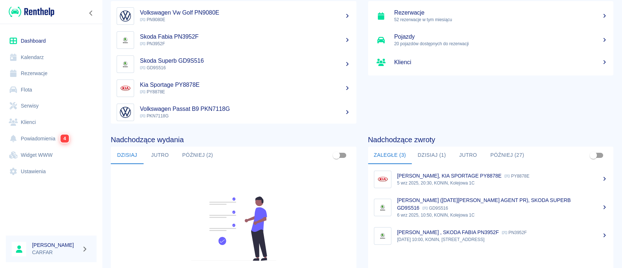
click at [30, 88] on link "Flota" at bounding box center [51, 90] width 91 height 16
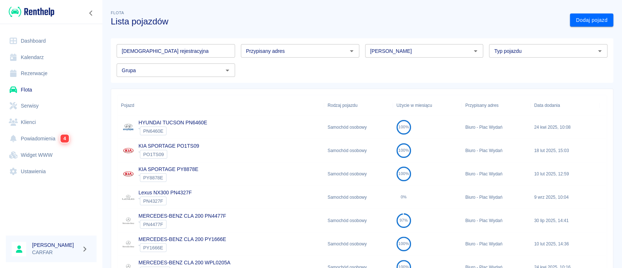
click at [441, 47] on input "Marka" at bounding box center [418, 50] width 102 height 9
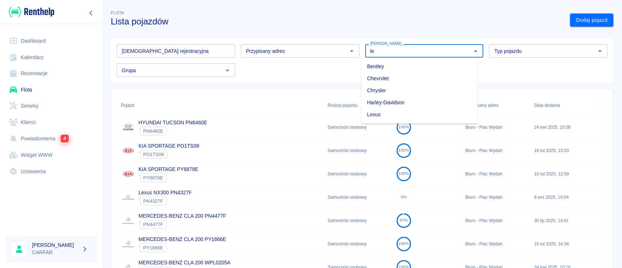
click at [417, 113] on li "Lexus" at bounding box center [419, 115] width 117 height 12
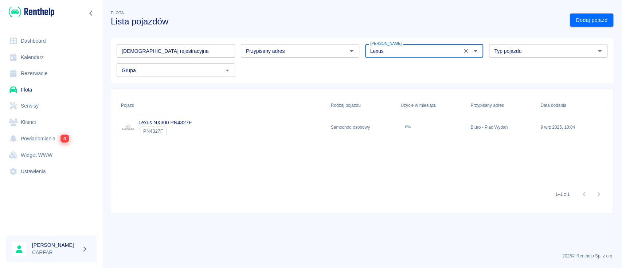
type input "Lexus"
click at [40, 11] on img at bounding box center [32, 12] width 46 height 12
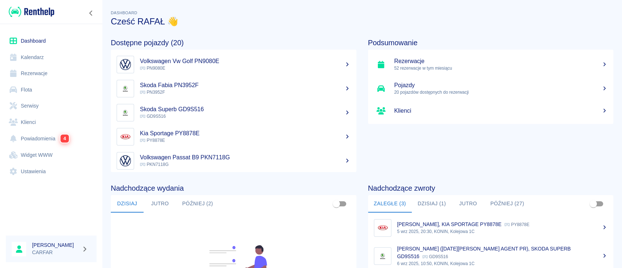
scroll to position [112, 0]
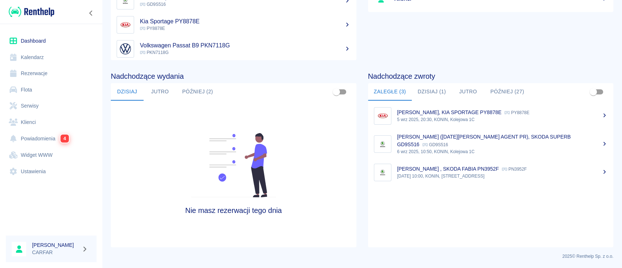
click at [420, 88] on button "Dzisiaj (1)" at bounding box center [432, 91] width 40 height 17
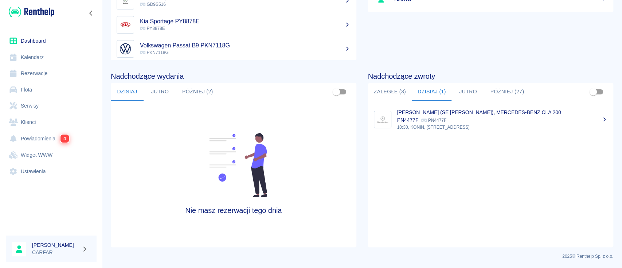
click at [485, 121] on div "SYLWIA ETYNKOWSKA (SE Sylwia Alicja Etynkowska), MERCEDES-BENZ CLA 200 PN4477F …" at bounding box center [502, 116] width 211 height 15
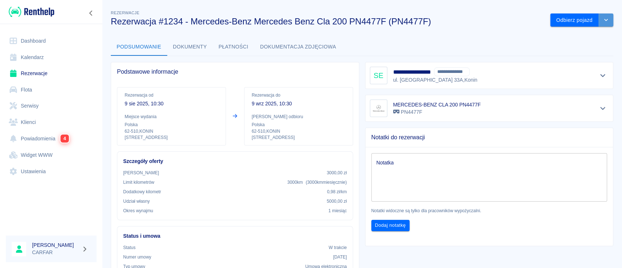
click at [603, 18] on icon "drop-down" at bounding box center [606, 19] width 6 height 5
click at [593, 37] on li "Przedłuż rezerwację" at bounding box center [573, 36] width 57 height 12
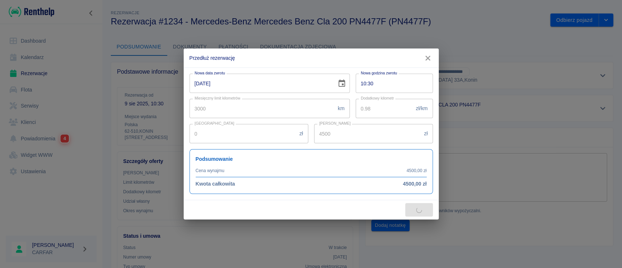
type input "4000"
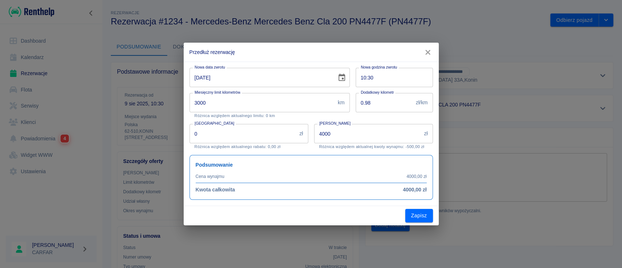
click at [342, 78] on icon "Choose date, selected date is 9 wrz 2025" at bounding box center [341, 77] width 7 height 7
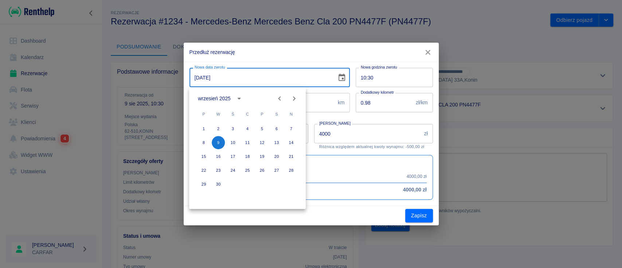
click at [294, 100] on icon "Next month" at bounding box center [294, 98] width 9 height 9
click at [247, 144] on button "9" at bounding box center [247, 142] width 13 height 13
type input "09-10-2025"
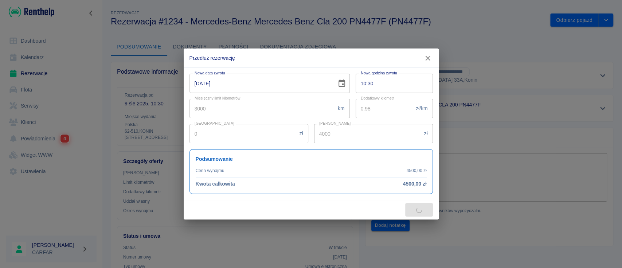
type input "8000"
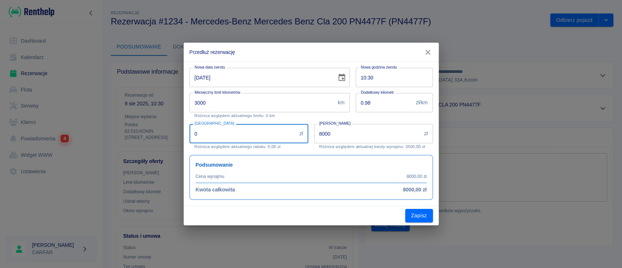
drag, startPoint x: 241, startPoint y: 133, endPoint x: 67, endPoint y: 118, distance: 174.4
click at [67, 118] on div "Przedłuż rezerwację Nowa data zwrotu 09-10-2025 Nowa data zwrotu Nowa godzina z…" at bounding box center [311, 134] width 622 height 268
type input "100"
click at [315, 149] on div "Kwota wynajmu 8000 zł Kwota wynajmu Różnica względem aktualnej kwoty wynajmu: 3…" at bounding box center [373, 136] width 119 height 25
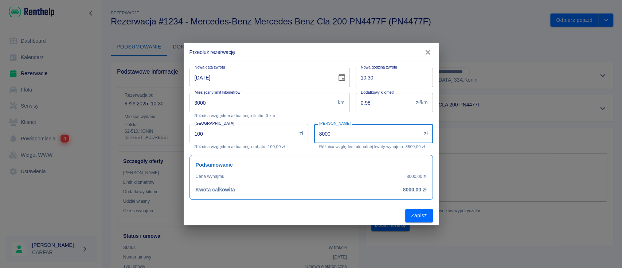
drag, startPoint x: 345, startPoint y: 134, endPoint x: 288, endPoint y: 135, distance: 56.5
click at [288, 135] on div "Nowa data zwrotu 09-10-2025 Nowa data zwrotu Nowa godzina zwrotu 10:30 Nowa god…" at bounding box center [308, 131] width 249 height 138
type input "9000"
click at [296, 149] on div "Podsumowanie Cena wynajmu 8000,00 zł Kwota całkowita 8000,00 zł" at bounding box center [308, 174] width 249 height 51
click at [294, 214] on div "Zapisz" at bounding box center [311, 215] width 255 height 19
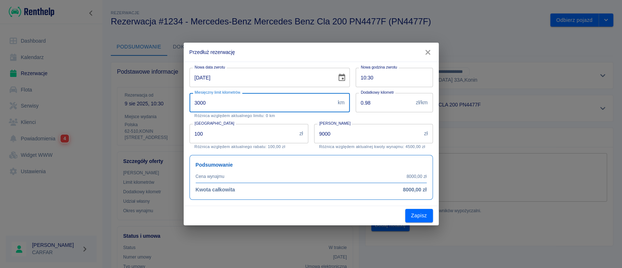
click at [265, 102] on input "3000" at bounding box center [261, 102] width 145 height 19
click at [417, 213] on button "Zapisz" at bounding box center [419, 215] width 28 height 13
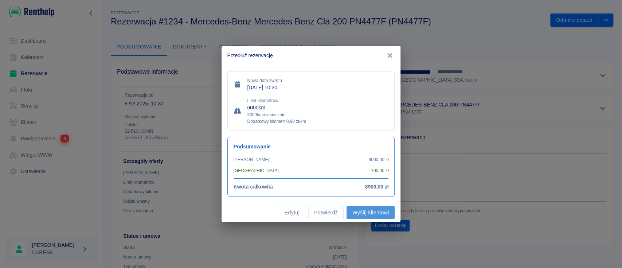
click at [378, 216] on button "Wyślij klientowi" at bounding box center [370, 212] width 48 height 13
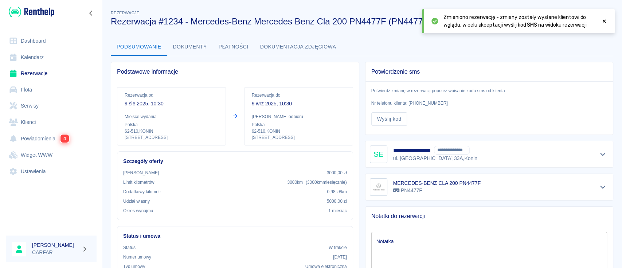
click at [603, 21] on icon at bounding box center [603, 21] width 3 height 3
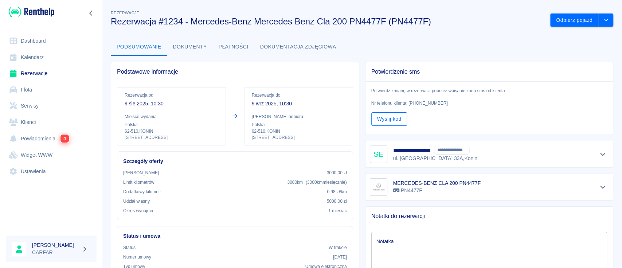
click at [395, 123] on button "Wyślij kod" at bounding box center [389, 118] width 36 height 13
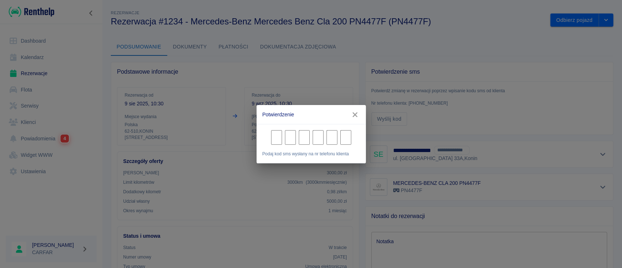
click at [353, 113] on icon "button" at bounding box center [354, 115] width 9 height 8
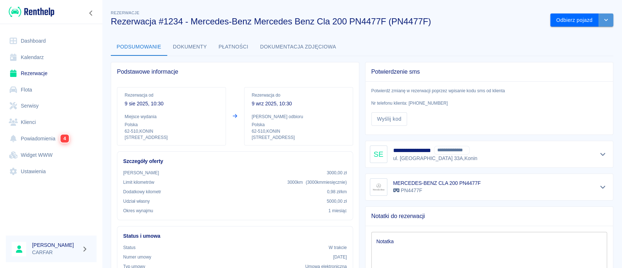
click at [600, 17] on button "drop-down" at bounding box center [605, 19] width 15 height 13
click at [27, 8] on img at bounding box center [32, 12] width 46 height 12
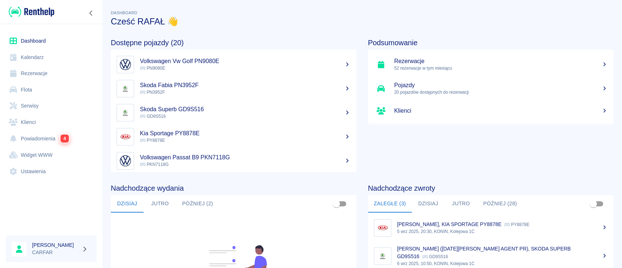
click at [40, 75] on link "Rezerwacje" at bounding box center [51, 73] width 91 height 16
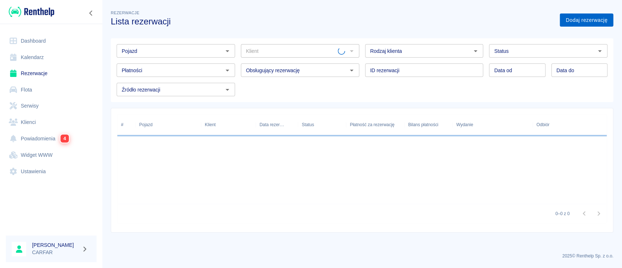
click at [591, 22] on link "Dodaj rezerwację" at bounding box center [586, 19] width 54 height 13
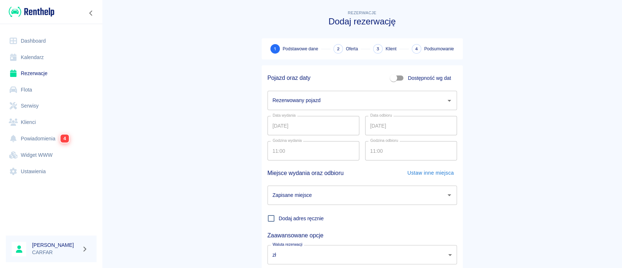
click at [408, 78] on span "Dostępność wg dat" at bounding box center [429, 78] width 43 height 8
click at [406, 78] on input "Dostępność wg dat" at bounding box center [394, 78] width 42 height 14
checkbox input "true"
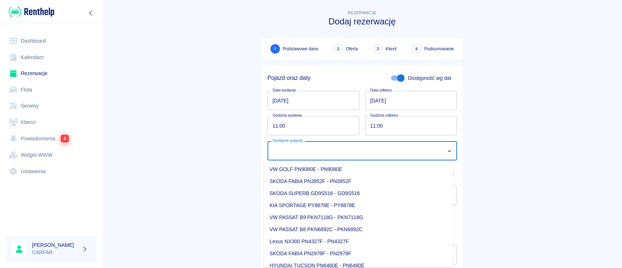
click at [375, 150] on input "Dostępne pojazdy" at bounding box center [357, 150] width 172 height 13
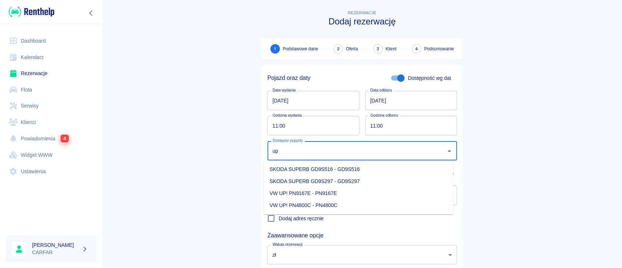
click at [371, 194] on li "VW UP! PN9167E - PN9167E" at bounding box center [358, 193] width 189 height 12
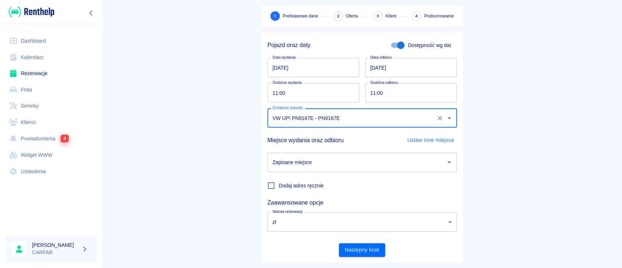
scroll to position [48, 0]
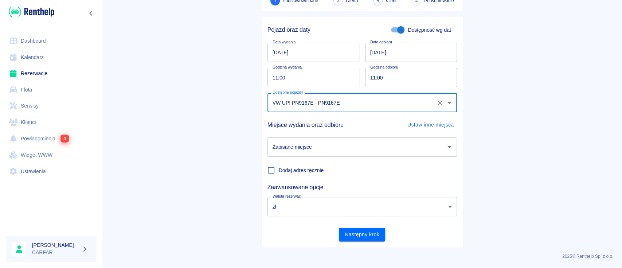
type input "VW UP! PN9167E - PN9167E"
click at [388, 145] on input "Zapisane miejsce" at bounding box center [357, 147] width 172 height 13
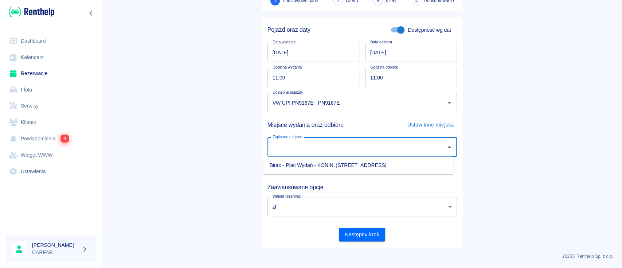
click at [381, 171] on ul "Biuro - Plac Wydań - KONIN, Kolejowa 1C" at bounding box center [358, 165] width 189 height 18
click at [381, 166] on li "Biuro - Plac Wydań - KONIN, Kolejowa 1C" at bounding box center [358, 165] width 189 height 12
type input "Biuro - Plac Wydań - KONIN, Kolejowa 1C"
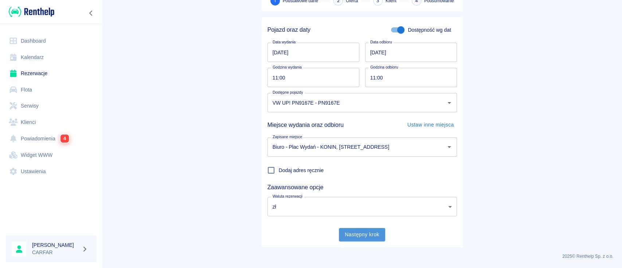
click at [362, 237] on button "Następny krok" at bounding box center [362, 234] width 46 height 13
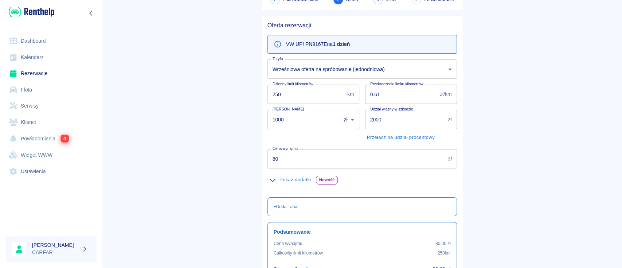
scroll to position [97, 0]
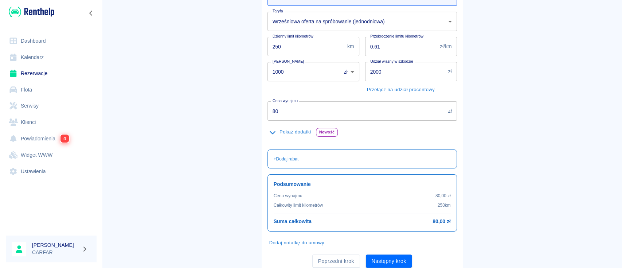
click at [48, 13] on img at bounding box center [32, 12] width 46 height 12
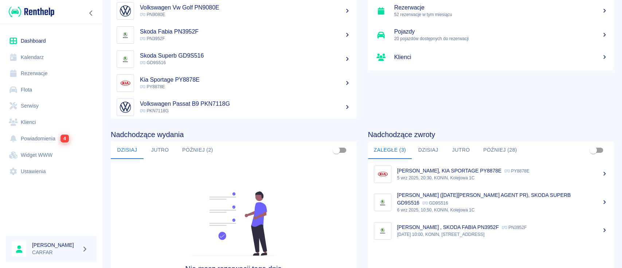
scroll to position [97, 0]
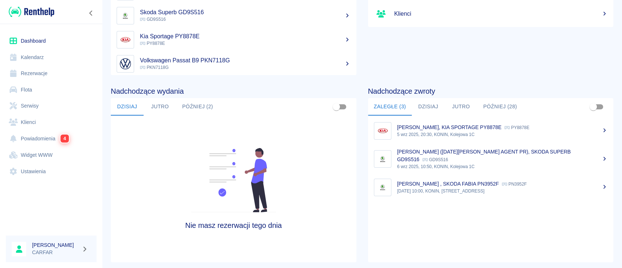
click at [518, 133] on p "5 wrz 2025, 20:30, KONIN, Kolejowa 1C" at bounding box center [502, 134] width 211 height 7
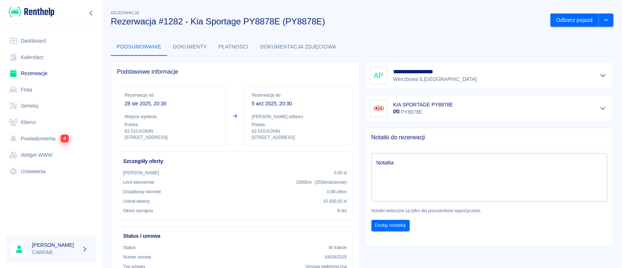
click at [35, 6] on img at bounding box center [32, 12] width 46 height 12
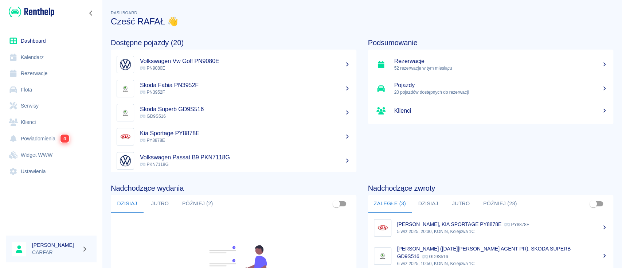
click at [35, 91] on link "Flota" at bounding box center [51, 90] width 91 height 16
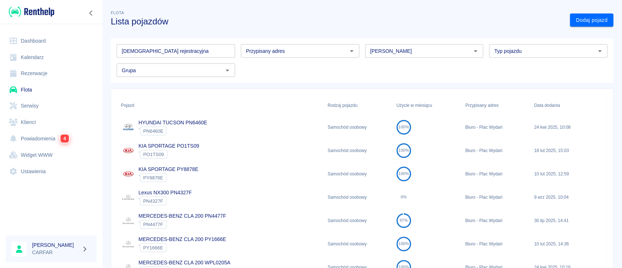
click at [421, 54] on input "Marka" at bounding box center [418, 50] width 102 height 9
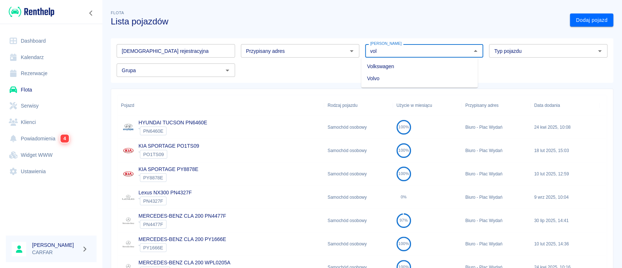
click at [419, 62] on li "Volkswagen" at bounding box center [419, 66] width 117 height 12
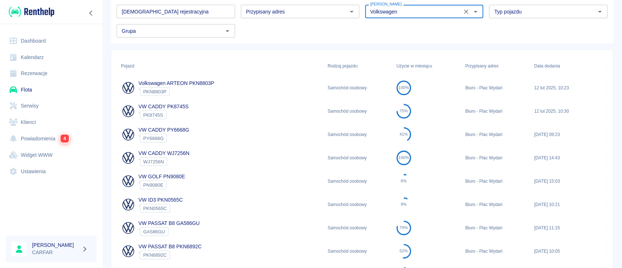
scroll to position [48, 0]
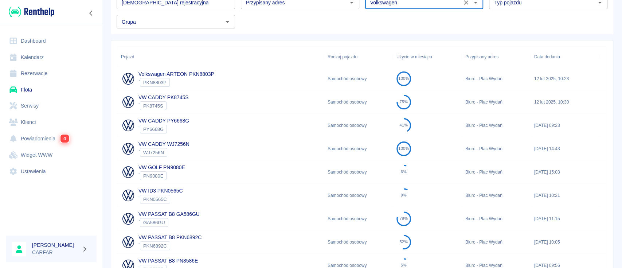
type input "Volkswagen"
click at [205, 170] on div "VW GOLF PN9080E ` PN9080E" at bounding box center [220, 171] width 207 height 23
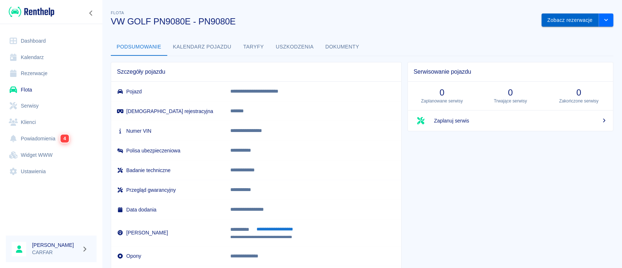
click at [590, 24] on button "Zobacz rezerwacje" at bounding box center [569, 19] width 57 height 13
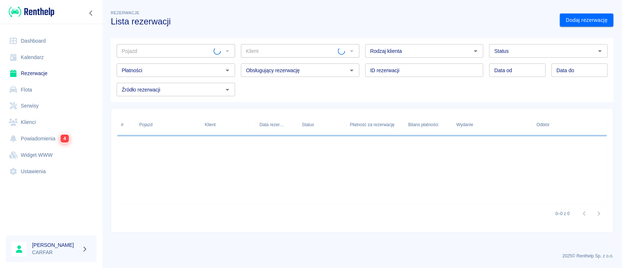
type input "VW GOLF PN9080E - PN9080E"
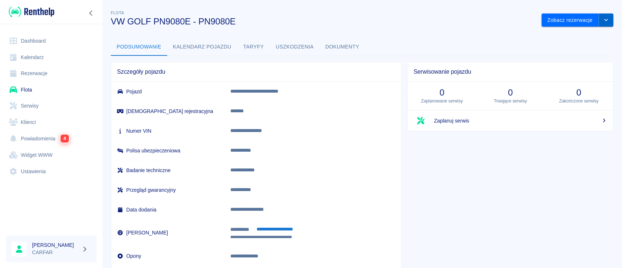
click at [603, 16] on button "drop-down" at bounding box center [605, 19] width 15 height 13
click at [564, 32] on li "Zaktualizuj dane pojazdu" at bounding box center [570, 36] width 68 height 12
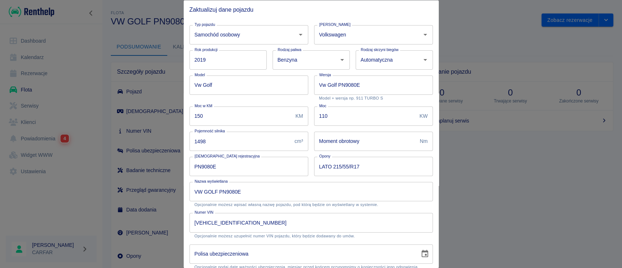
click at [502, 228] on div at bounding box center [311, 134] width 622 height 268
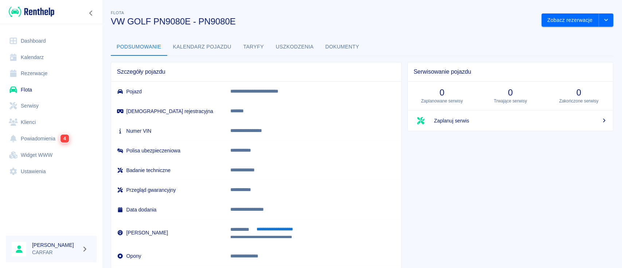
click at [38, 10] on img at bounding box center [32, 12] width 46 height 12
